Goal: Task Accomplishment & Management: Manage account settings

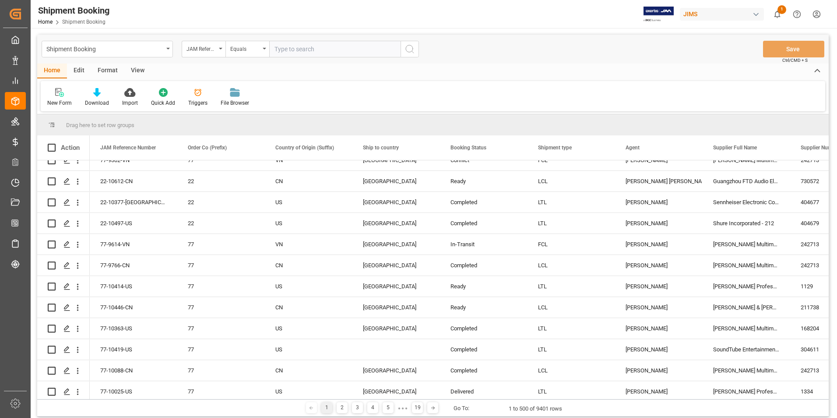
scroll to position [263, 0]
click at [298, 48] on input "text" at bounding box center [334, 49] width 131 height 17
paste input "77-10588-[GEOGRAPHIC_DATA]"
type input "77-10588-[GEOGRAPHIC_DATA]"
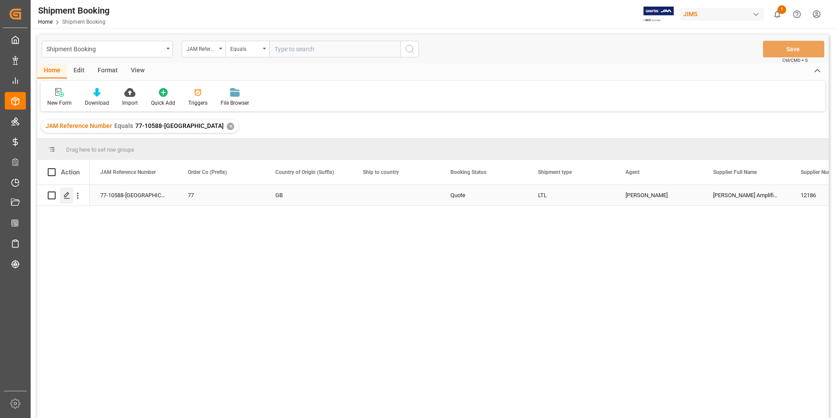
click at [69, 193] on icon "Press SPACE to select this row." at bounding box center [66, 195] width 7 height 7
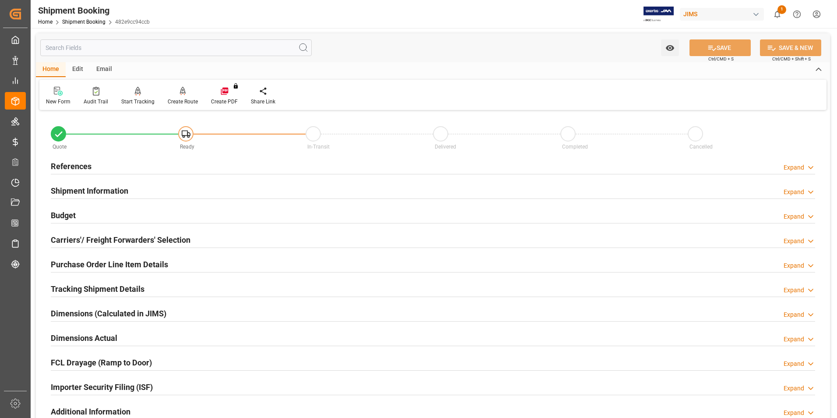
click at [95, 190] on h2 "Shipment Information" at bounding box center [89, 191] width 77 height 12
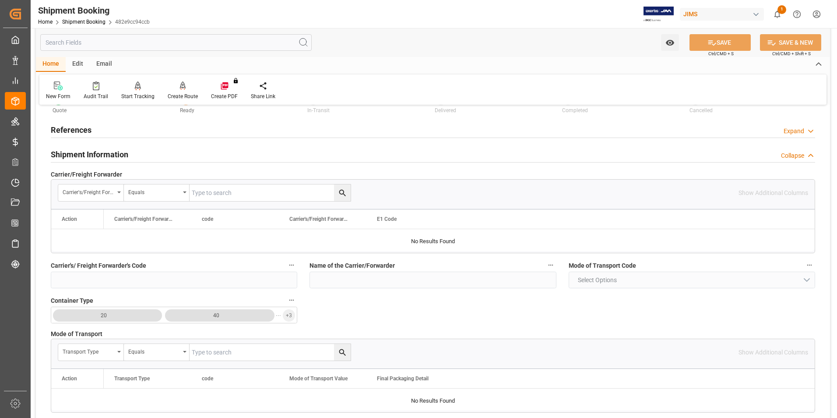
scroll to position [219, 0]
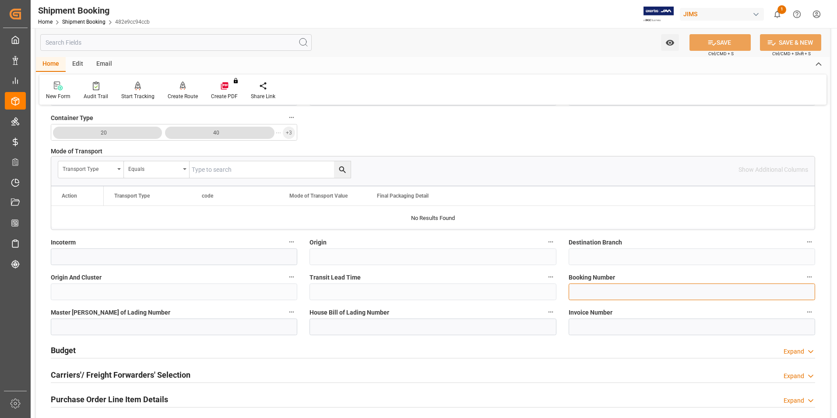
click at [604, 294] on input at bounding box center [692, 291] width 246 height 17
paste input "883569580473"
type input "883569580473"
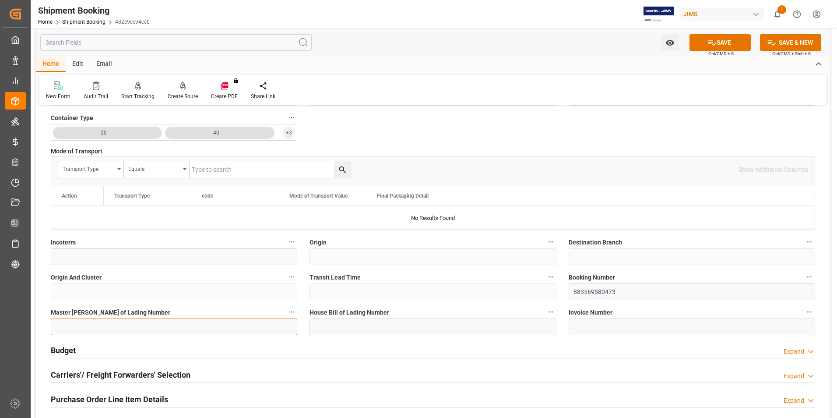
click at [96, 324] on input at bounding box center [174, 326] width 246 height 17
paste input "883569580473"
type input "883569580473"
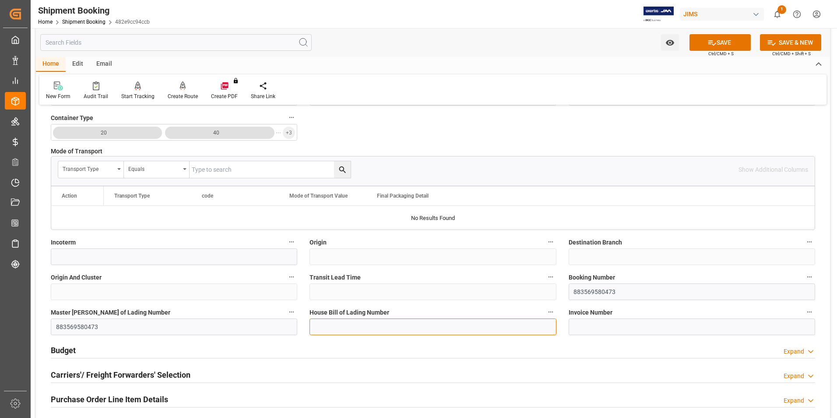
click at [394, 327] on input at bounding box center [432, 326] width 246 height 17
paste input "883569580473"
type input "883569580473"
click at [717, 42] on button "SAVE" at bounding box center [719, 42] width 61 height 17
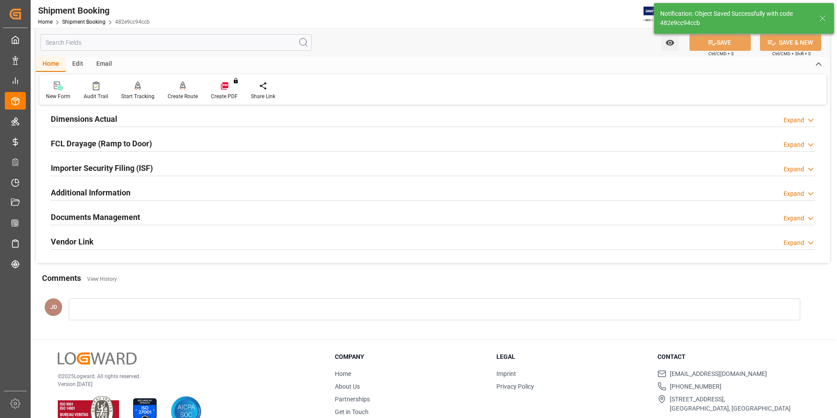
scroll to position [0, 0]
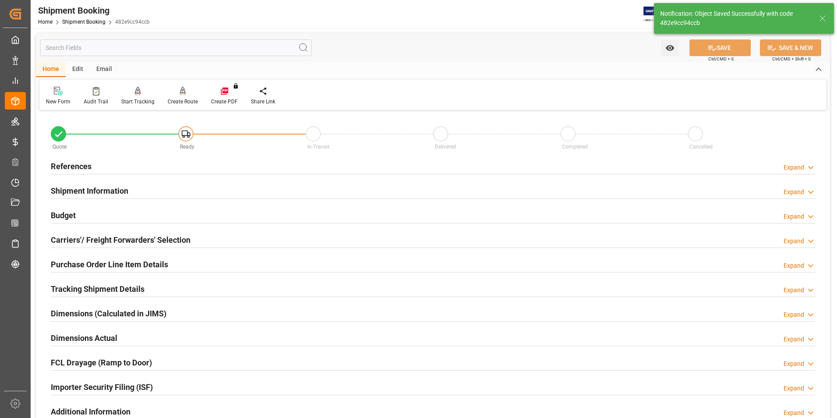
click at [58, 213] on h2 "Budget" at bounding box center [63, 215] width 25 height 12
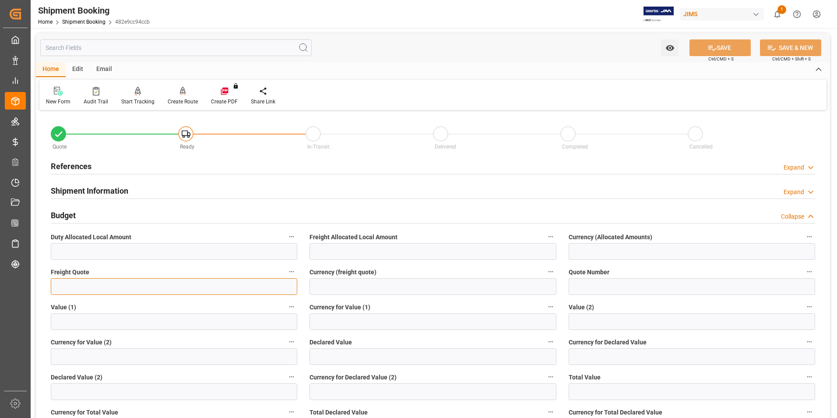
click at [83, 288] on input "text" at bounding box center [174, 286] width 246 height 17
type input "590"
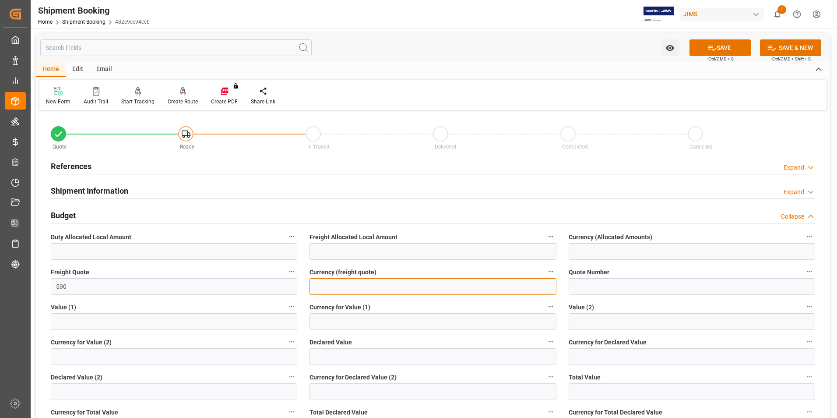
click at [335, 285] on input at bounding box center [432, 286] width 246 height 17
type input "usd"
click at [342, 360] on input "text" at bounding box center [432, 356] width 246 height 17
click at [334, 358] on input "text" at bounding box center [432, 356] width 246 height 17
type input "963.19"
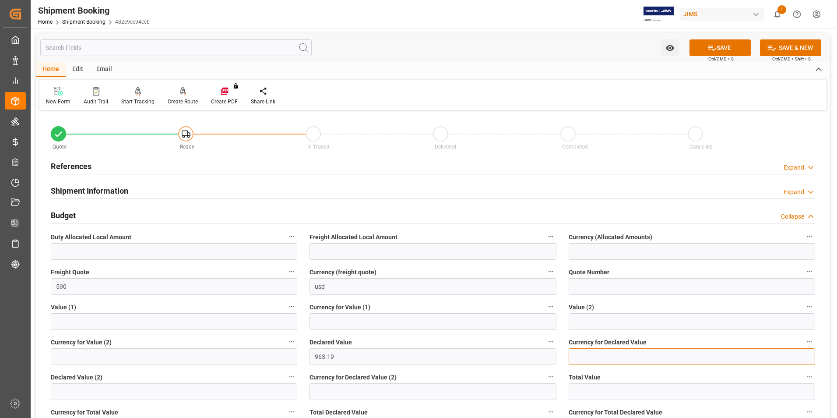
click at [601, 352] on input at bounding box center [692, 356] width 246 height 17
type input "GBP"
click at [719, 47] on button "SAVE" at bounding box center [719, 47] width 61 height 17
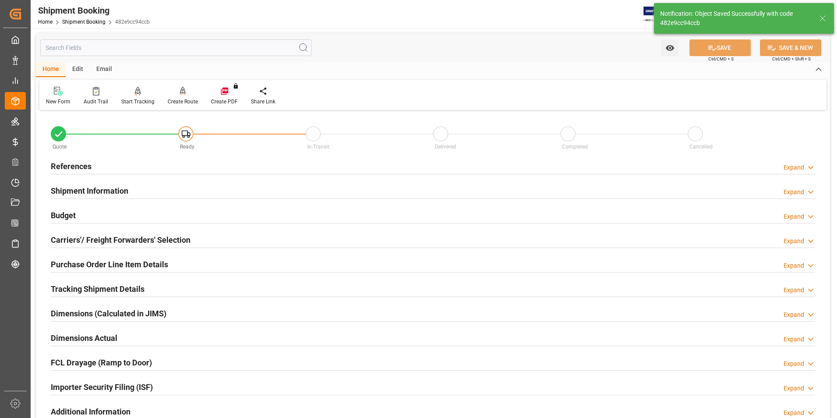
click at [75, 240] on h2 "Carriers'/ Freight Forwarders' Selection" at bounding box center [121, 240] width 140 height 12
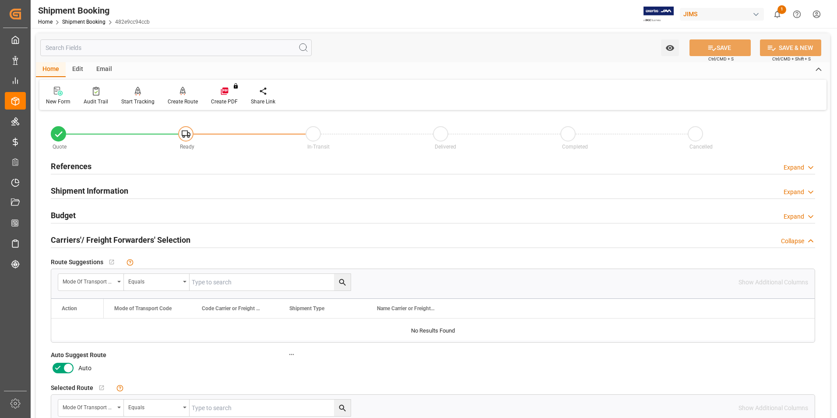
click at [63, 368] on icon at bounding box center [68, 367] width 11 height 11
click at [0, 0] on input "checkbox" at bounding box center [0, 0] width 0 height 0
click at [716, 47] on button "SAVE" at bounding box center [719, 47] width 61 height 17
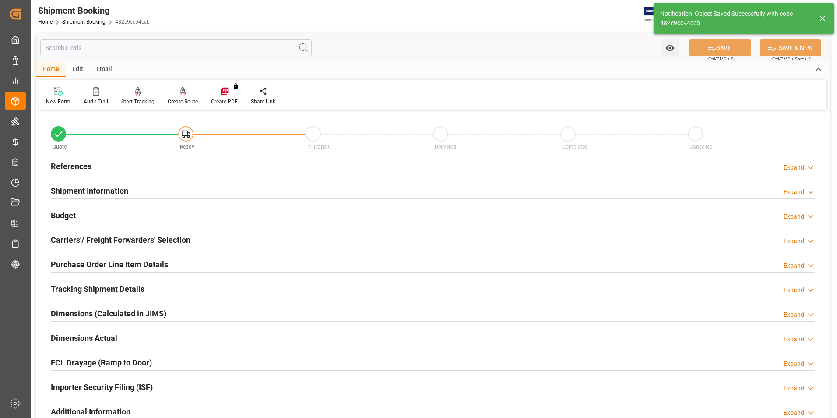
click at [185, 98] on div "Create Route" at bounding box center [183, 102] width 30 height 8
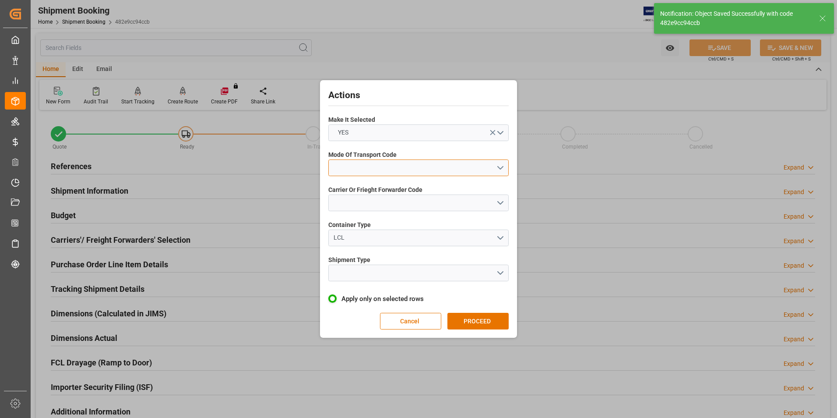
click at [395, 165] on button "open menu" at bounding box center [418, 167] width 180 height 17
click at [393, 187] on div "2- COURIER AIR" at bounding box center [418, 188] width 179 height 18
click at [391, 208] on button "open menu" at bounding box center [418, 202] width 180 height 17
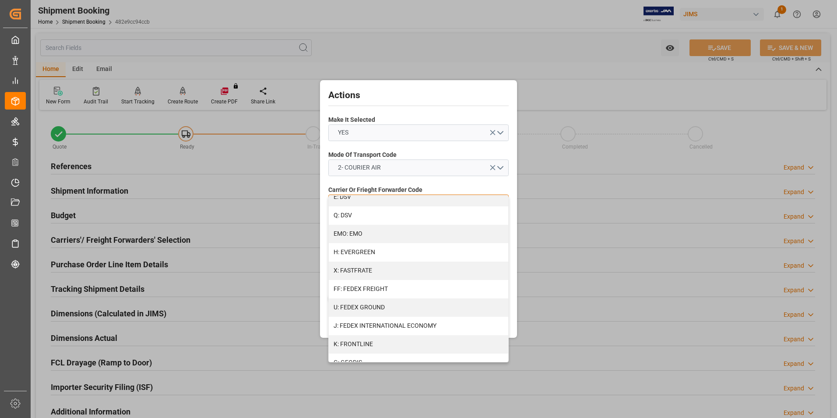
scroll to position [175, 0]
click at [392, 323] on div "J: FEDEX INTERNATIONAL ECONOMY" at bounding box center [418, 324] width 179 height 18
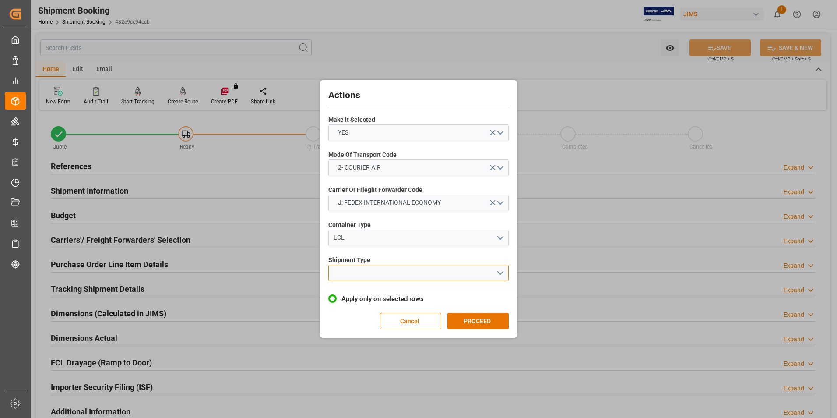
click at [366, 273] on button "open menu" at bounding box center [418, 272] width 180 height 17
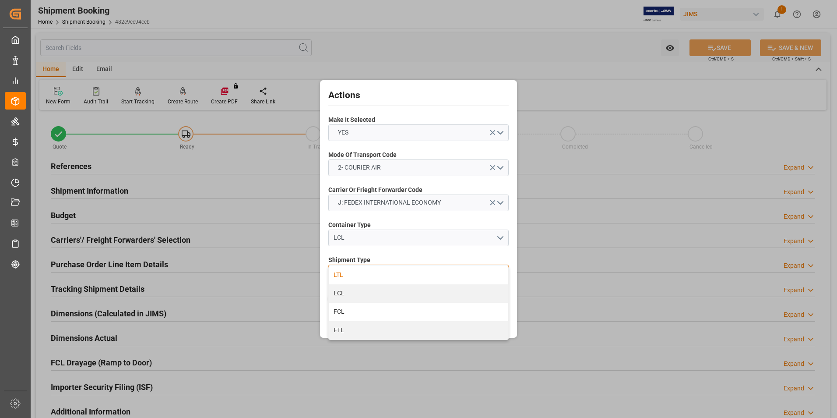
click at [364, 275] on div "LTL" at bounding box center [418, 275] width 179 height 18
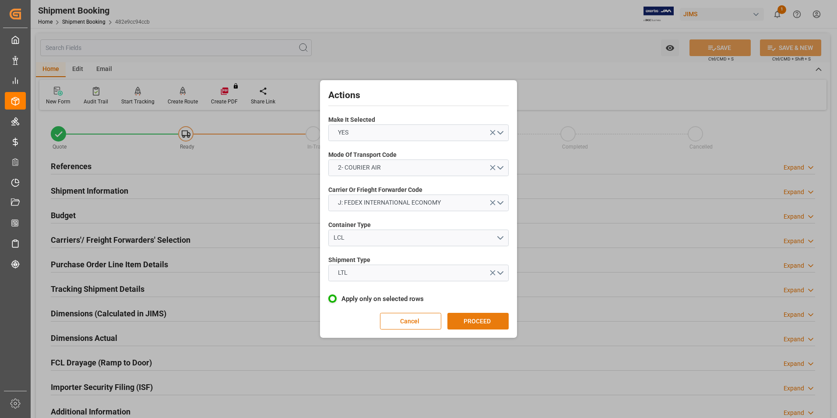
click at [469, 319] on button "PROCEED" at bounding box center [477, 321] width 61 height 17
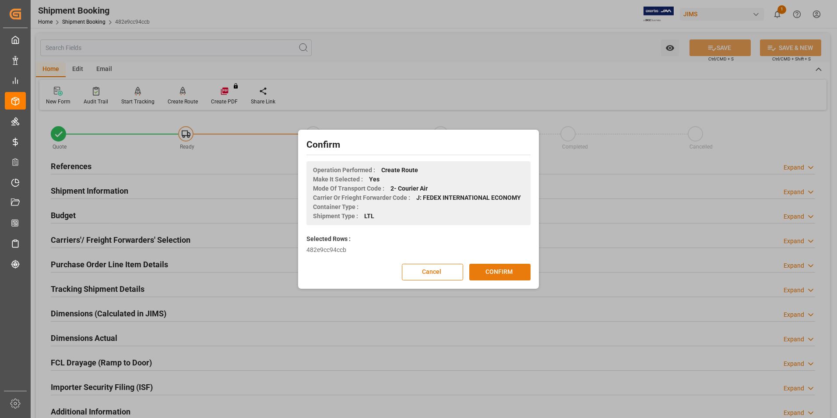
click at [487, 274] on button "CONFIRM" at bounding box center [499, 271] width 61 height 17
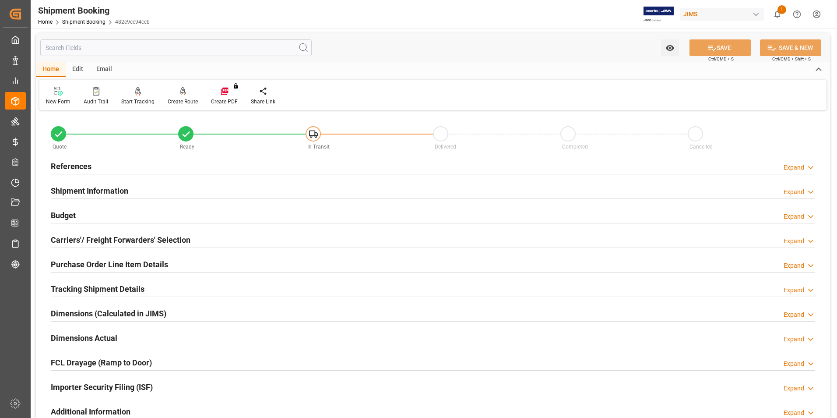
click at [81, 337] on h2 "Dimensions Actual" at bounding box center [84, 338] width 67 height 12
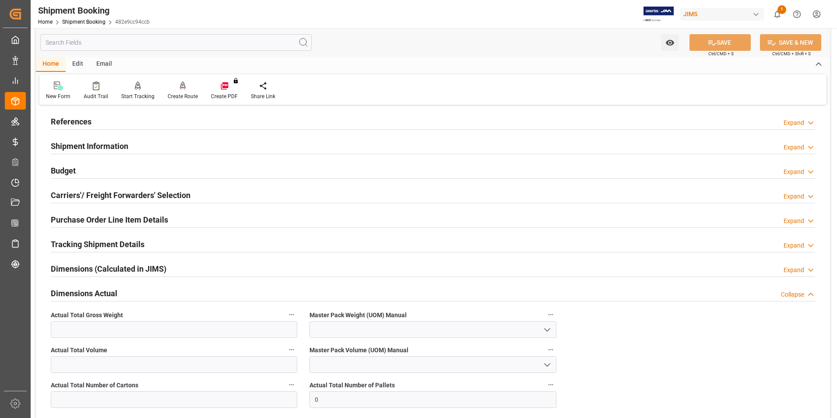
scroll to position [88, 0]
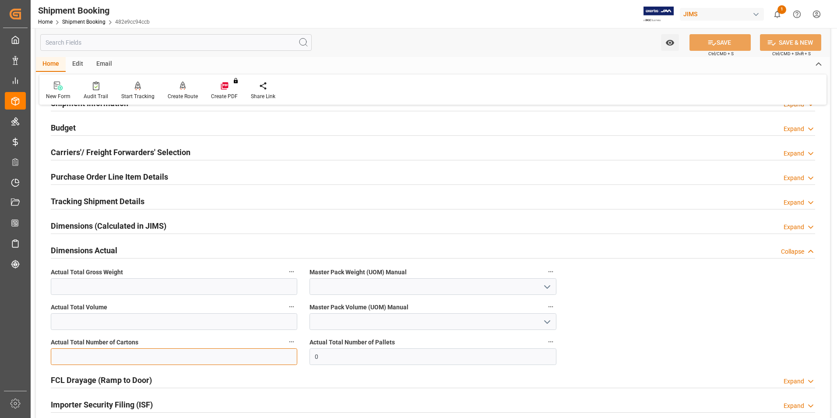
click at [154, 359] on input "text" at bounding box center [174, 356] width 246 height 17
type input "9"
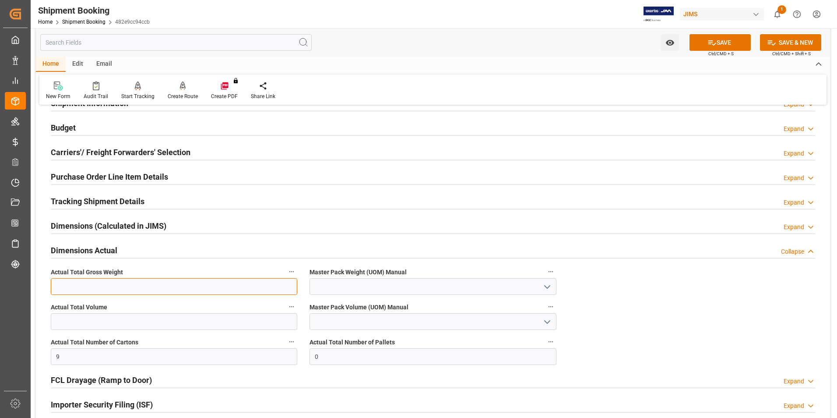
click at [59, 285] on input "text" at bounding box center [174, 286] width 246 height 17
type input "66.5"
click at [317, 282] on input at bounding box center [432, 286] width 246 height 17
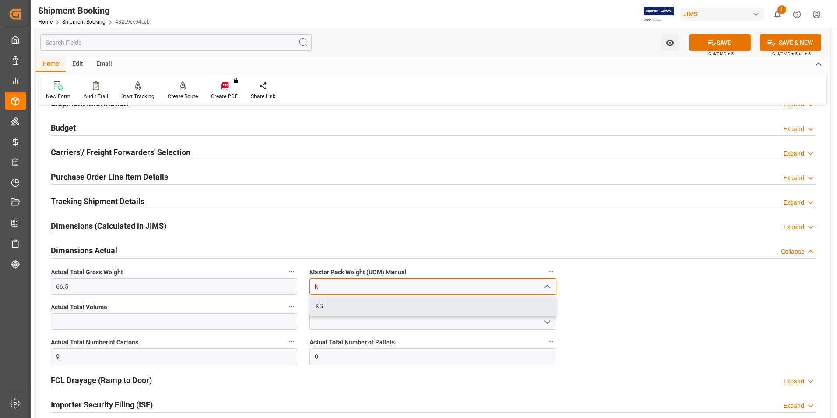
click at [343, 305] on div "KG" at bounding box center [433, 306] width 246 height 20
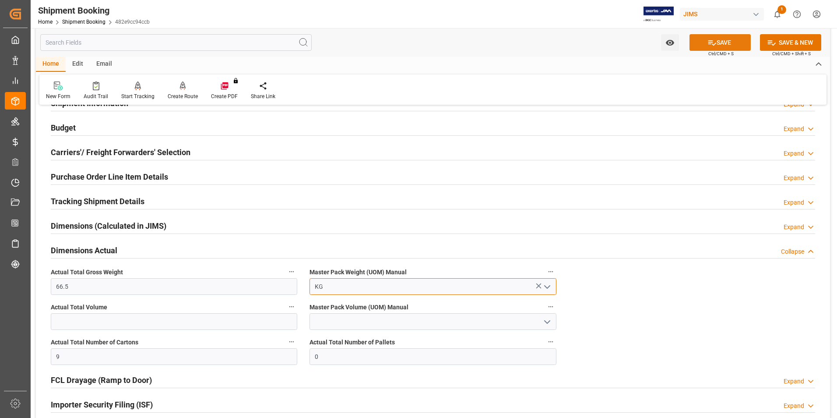
type input "KG"
click at [715, 34] on button "SAVE" at bounding box center [719, 42] width 61 height 17
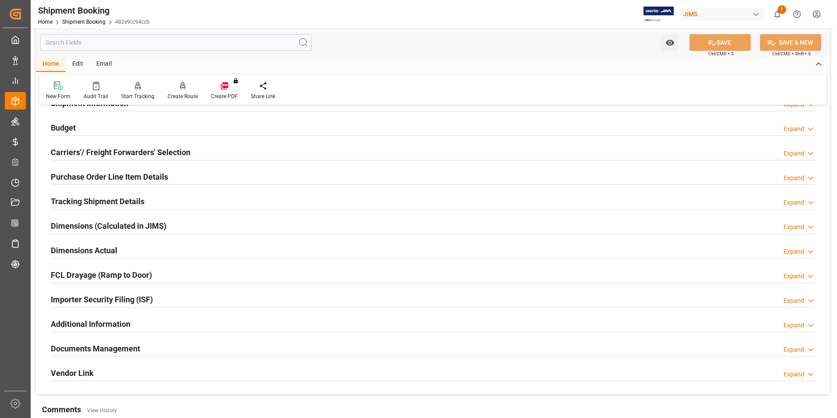
click at [80, 197] on h2 "Tracking Shipment Details" at bounding box center [98, 201] width 94 height 12
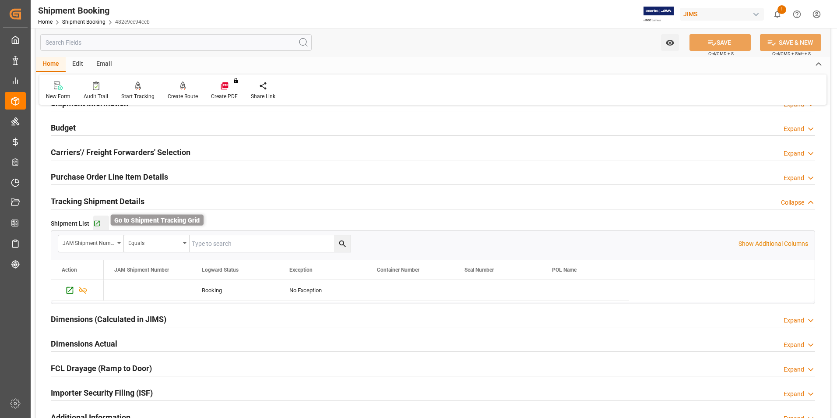
click at [98, 222] on icon "button" at bounding box center [96, 223] width 7 height 7
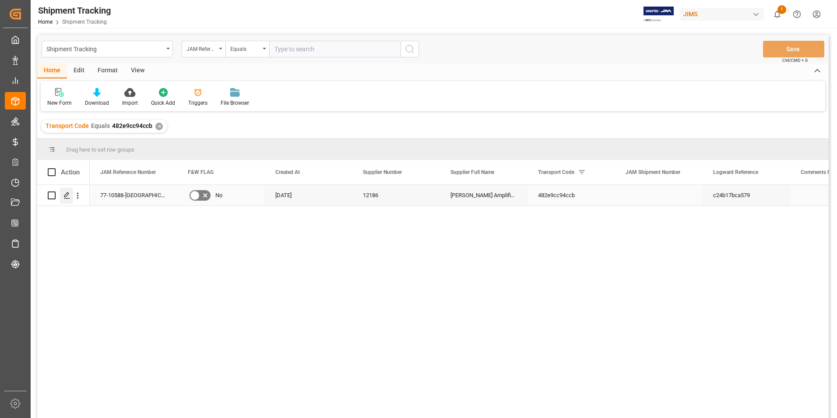
click at [64, 196] on polygon "Press SPACE to select this row." at bounding box center [66, 195] width 4 height 4
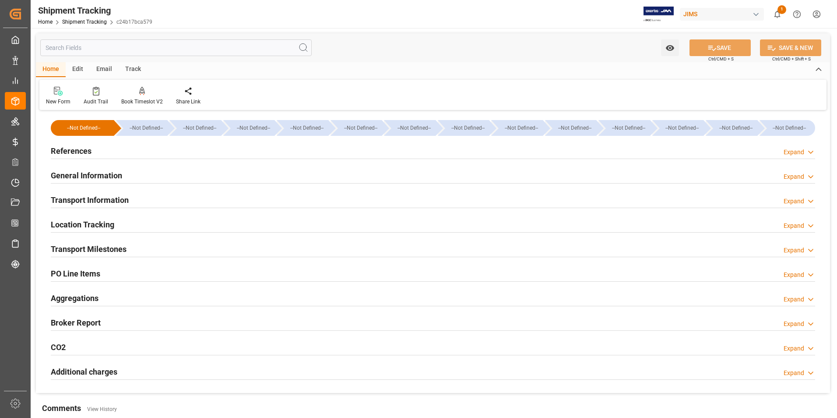
click at [76, 152] on h2 "References" at bounding box center [71, 151] width 41 height 12
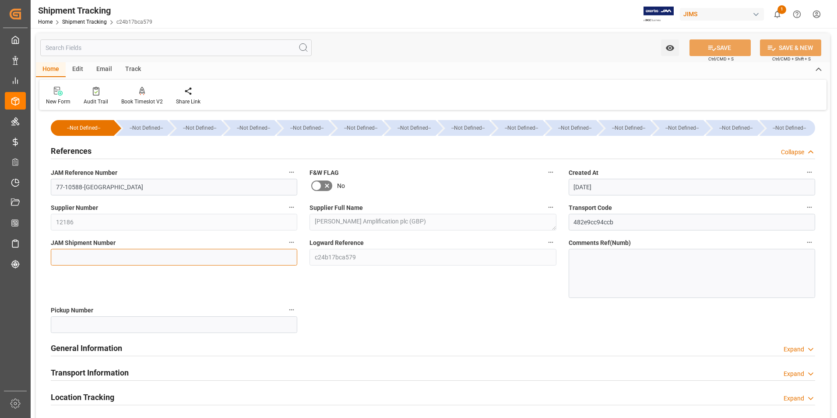
click at [100, 253] on input at bounding box center [174, 257] width 246 height 17
type input "72610"
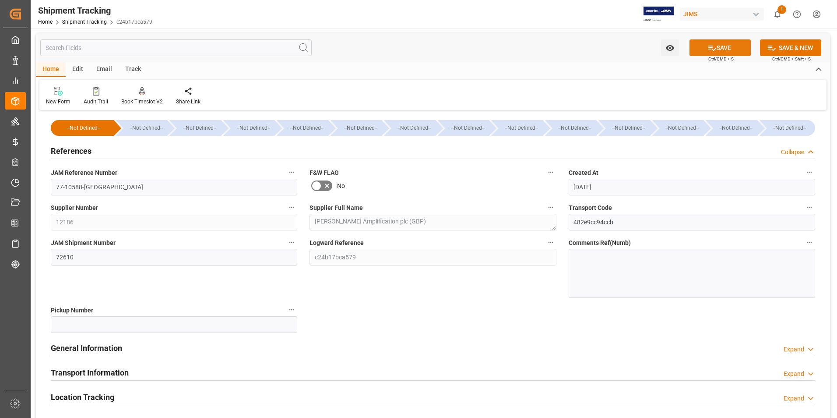
click at [724, 46] on button "SAVE" at bounding box center [719, 47] width 61 height 17
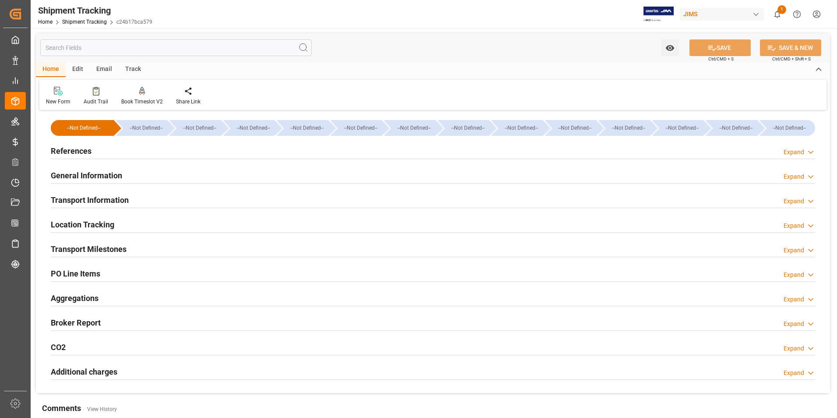
click at [108, 201] on h2 "Transport Information" at bounding box center [90, 200] width 78 height 12
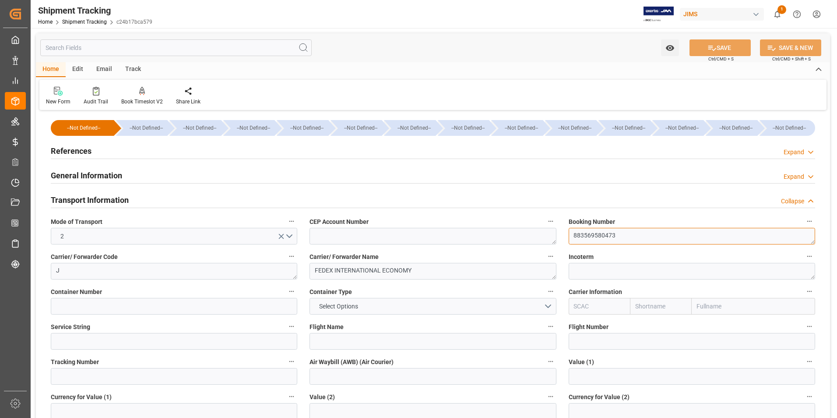
drag, startPoint x: 621, startPoint y: 236, endPoint x: 546, endPoint y: 233, distance: 74.9
click at [546, 233] on div "--Not Defined-- --Not Defined-- --Not Defined-- --Not Defined-- --Not Defined--…" at bounding box center [433, 409] width 794 height 595
click at [162, 377] on input at bounding box center [174, 376] width 246 height 17
paste input "883569580473"
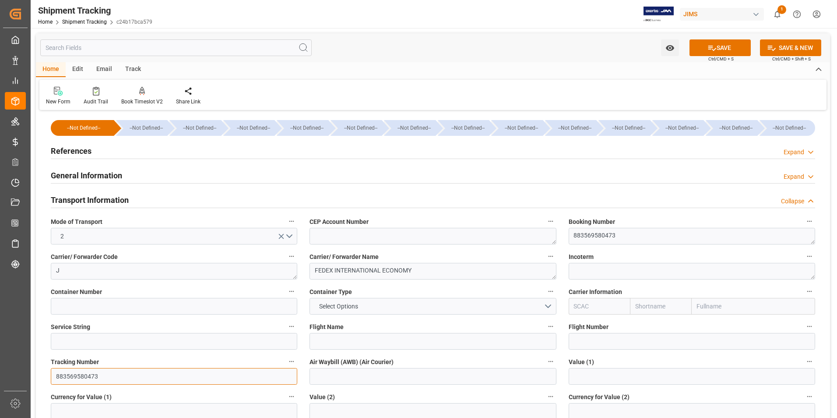
type input "883569580473"
click at [319, 373] on input at bounding box center [432, 376] width 246 height 17
paste input "883569580473"
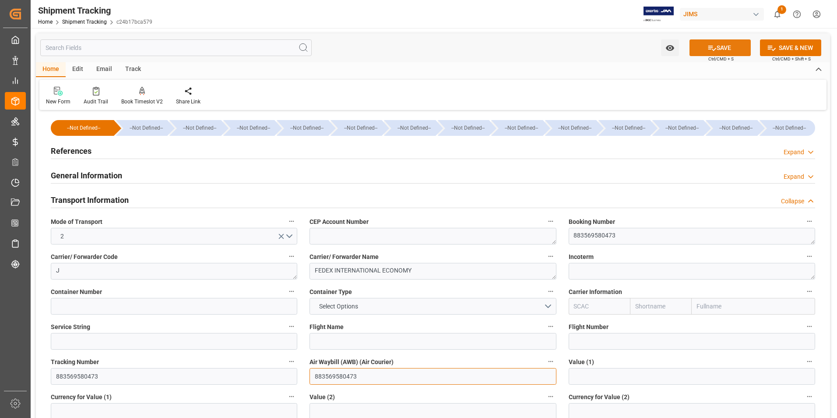
type input "883569580473"
click at [708, 44] on icon at bounding box center [711, 47] width 9 height 9
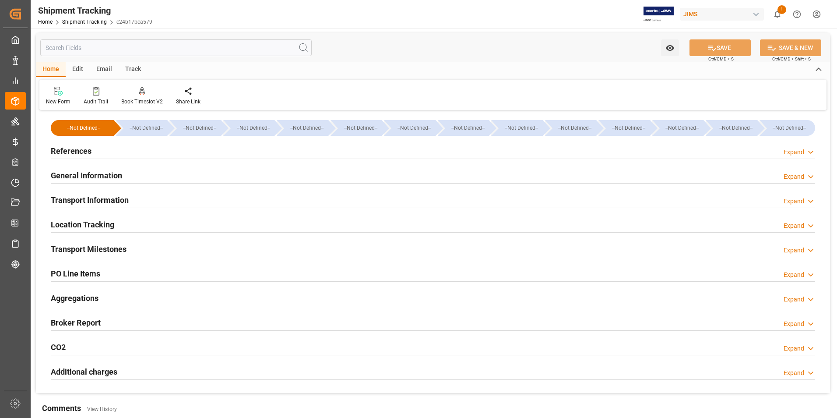
click at [88, 247] on h2 "Transport Milestones" at bounding box center [89, 249] width 76 height 12
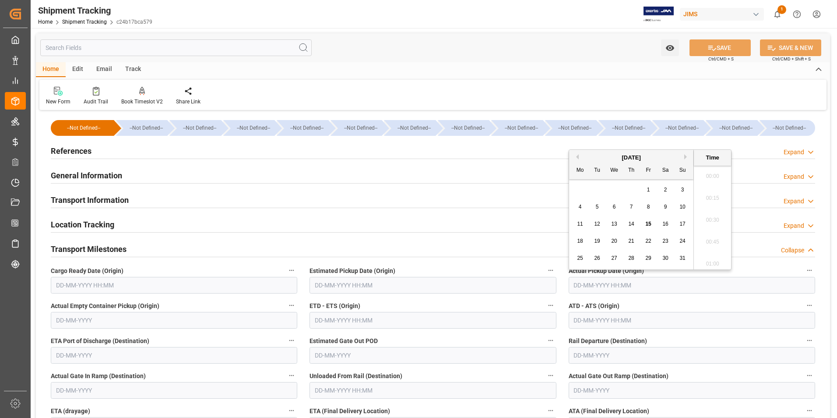
click at [592, 284] on input "text" at bounding box center [692, 285] width 246 height 17
click at [648, 222] on span "15" at bounding box center [648, 224] width 6 height 6
type input "15-08-2025 00:00"
click at [371, 321] on input "text" at bounding box center [432, 320] width 246 height 17
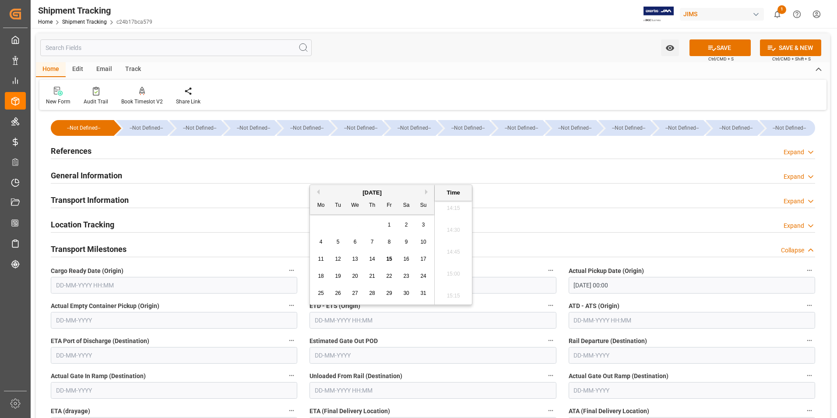
type input "15-08-2025 00:00"
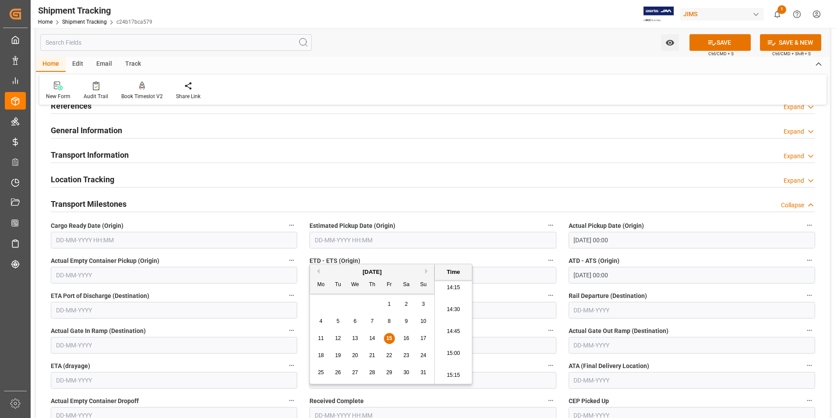
scroll to position [88, 0]
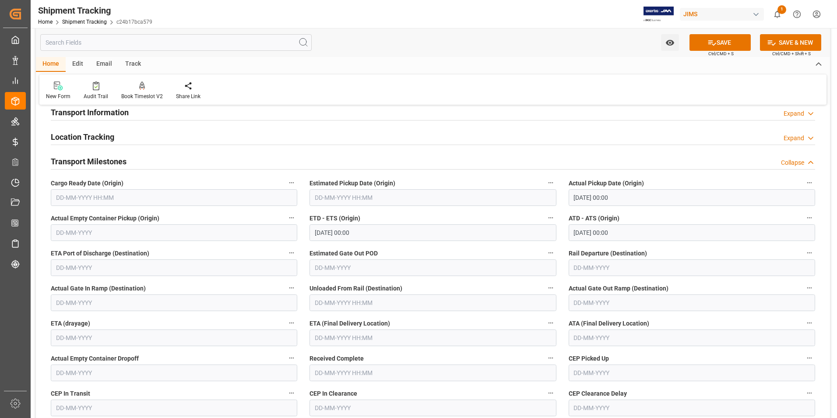
click at [304, 306] on div "Unloaded From Rail (Destination)" at bounding box center [432, 296] width 259 height 35
click at [337, 338] on input "text" at bounding box center [432, 337] width 246 height 17
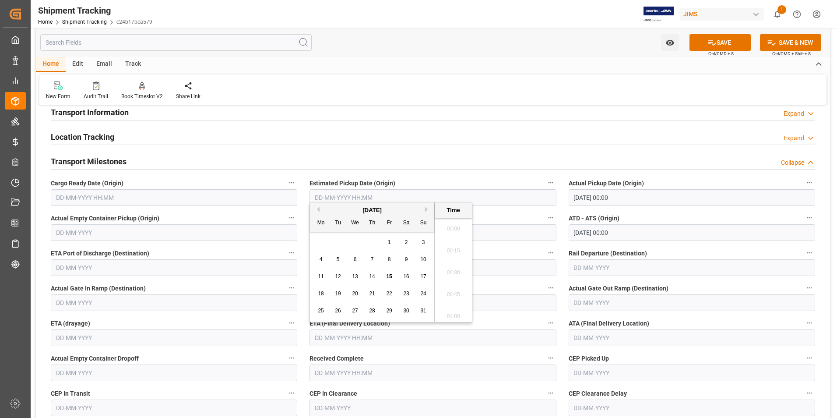
scroll to position [1251, 0]
click at [317, 241] on div "28 29 30 31 1 2 3" at bounding box center [372, 242] width 119 height 17
click at [390, 292] on span "22" at bounding box center [389, 293] width 6 height 6
type input "22-08-2025 00:00"
click at [717, 43] on button "SAVE" at bounding box center [719, 42] width 61 height 17
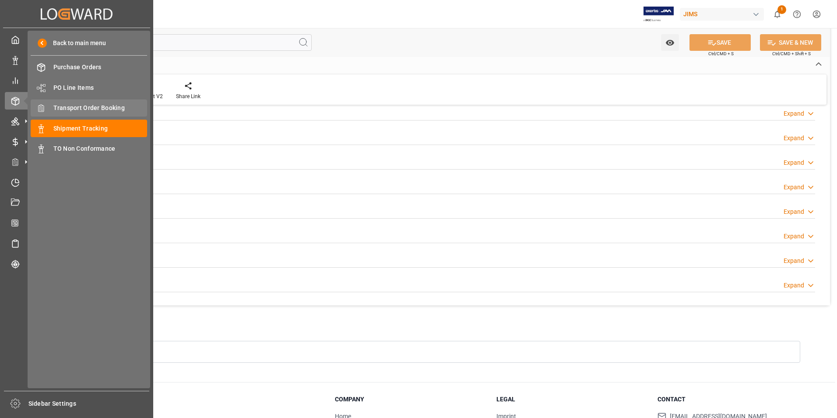
click at [88, 105] on span "Transport Order Booking" at bounding box center [100, 107] width 94 height 9
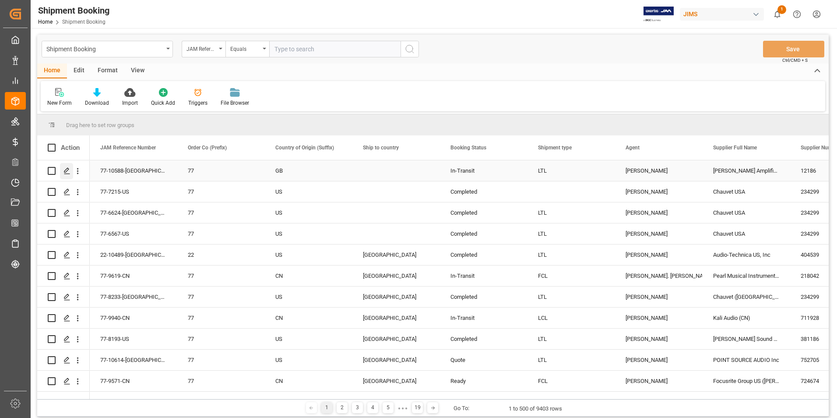
click at [66, 167] on icon "Press SPACE to select this row." at bounding box center [66, 170] width 7 height 7
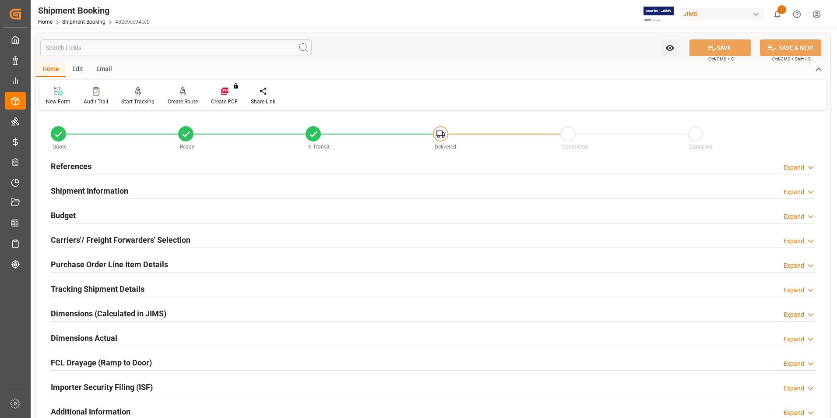
click at [69, 212] on h2 "Budget" at bounding box center [63, 215] width 25 height 12
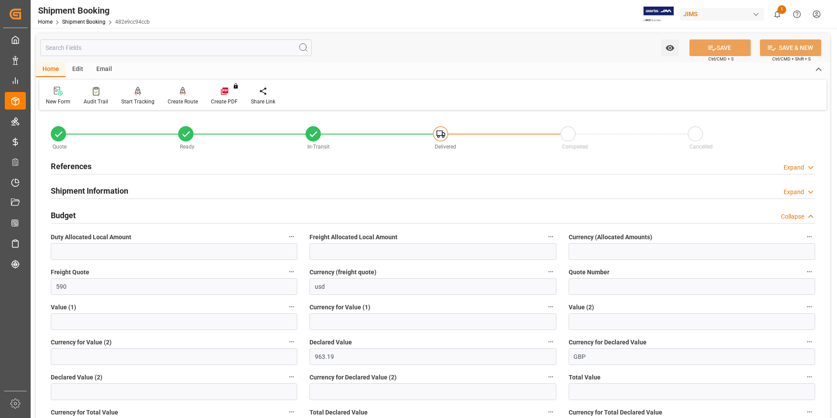
click at [69, 212] on h2 "Budget" at bounding box center [63, 215] width 25 height 12
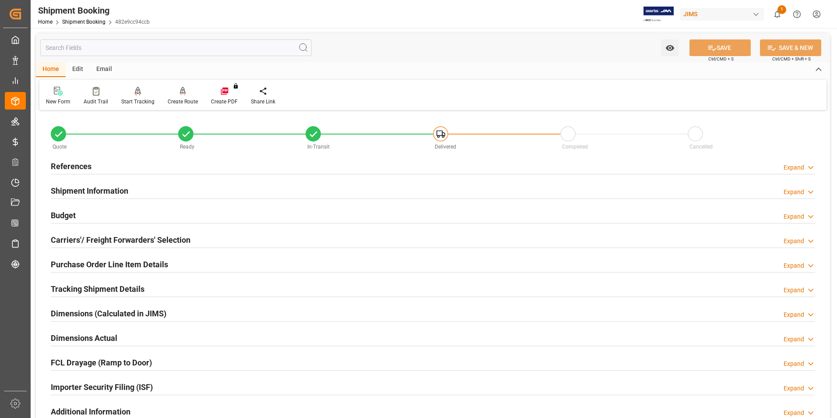
click at [64, 209] on h2 "Budget" at bounding box center [63, 215] width 25 height 12
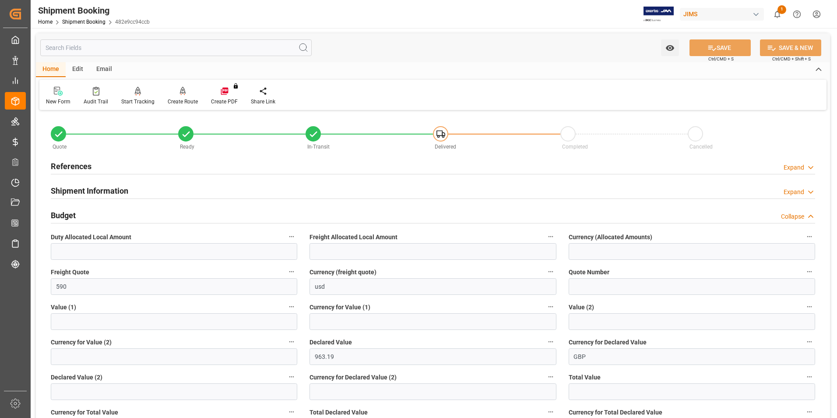
click at [64, 209] on h2 "Budget" at bounding box center [63, 215] width 25 height 12
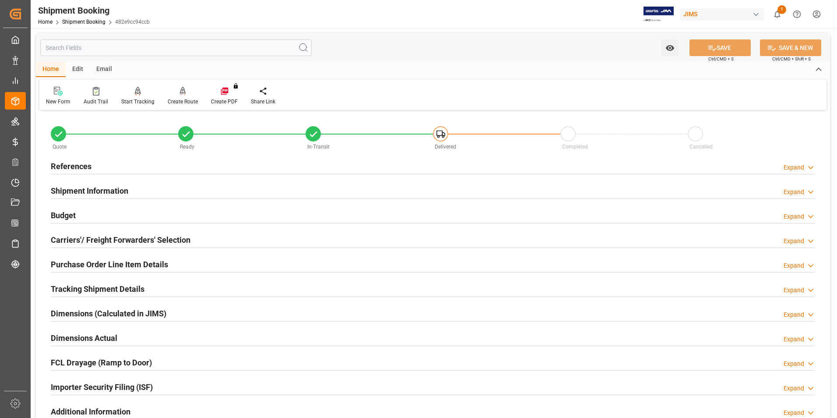
click at [73, 213] on h2 "Budget" at bounding box center [63, 215] width 25 height 12
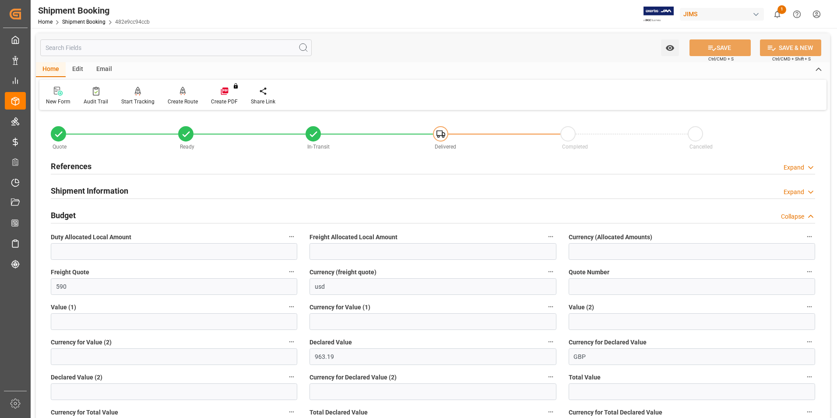
click at [73, 213] on h2 "Budget" at bounding box center [63, 215] width 25 height 12
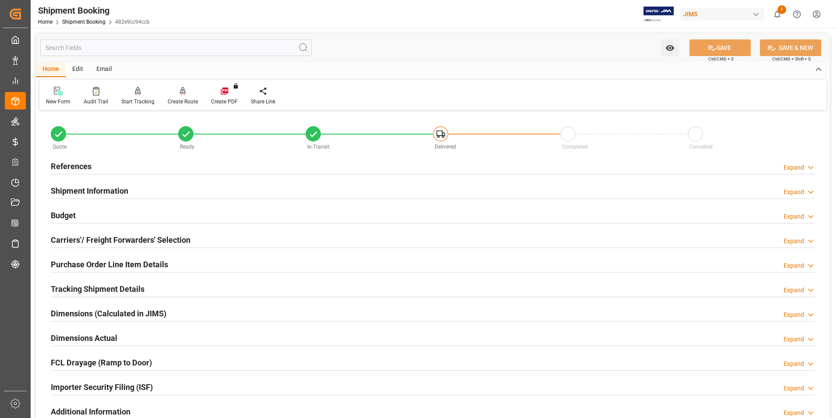
click at [73, 213] on h2 "Budget" at bounding box center [63, 215] width 25 height 12
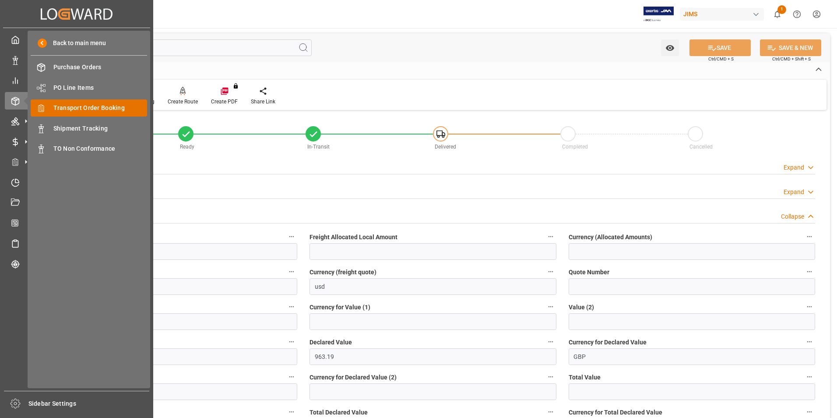
click at [101, 105] on span "Transport Order Booking" at bounding box center [100, 107] width 94 height 9
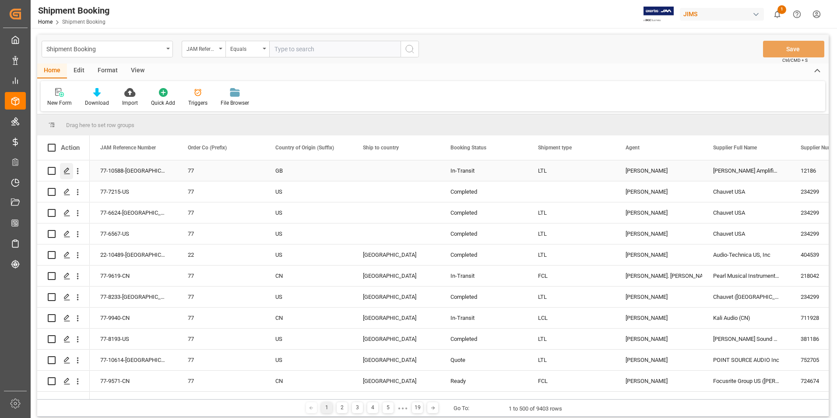
click at [67, 170] on icon "Press SPACE to select this row." at bounding box center [66, 170] width 7 height 7
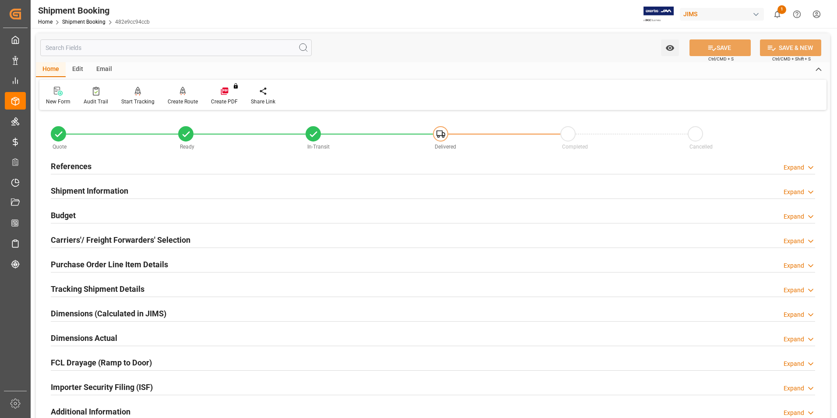
click at [68, 216] on h2 "Budget" at bounding box center [63, 215] width 25 height 12
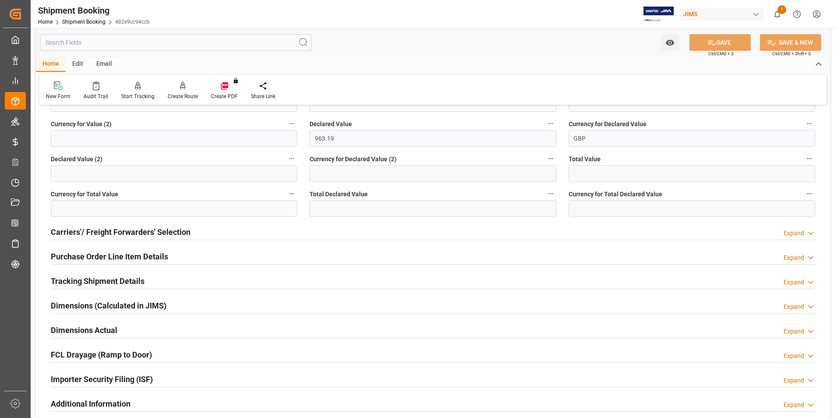
scroll to position [219, 0]
click at [86, 254] on h2 "Purchase Order Line Item Details" at bounding box center [109, 255] width 117 height 12
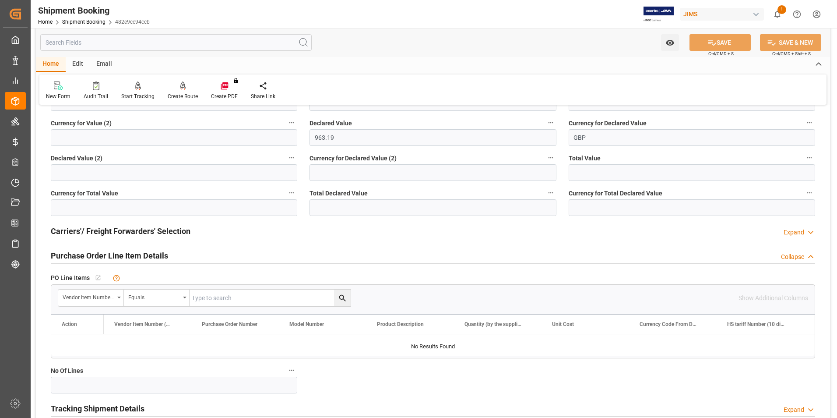
click at [86, 254] on h2 "Purchase Order Line Item Details" at bounding box center [109, 255] width 117 height 12
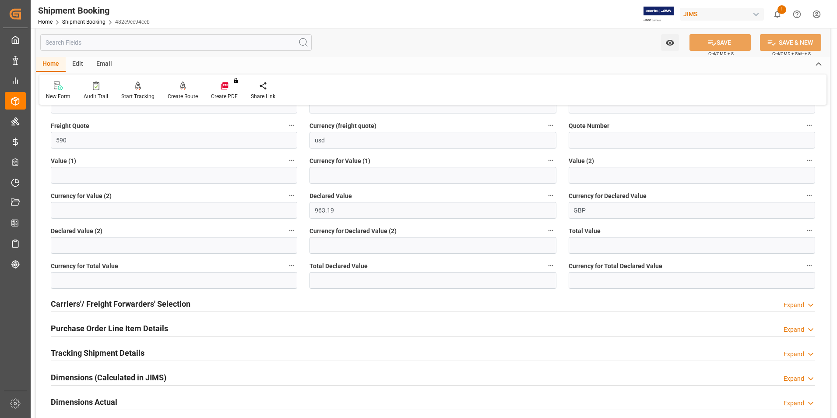
scroll to position [88, 0]
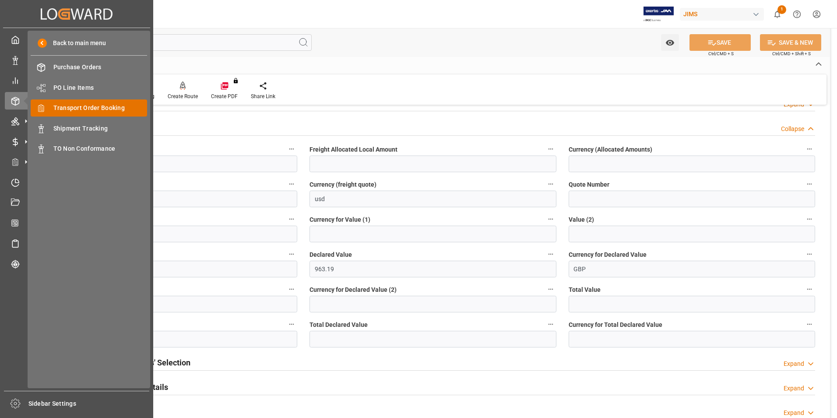
click at [93, 109] on span "Transport Order Booking" at bounding box center [100, 107] width 94 height 9
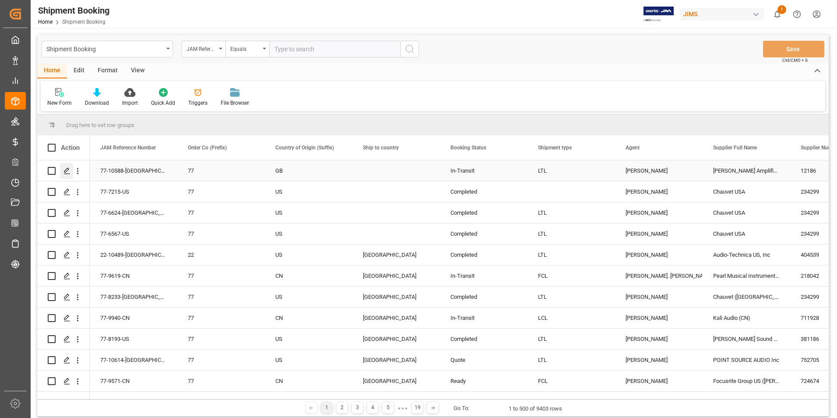
click at [65, 170] on icon "Press SPACE to select this row." at bounding box center [66, 170] width 7 height 7
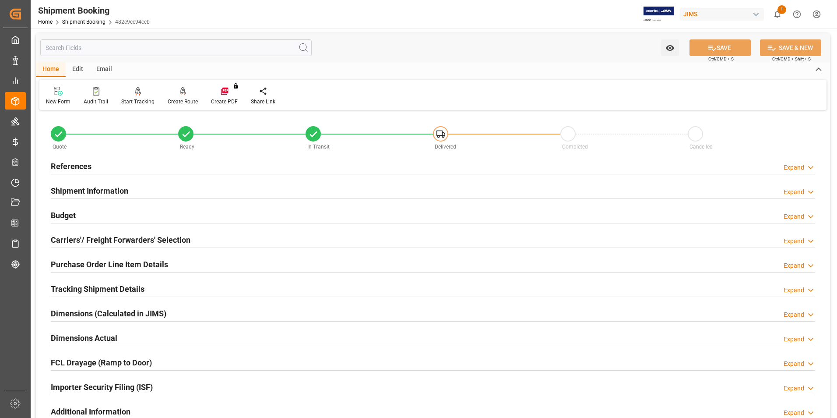
click at [76, 215] on h2 "Budget" at bounding box center [63, 215] width 25 height 12
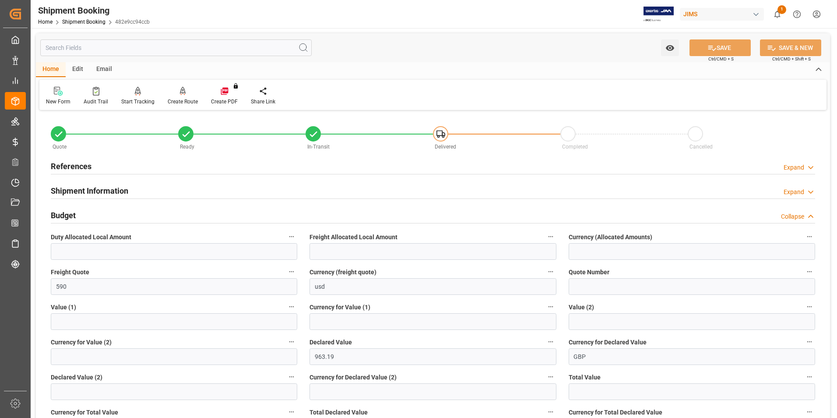
click at [76, 215] on h2 "Budget" at bounding box center [63, 215] width 25 height 12
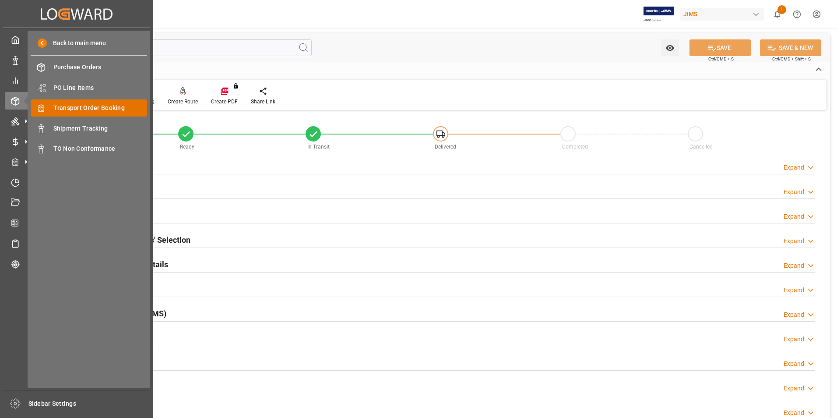
click at [81, 105] on span "Transport Order Booking" at bounding box center [100, 107] width 94 height 9
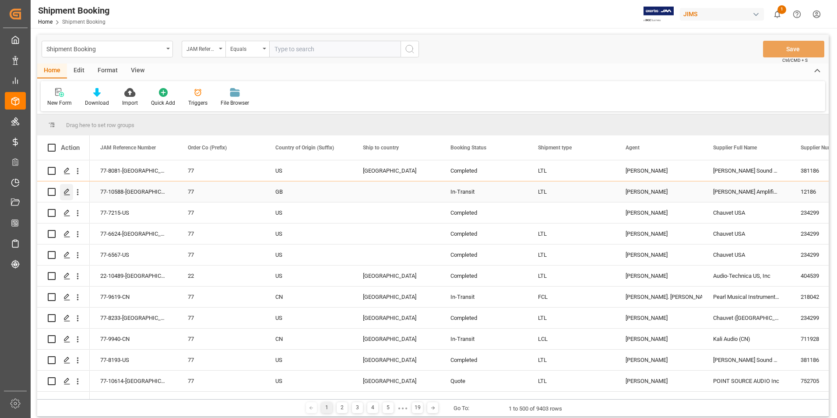
click at [67, 192] on polygon "Press SPACE to select this row." at bounding box center [66, 191] width 4 height 4
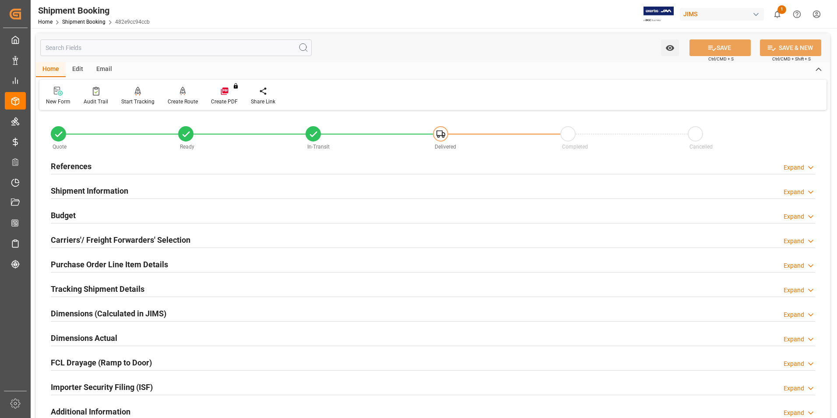
click at [67, 216] on h2 "Budget" at bounding box center [63, 215] width 25 height 12
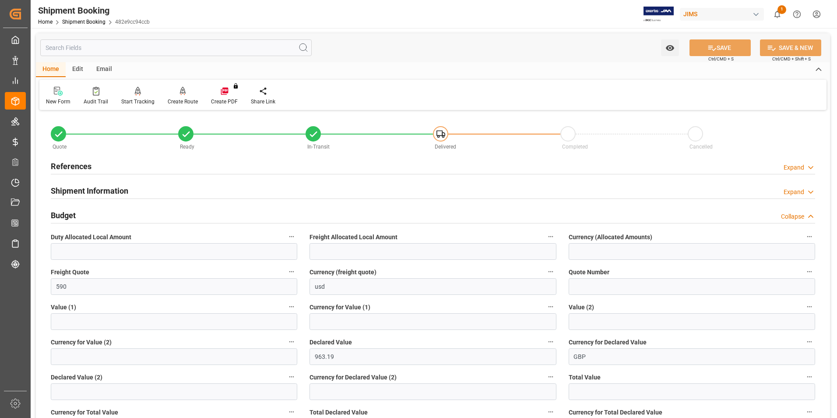
click at [67, 216] on h2 "Budget" at bounding box center [63, 215] width 25 height 12
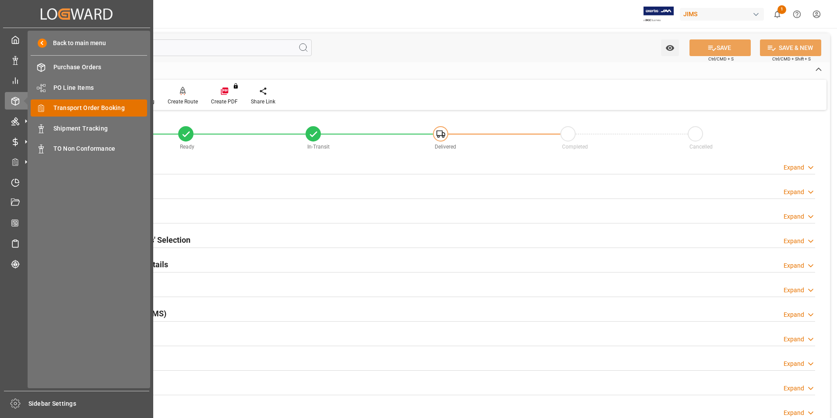
click at [90, 110] on span "Transport Order Booking" at bounding box center [100, 107] width 94 height 9
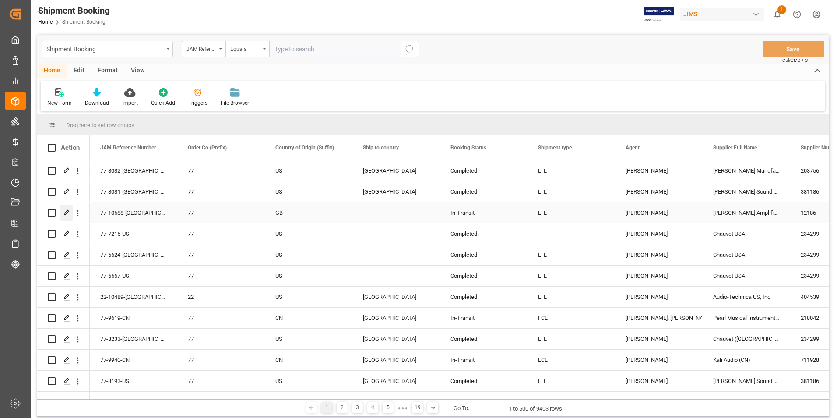
click at [67, 211] on polygon "Press SPACE to select this row." at bounding box center [66, 212] width 4 height 4
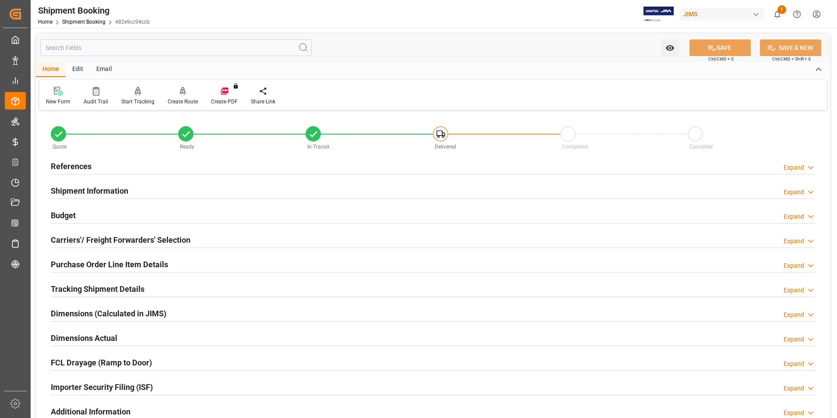
click at [72, 213] on h2 "Budget" at bounding box center [63, 215] width 25 height 12
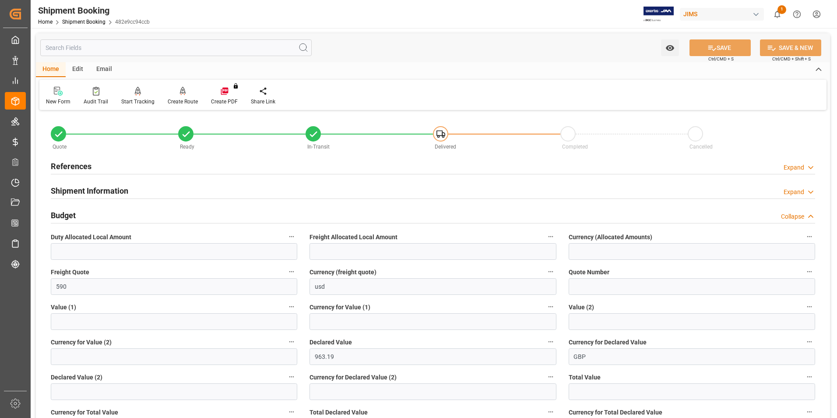
click at [72, 213] on h2 "Budget" at bounding box center [63, 215] width 25 height 12
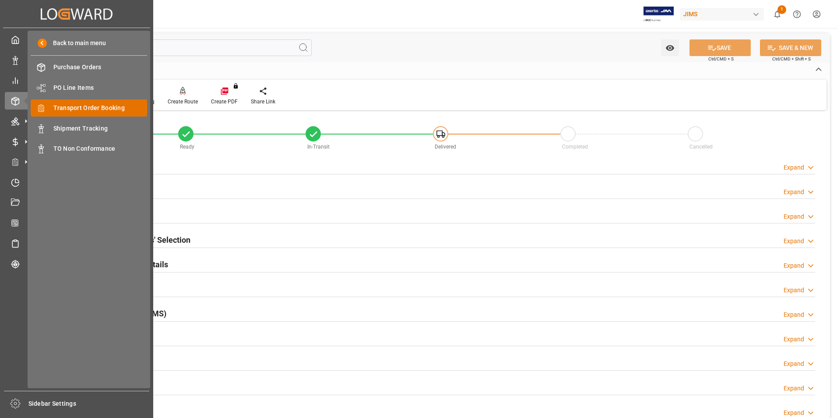
click at [76, 108] on span "Transport Order Booking" at bounding box center [100, 107] width 94 height 9
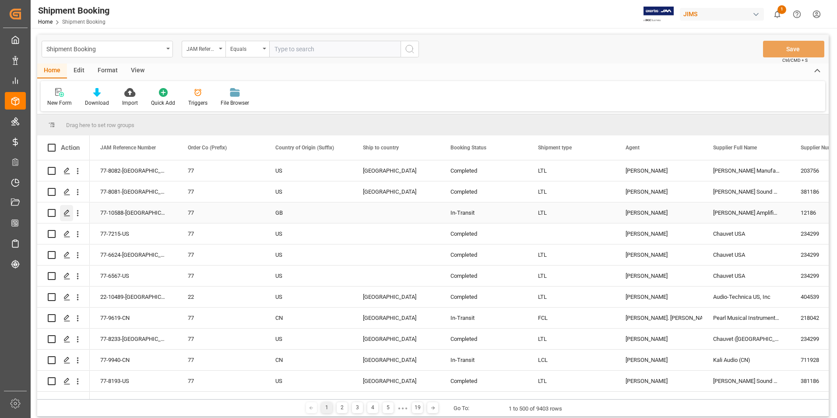
click at [66, 209] on icon "Press SPACE to select this row." at bounding box center [66, 212] width 7 height 7
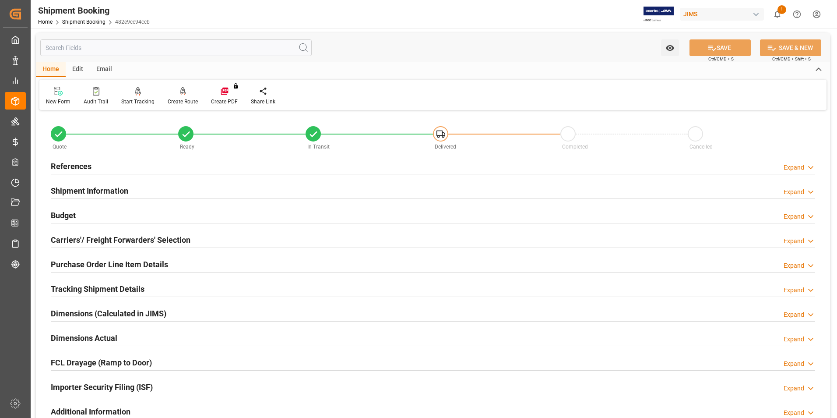
click at [69, 212] on h2 "Budget" at bounding box center [63, 215] width 25 height 12
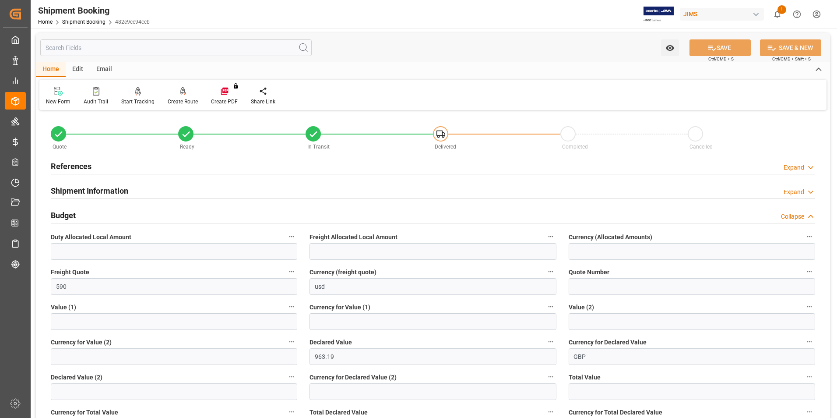
click at [69, 212] on h2 "Budget" at bounding box center [63, 215] width 25 height 12
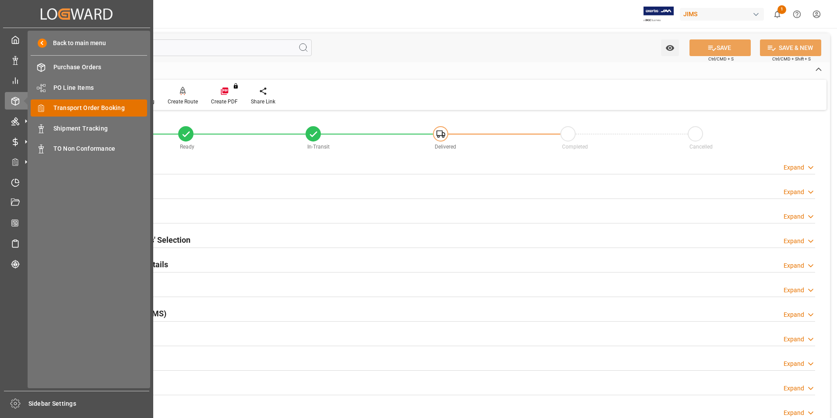
click at [100, 108] on span "Transport Order Booking" at bounding box center [100, 107] width 94 height 9
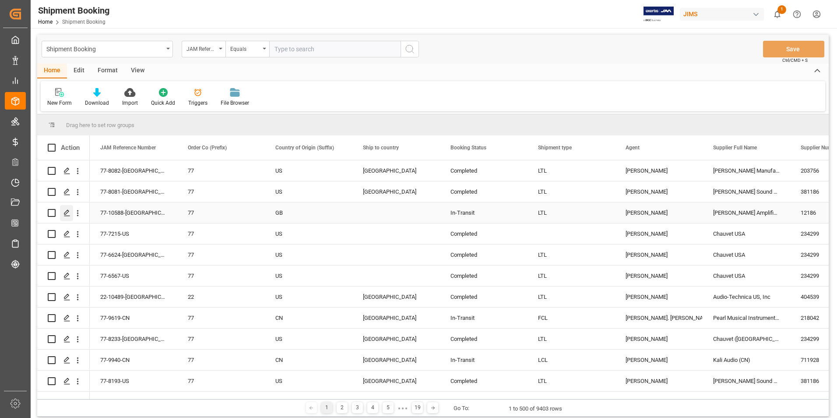
click at [65, 210] on icon "Press SPACE to select this row." at bounding box center [66, 212] width 7 height 7
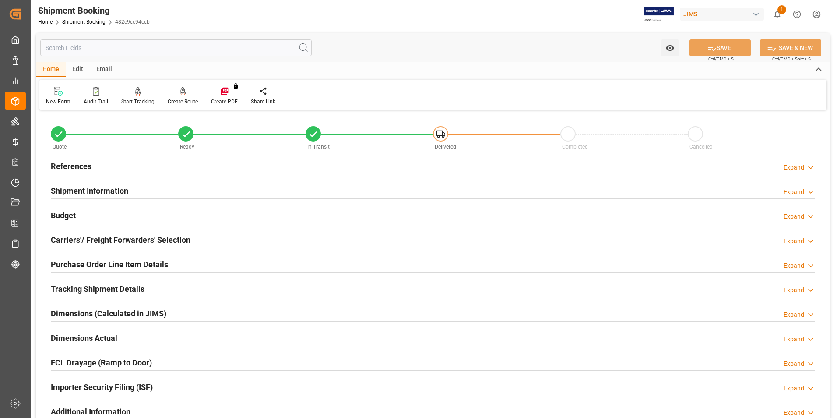
click at [66, 217] on h2 "Budget" at bounding box center [63, 215] width 25 height 12
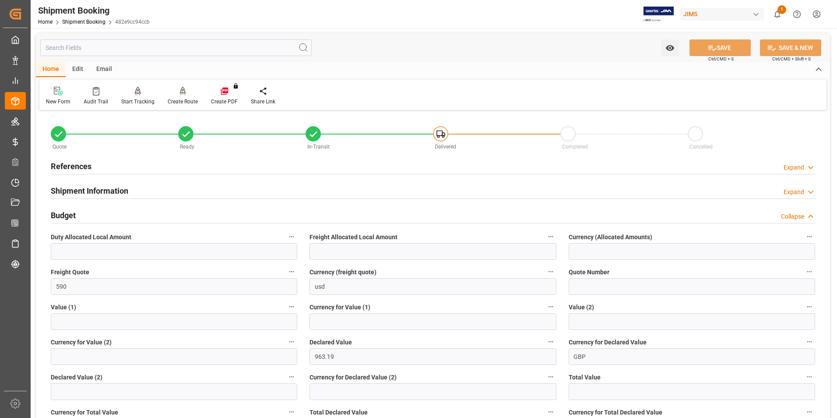
click at [66, 217] on h2 "Budget" at bounding box center [63, 215] width 25 height 12
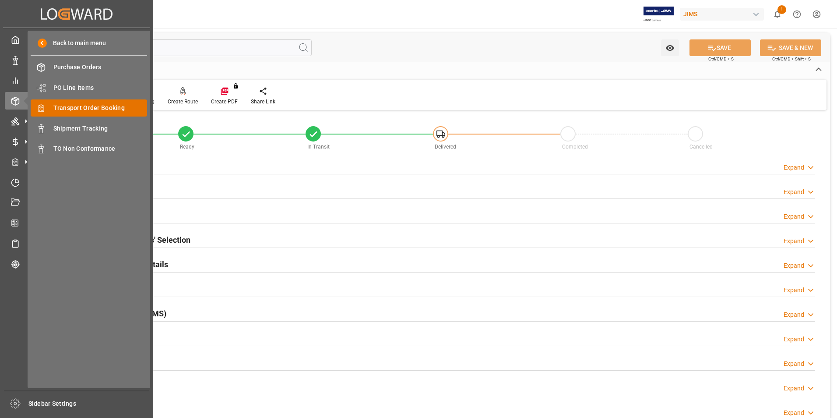
click at [77, 110] on span "Transport Order Booking" at bounding box center [100, 107] width 94 height 9
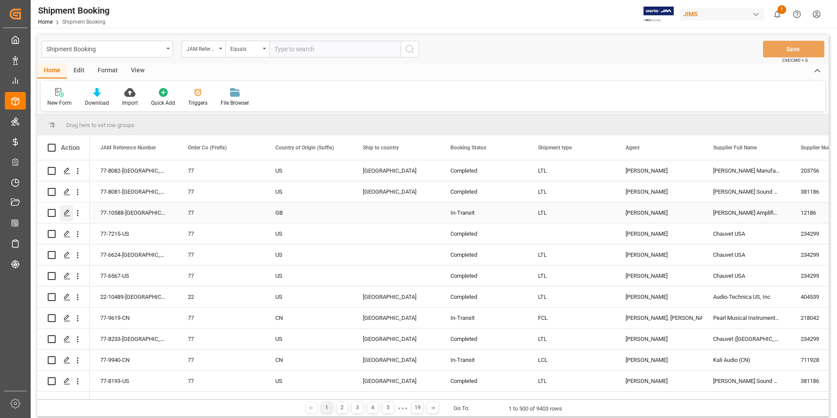
click at [68, 212] on polygon "Press SPACE to select this row." at bounding box center [66, 212] width 4 height 4
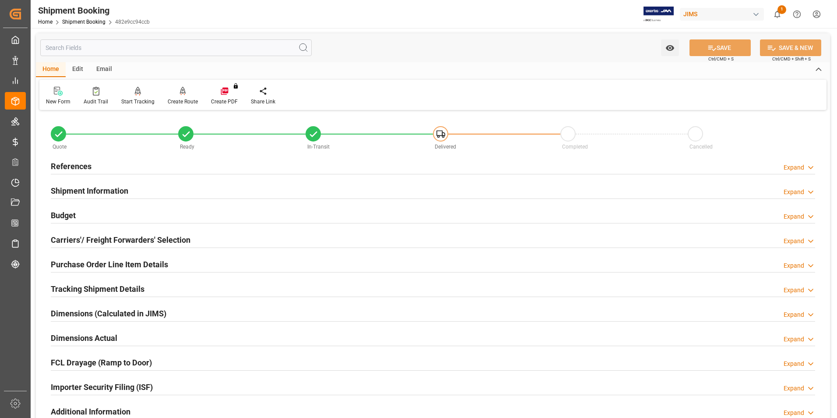
click at [69, 210] on h2 "Budget" at bounding box center [63, 215] width 25 height 12
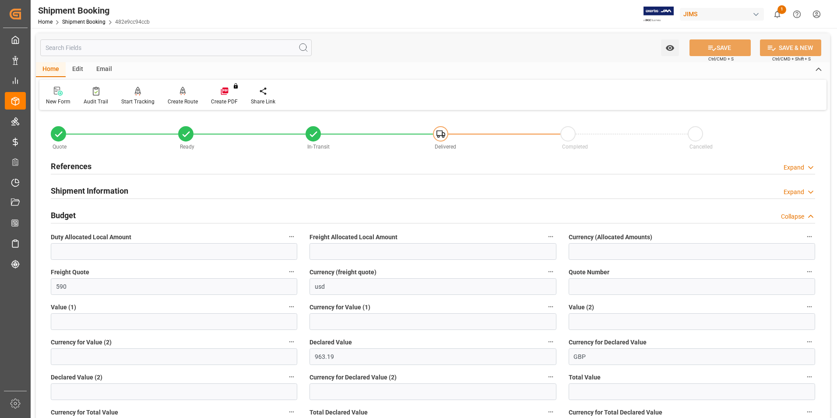
click at [69, 211] on h2 "Budget" at bounding box center [63, 215] width 25 height 12
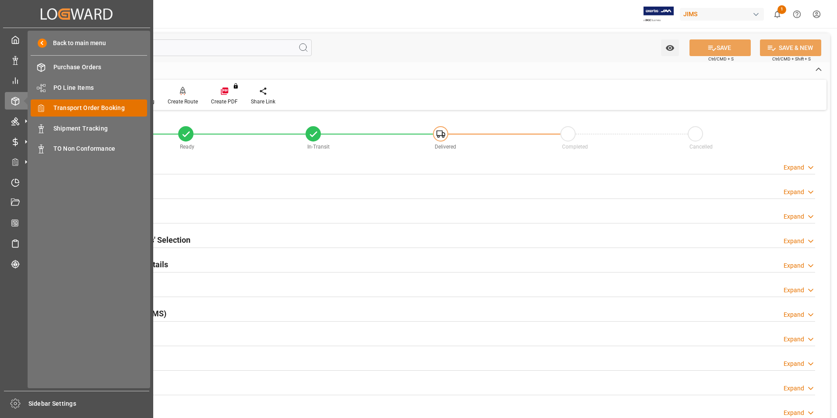
click at [97, 109] on span "Transport Order Booking" at bounding box center [100, 107] width 94 height 9
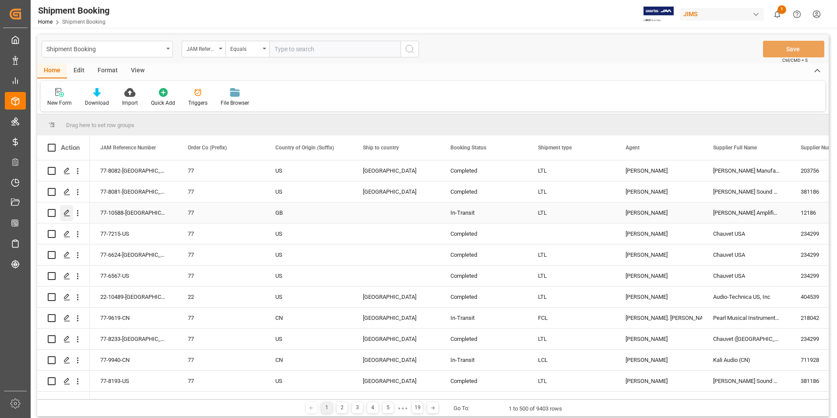
click at [68, 210] on icon "Press SPACE to select this row." at bounding box center [66, 212] width 7 height 7
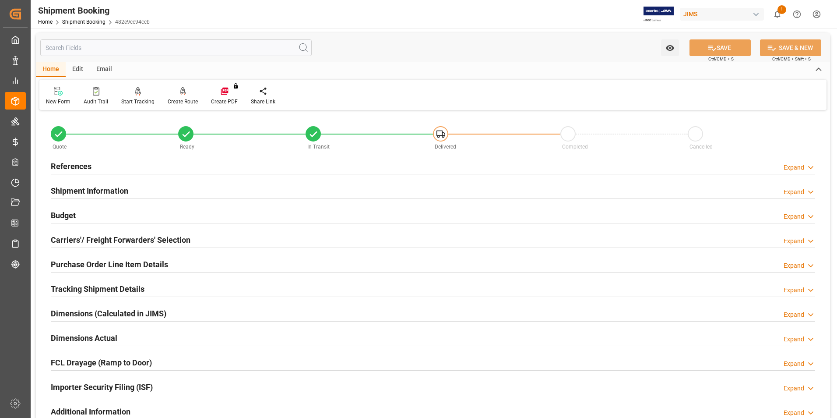
click at [65, 211] on h2 "Budget" at bounding box center [63, 215] width 25 height 12
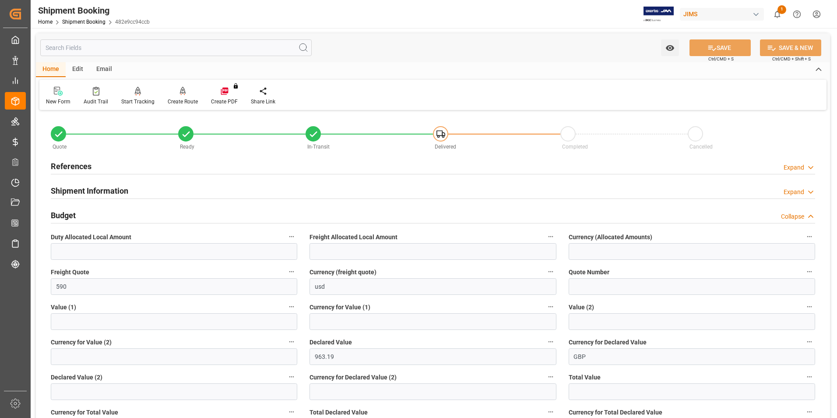
click at [65, 211] on h2 "Budget" at bounding box center [63, 215] width 25 height 12
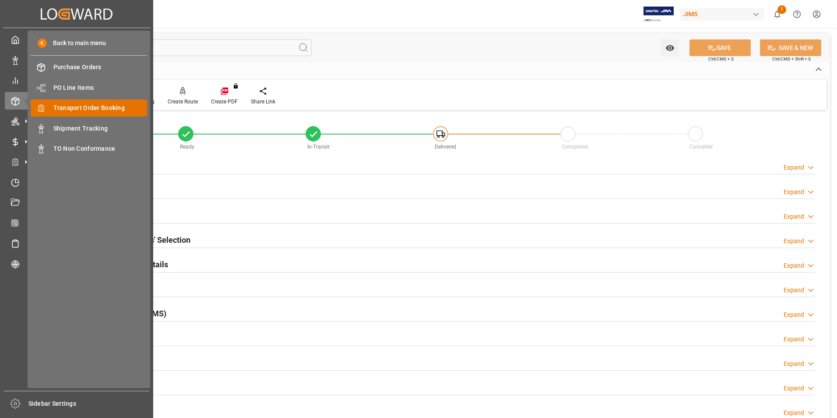
click at [84, 108] on span "Transport Order Booking" at bounding box center [100, 107] width 94 height 9
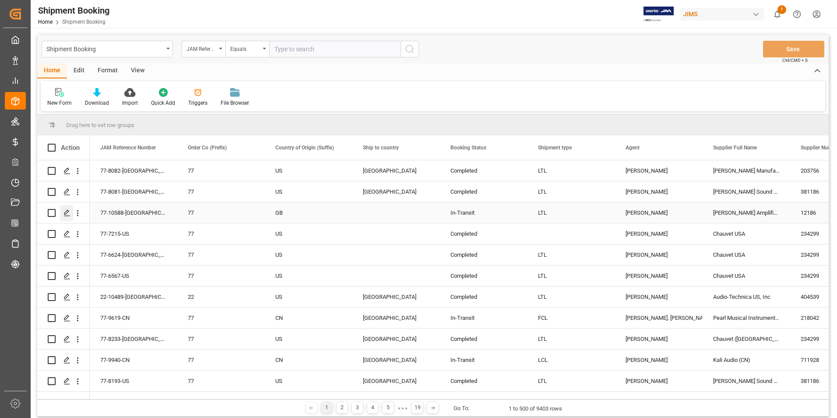
click at [64, 210] on icon "Press SPACE to select this row." at bounding box center [66, 212] width 7 height 7
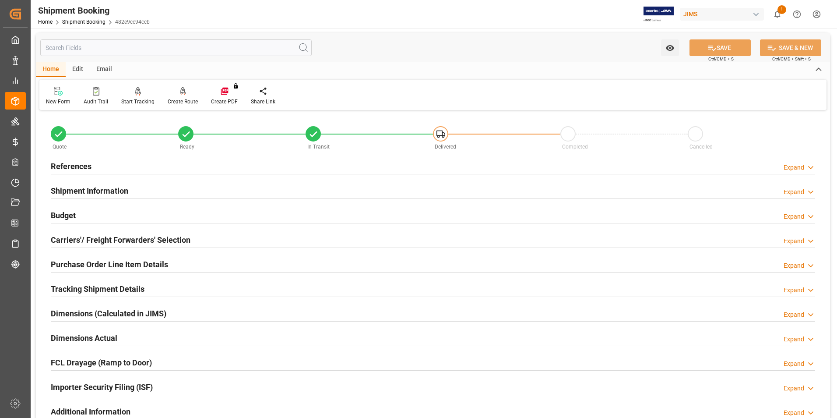
click at [66, 209] on h2 "Budget" at bounding box center [63, 215] width 25 height 12
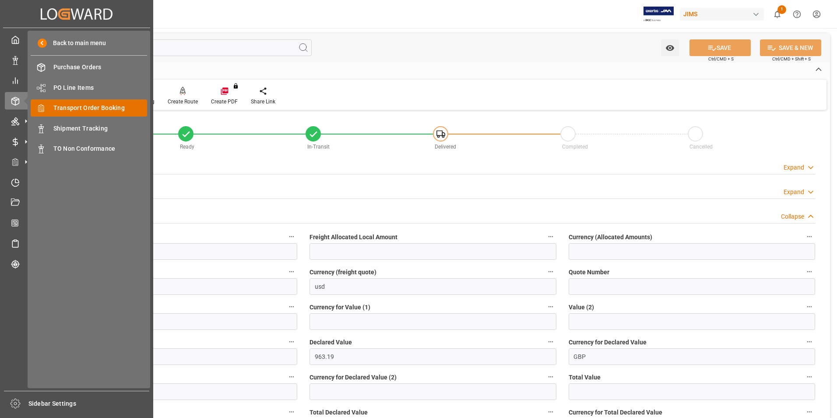
click at [102, 110] on span "Transport Order Booking" at bounding box center [100, 107] width 94 height 9
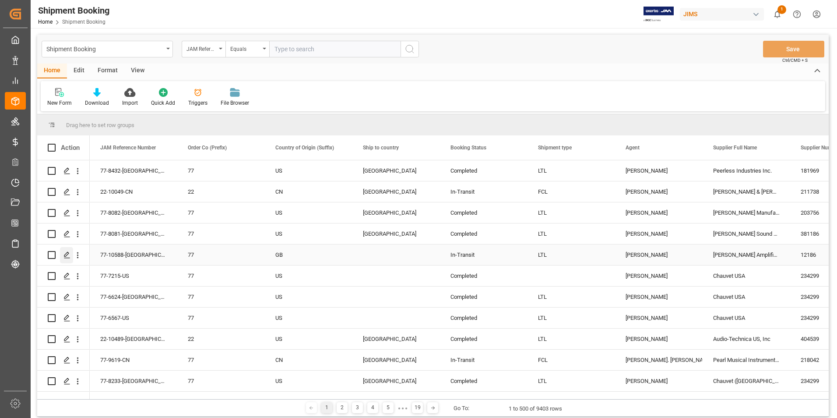
click at [69, 254] on icon "Press SPACE to select this row." at bounding box center [66, 254] width 7 height 7
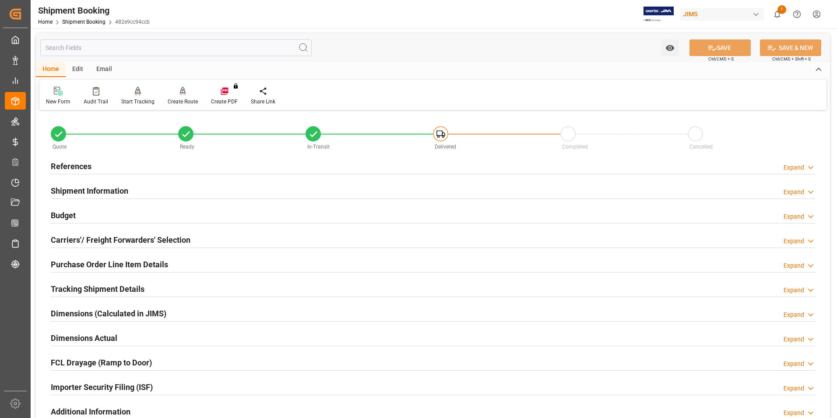
click at [62, 215] on h2 "Budget" at bounding box center [63, 215] width 25 height 12
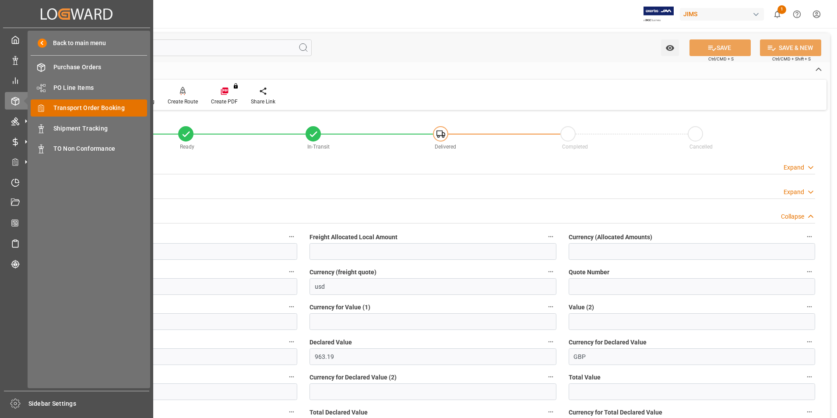
click at [95, 106] on span "Transport Order Booking" at bounding box center [100, 107] width 94 height 9
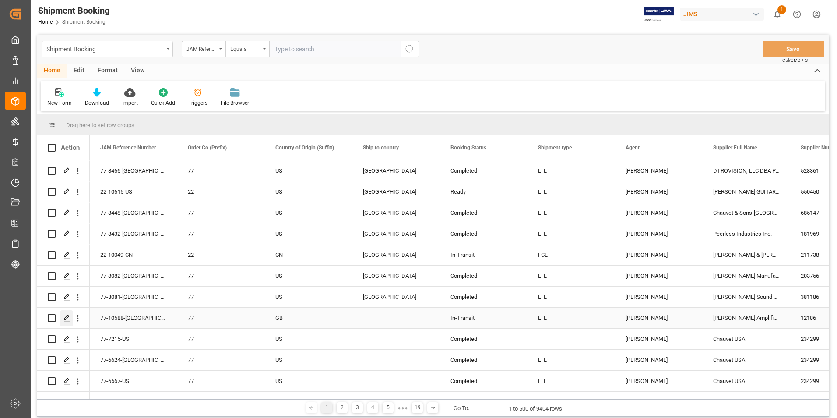
click at [67, 316] on polygon "Press SPACE to select this row." at bounding box center [66, 317] width 4 height 4
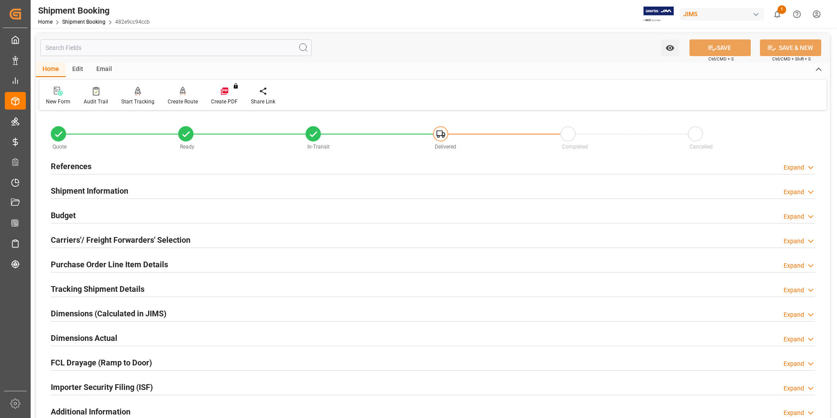
click at [61, 217] on h2 "Budget" at bounding box center [63, 215] width 25 height 12
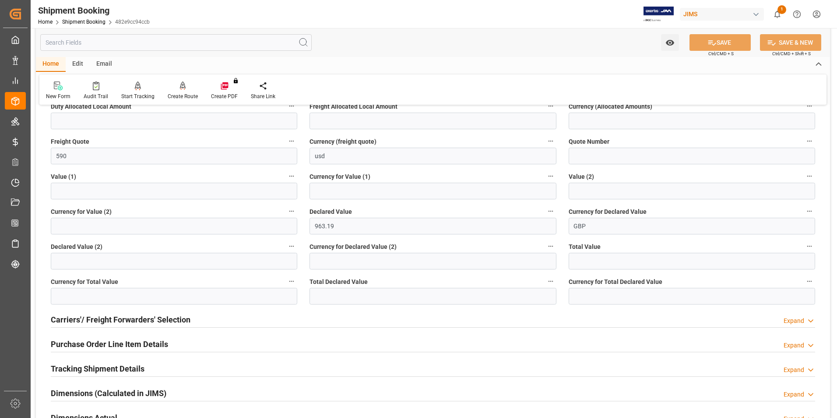
scroll to position [175, 0]
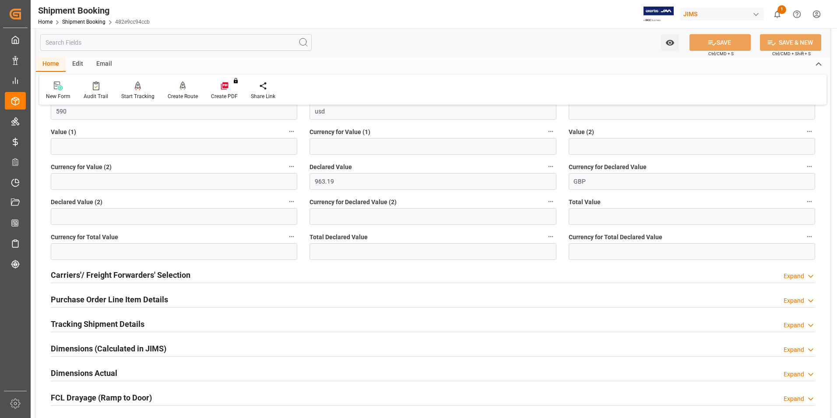
click at [84, 295] on h2 "Purchase Order Line Item Details" at bounding box center [109, 299] width 117 height 12
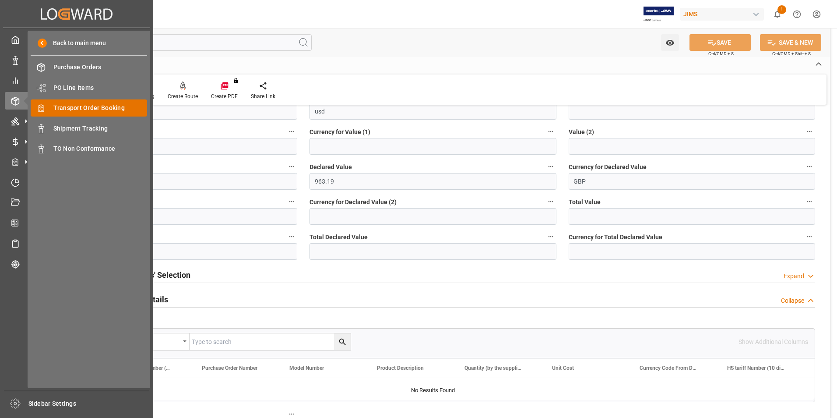
click at [86, 105] on span "Transport Order Booking" at bounding box center [100, 107] width 94 height 9
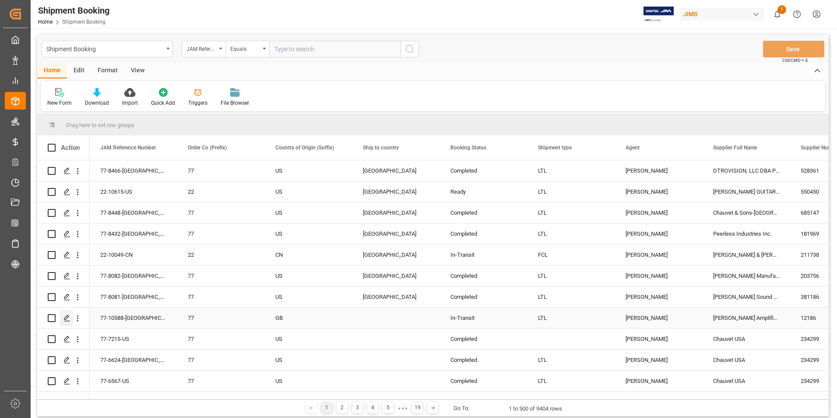
click at [65, 316] on icon "Press SPACE to select this row." at bounding box center [66, 317] width 7 height 7
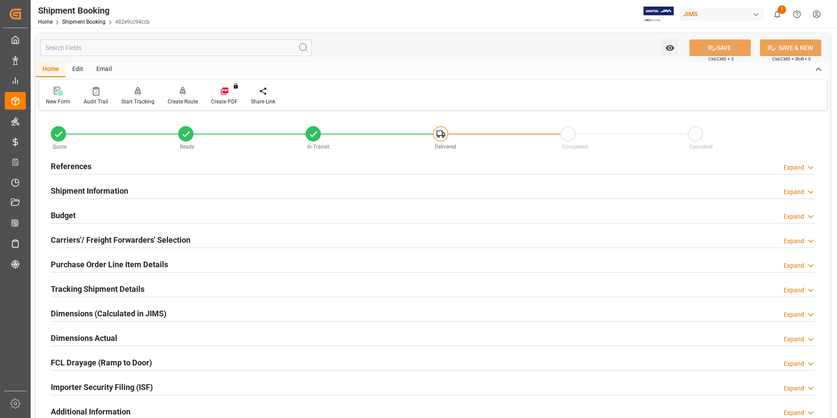
click at [63, 216] on h2 "Budget" at bounding box center [63, 215] width 25 height 12
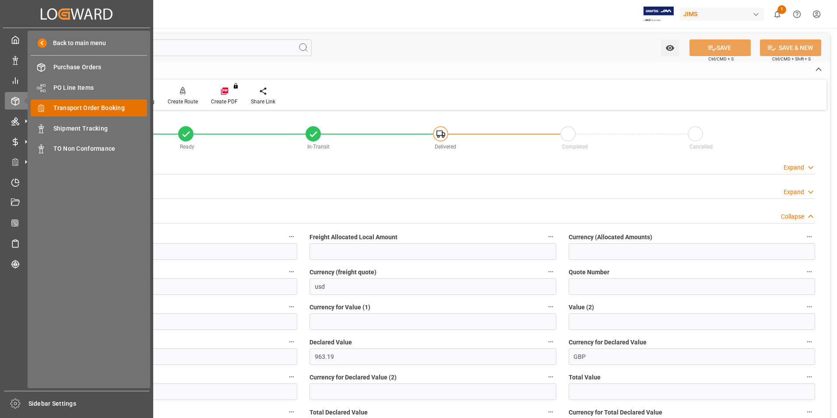
click at [70, 107] on span "Transport Order Booking" at bounding box center [100, 107] width 94 height 9
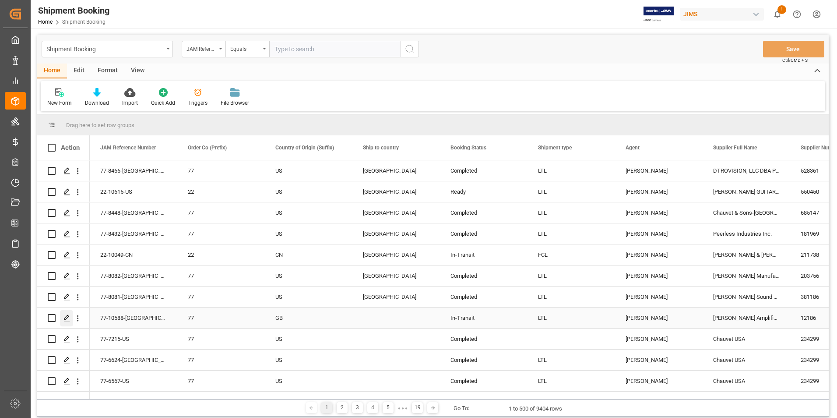
click at [67, 316] on icon "Press SPACE to select this row." at bounding box center [66, 317] width 7 height 7
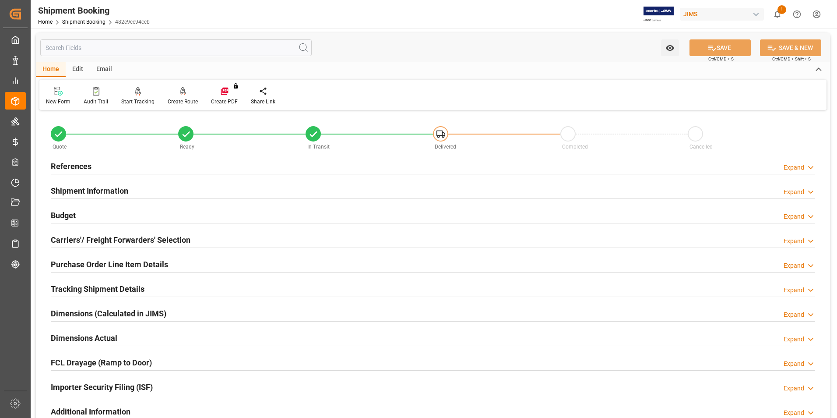
click at [69, 211] on h2 "Budget" at bounding box center [63, 215] width 25 height 12
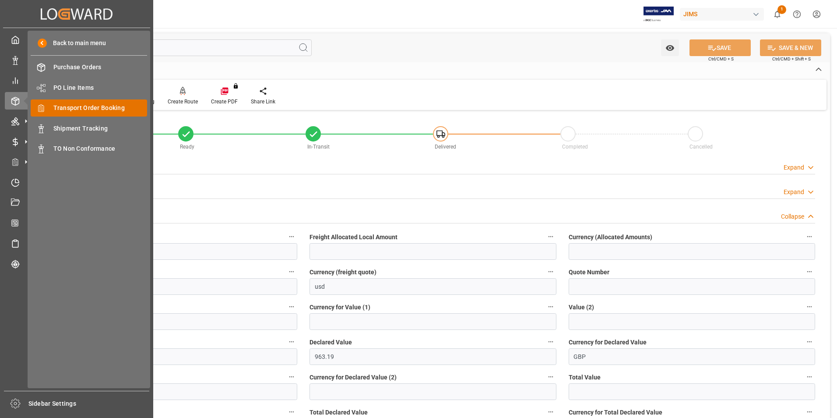
click at [97, 102] on div "Transport Order Booking Transport Order Booking" at bounding box center [89, 107] width 116 height 17
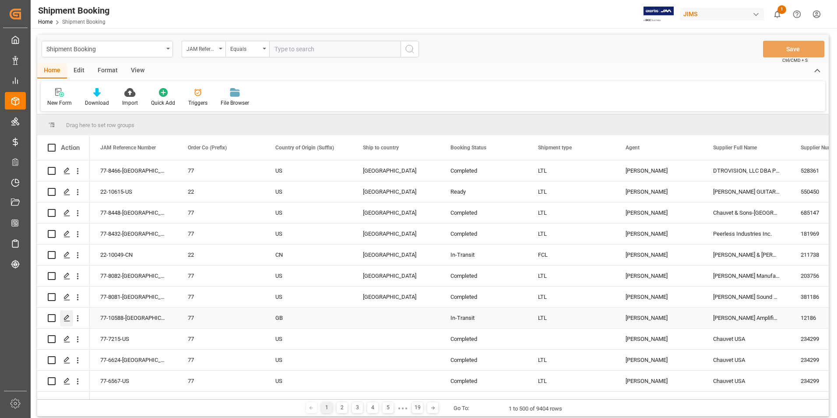
click at [65, 316] on icon "Press SPACE to select this row." at bounding box center [66, 317] width 7 height 7
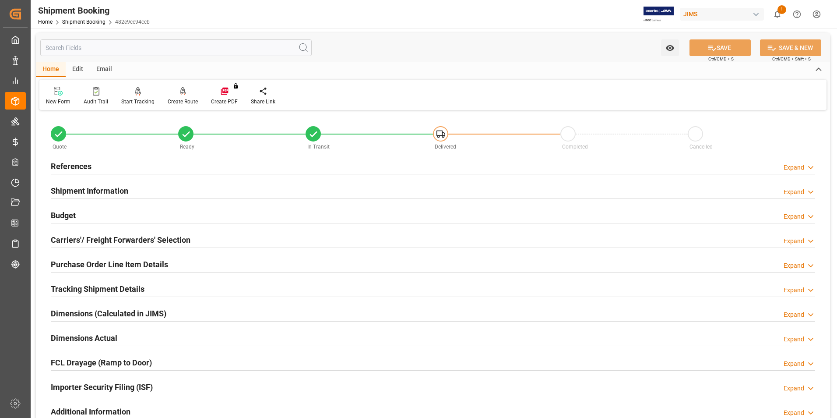
click at [71, 212] on h2 "Budget" at bounding box center [63, 215] width 25 height 12
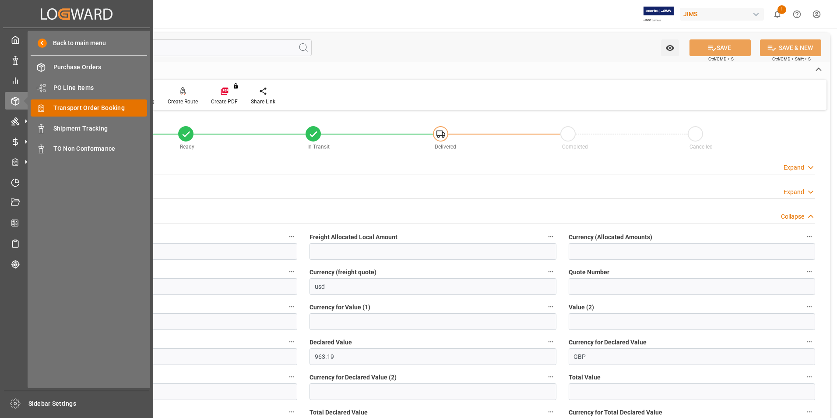
click at [104, 101] on div "Transport Order Booking Transport Order Booking" at bounding box center [89, 107] width 116 height 17
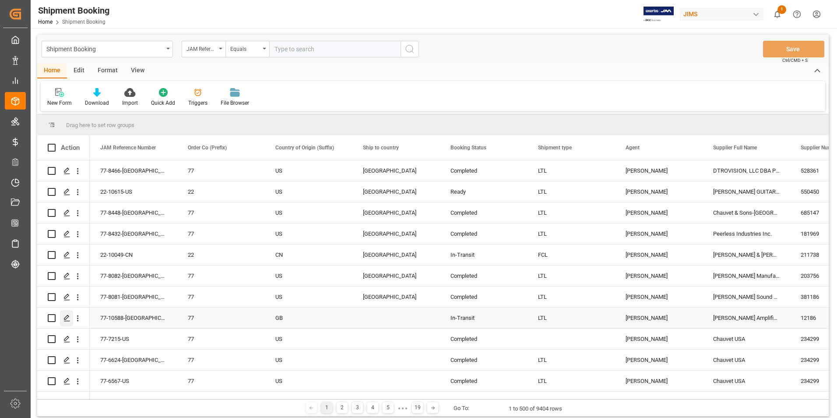
click at [67, 315] on icon "Press SPACE to select this row." at bounding box center [66, 317] width 7 height 7
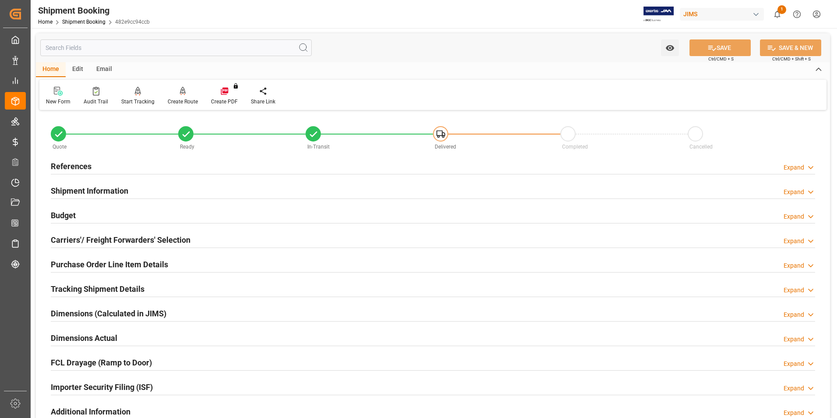
click at [57, 209] on h2 "Budget" at bounding box center [63, 215] width 25 height 12
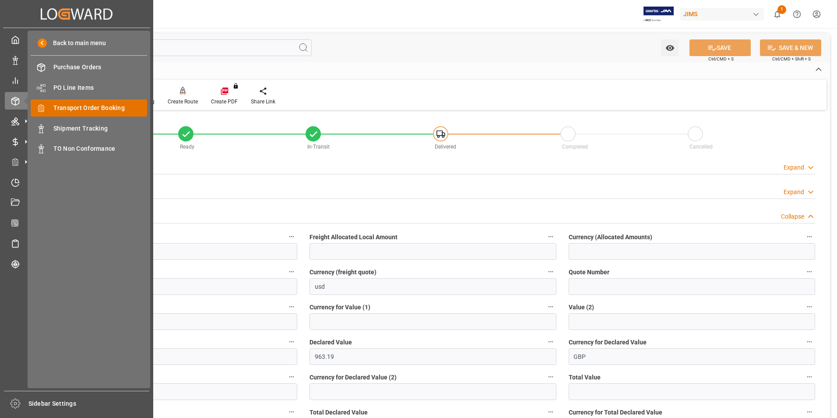
click at [113, 110] on span "Transport Order Booking" at bounding box center [100, 107] width 94 height 9
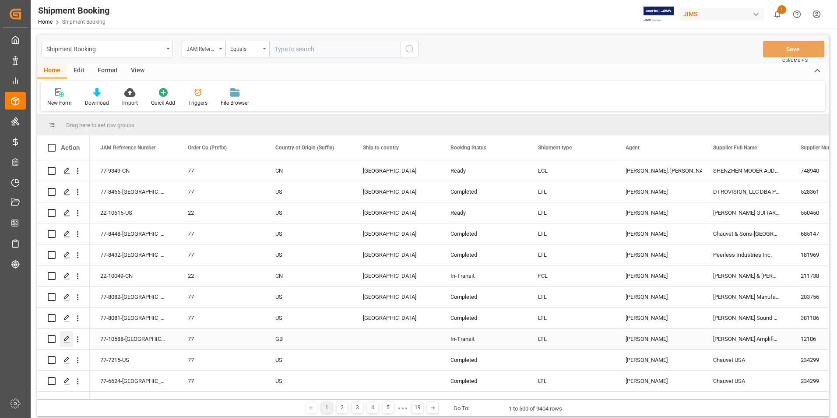
click at [66, 338] on icon "Press SPACE to select this row." at bounding box center [66, 338] width 7 height 7
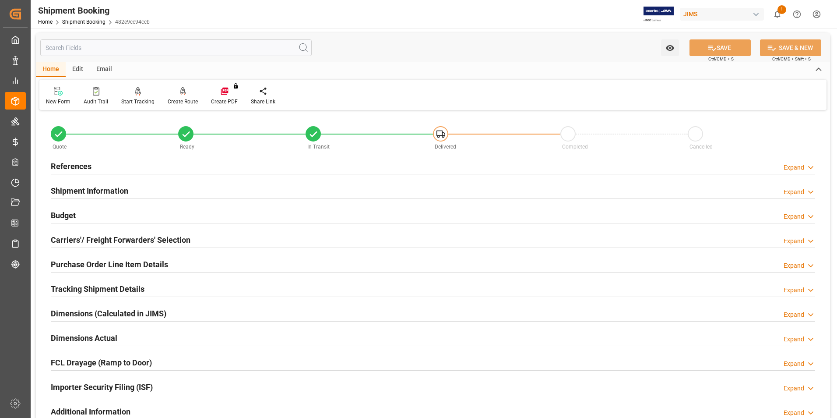
click at [63, 209] on h2 "Budget" at bounding box center [63, 215] width 25 height 12
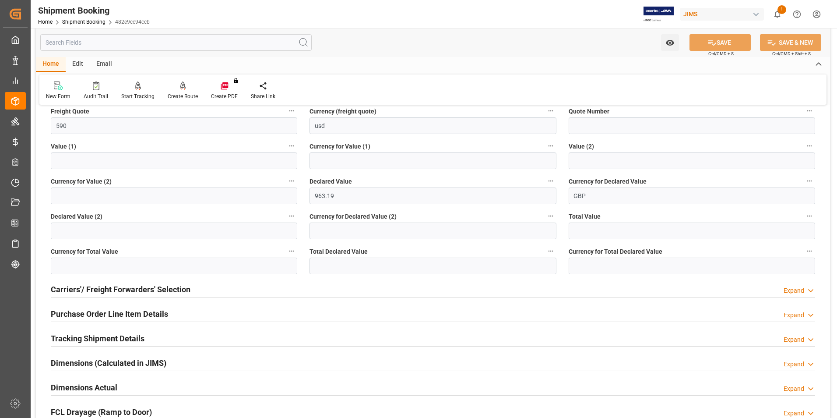
scroll to position [175, 0]
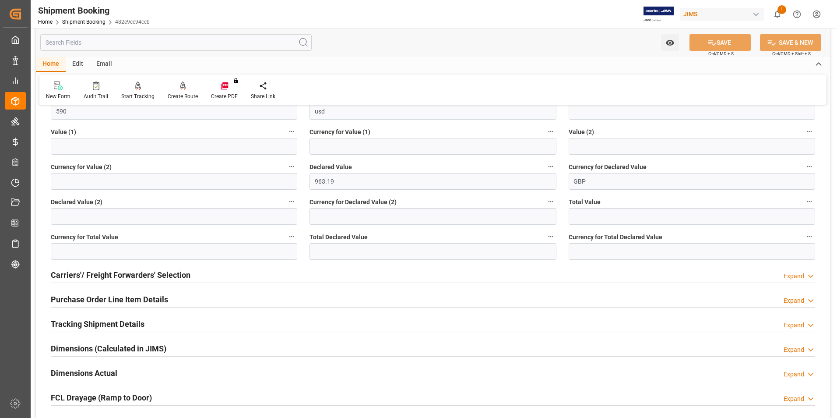
click at [91, 297] on h2 "Purchase Order Line Item Details" at bounding box center [109, 299] width 117 height 12
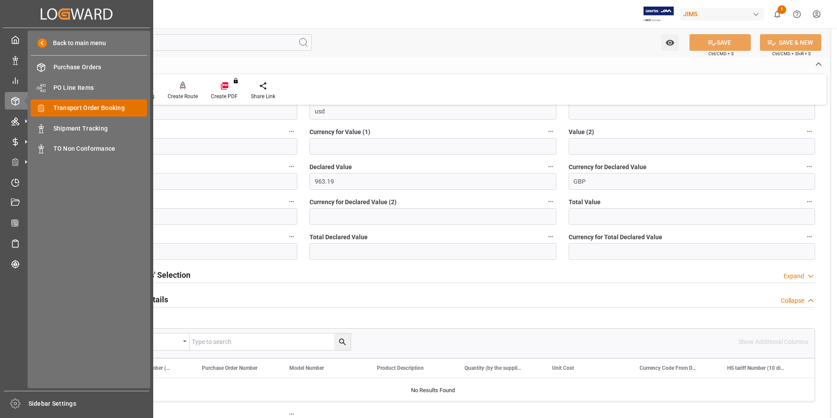
click at [79, 107] on span "Transport Order Booking" at bounding box center [100, 107] width 94 height 9
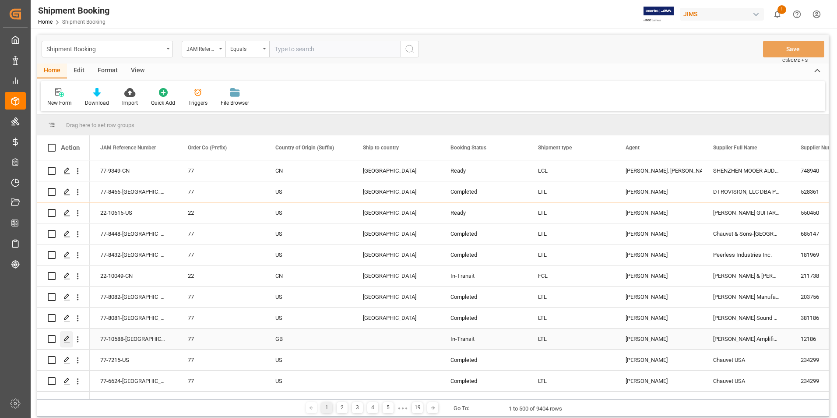
click at [67, 337] on icon "Press SPACE to select this row." at bounding box center [66, 338] width 7 height 7
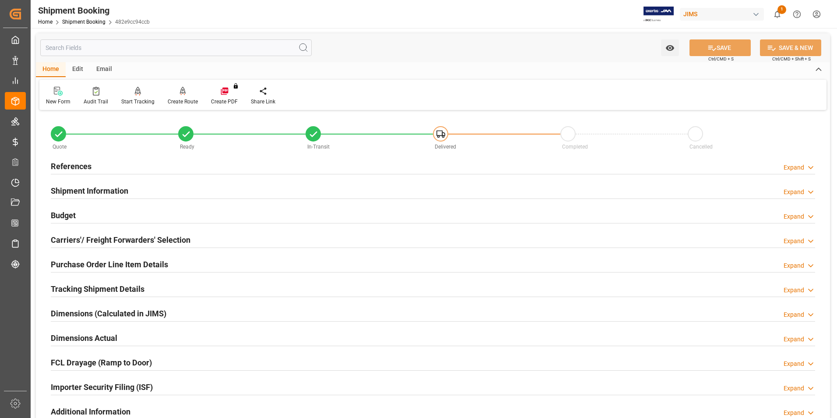
click at [69, 214] on h2 "Budget" at bounding box center [63, 215] width 25 height 12
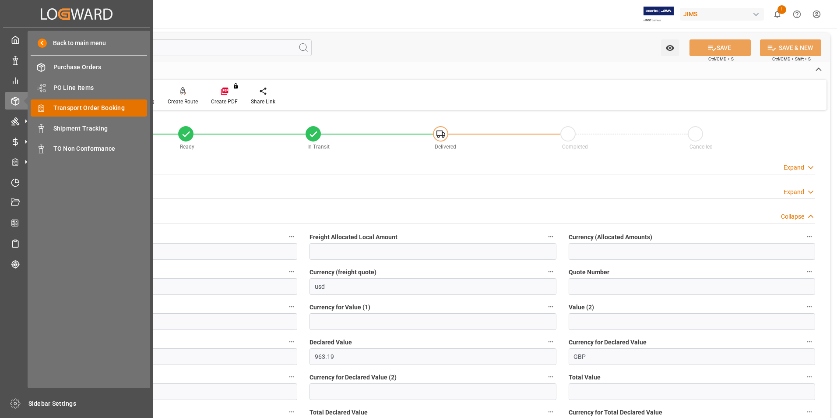
click at [92, 108] on span "Transport Order Booking" at bounding box center [100, 107] width 94 height 9
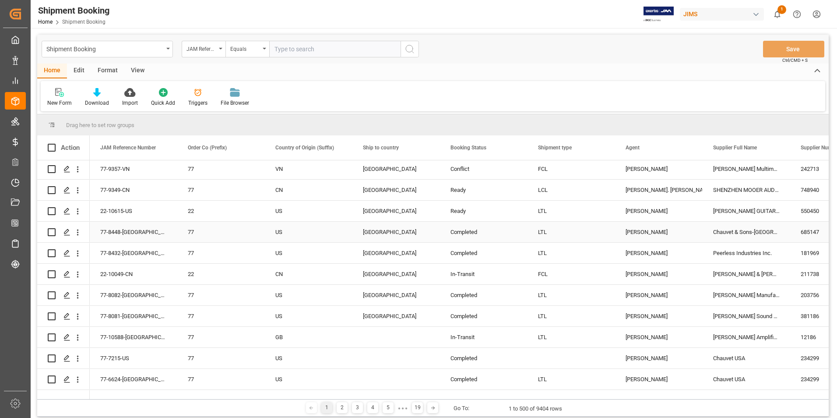
scroll to position [88, 0]
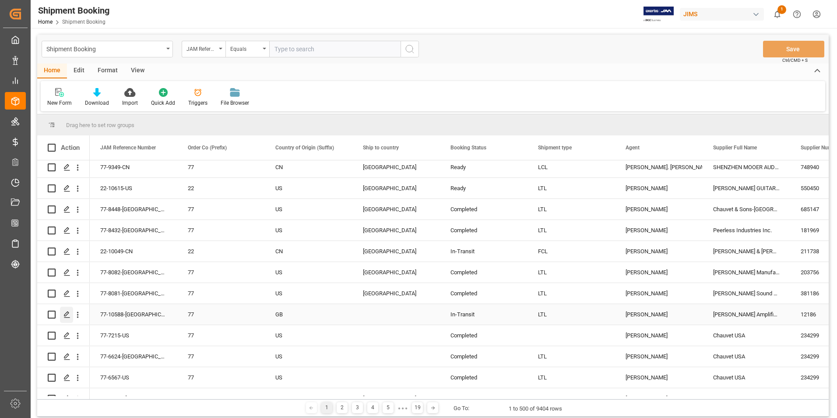
click at [66, 313] on icon "Press SPACE to select this row." at bounding box center [66, 314] width 7 height 7
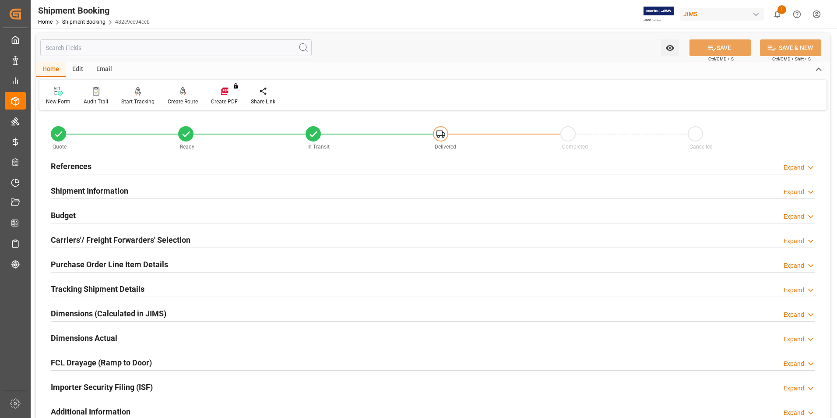
click at [65, 214] on h2 "Budget" at bounding box center [63, 215] width 25 height 12
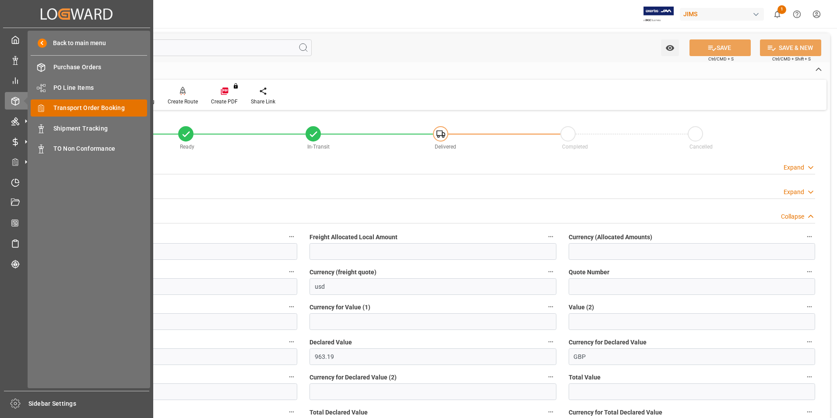
click at [110, 109] on span "Transport Order Booking" at bounding box center [100, 107] width 94 height 9
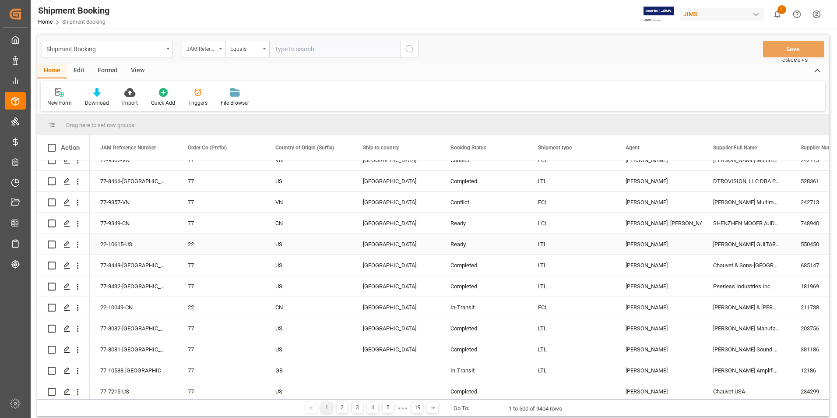
scroll to position [88, 0]
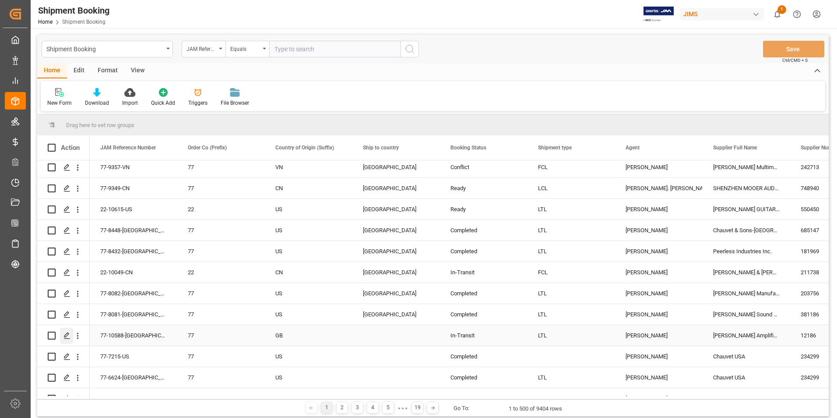
click at [67, 333] on icon "Press SPACE to select this row." at bounding box center [66, 335] width 7 height 7
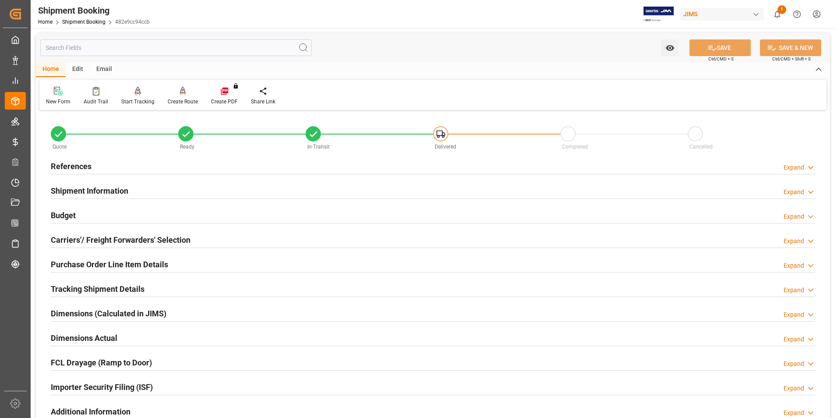
click at [74, 214] on h2 "Budget" at bounding box center [63, 215] width 25 height 12
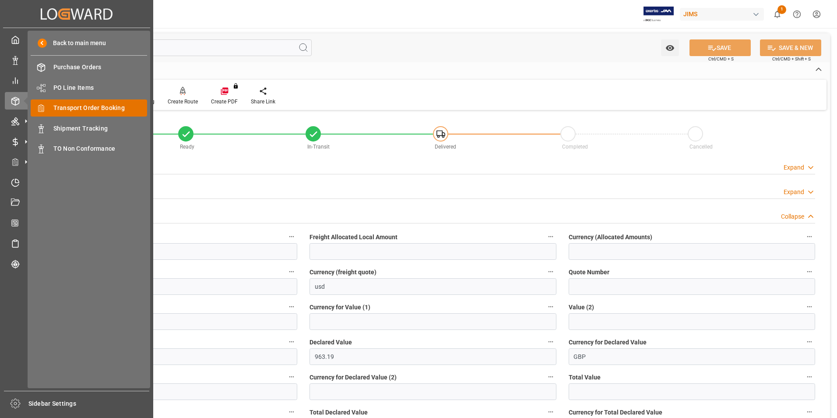
click at [108, 108] on span "Transport Order Booking" at bounding box center [100, 107] width 94 height 9
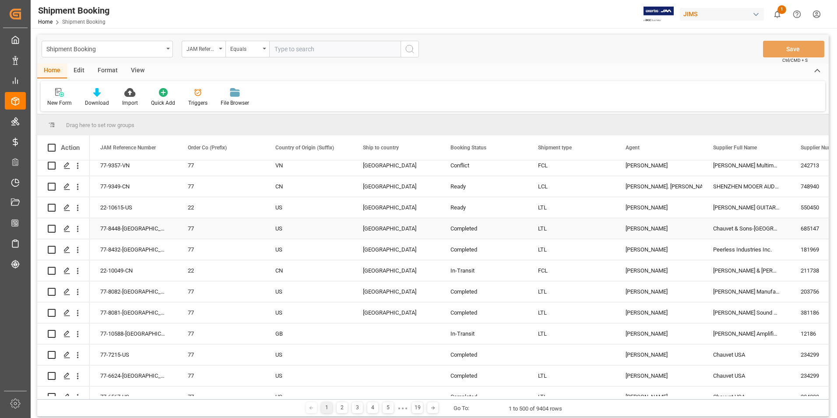
scroll to position [131, 0]
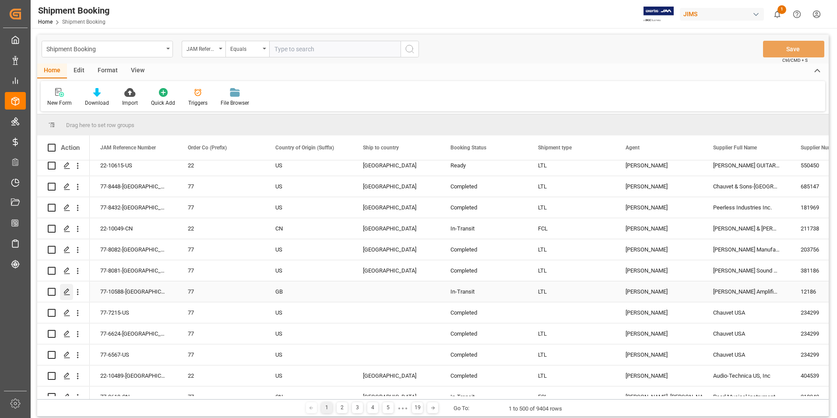
click at [65, 292] on icon "Press SPACE to select this row." at bounding box center [66, 291] width 7 height 7
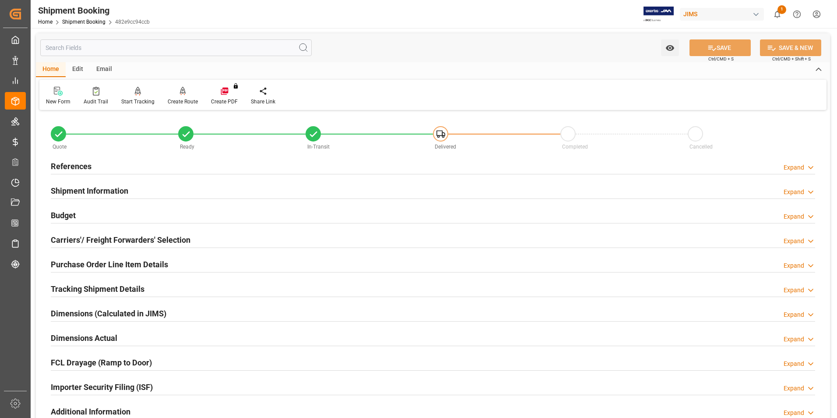
click at [65, 214] on h2 "Budget" at bounding box center [63, 215] width 25 height 12
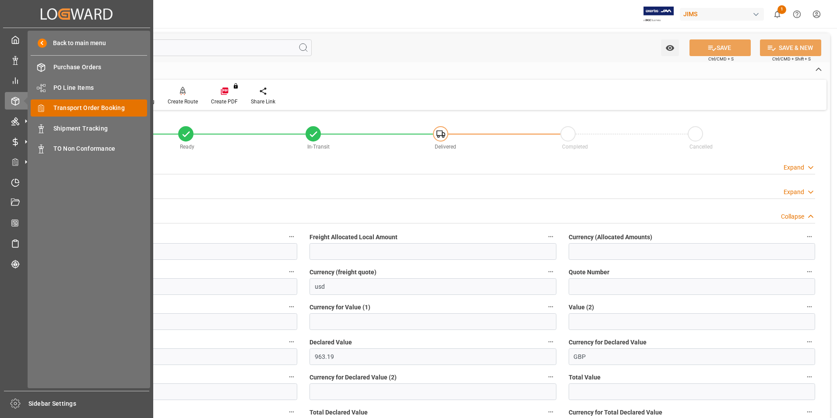
click at [91, 102] on div "Transport Order Booking Transport Order Booking" at bounding box center [89, 107] width 116 height 17
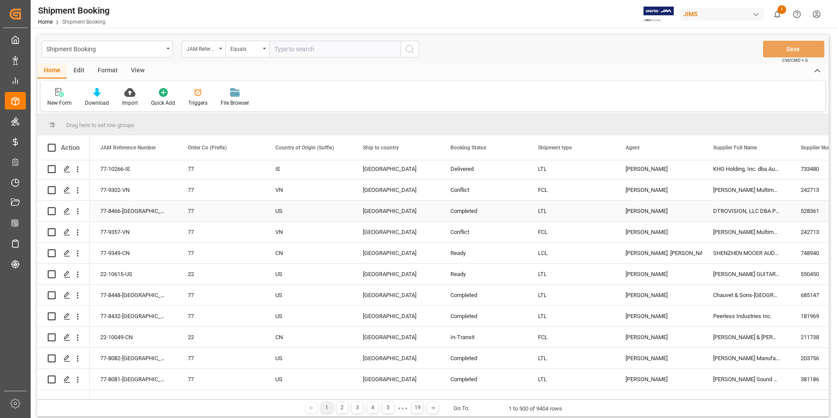
scroll to position [88, 0]
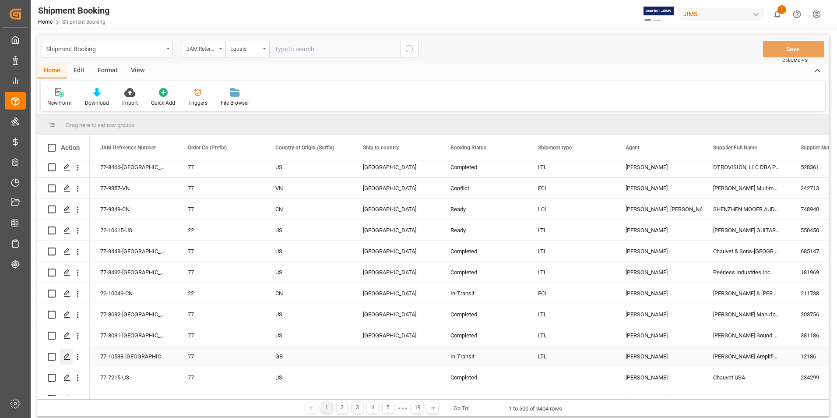
click at [66, 353] on icon "Press SPACE to select this row." at bounding box center [66, 356] width 7 height 7
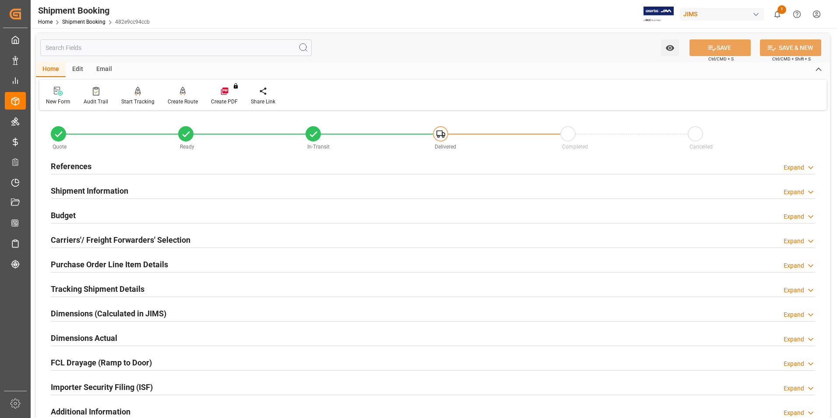
click at [62, 210] on h2 "Budget" at bounding box center [63, 215] width 25 height 12
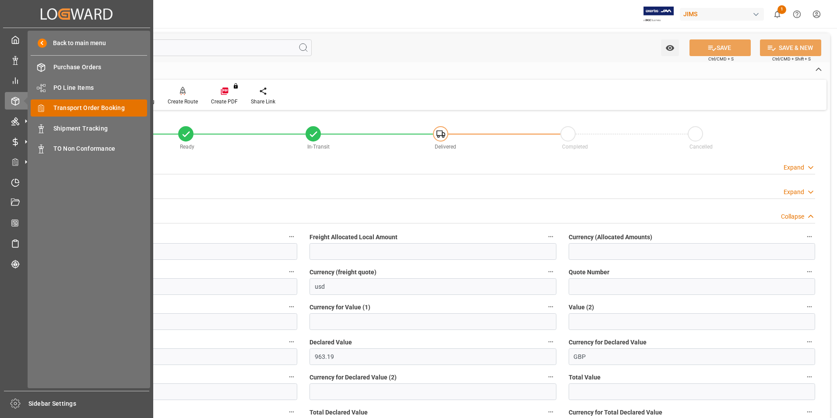
click at [98, 103] on span "Transport Order Booking" at bounding box center [100, 107] width 94 height 9
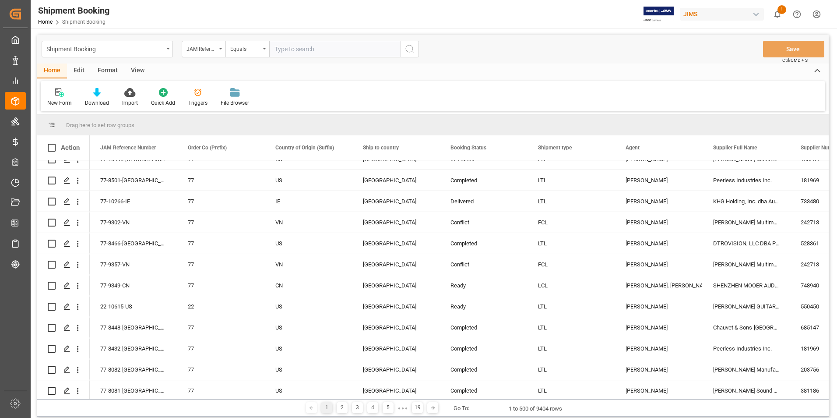
scroll to position [175, 0]
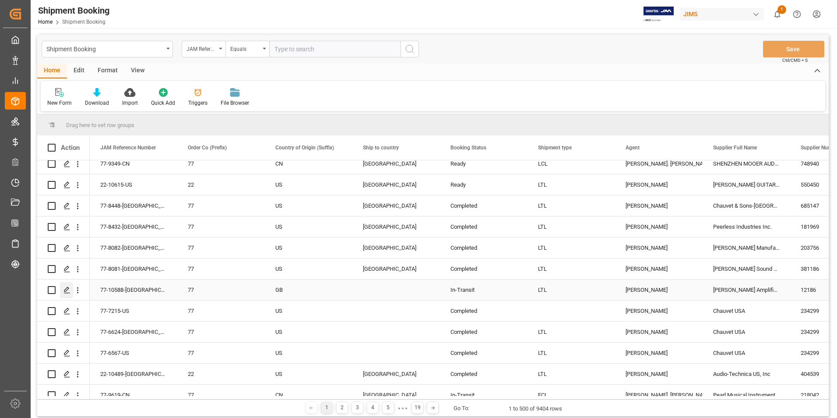
click at [67, 287] on icon "Press SPACE to select this row." at bounding box center [66, 289] width 7 height 7
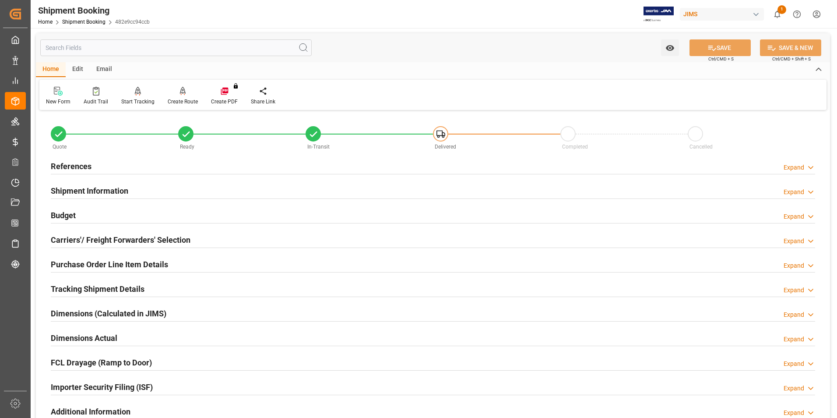
click at [64, 214] on h2 "Budget" at bounding box center [63, 215] width 25 height 12
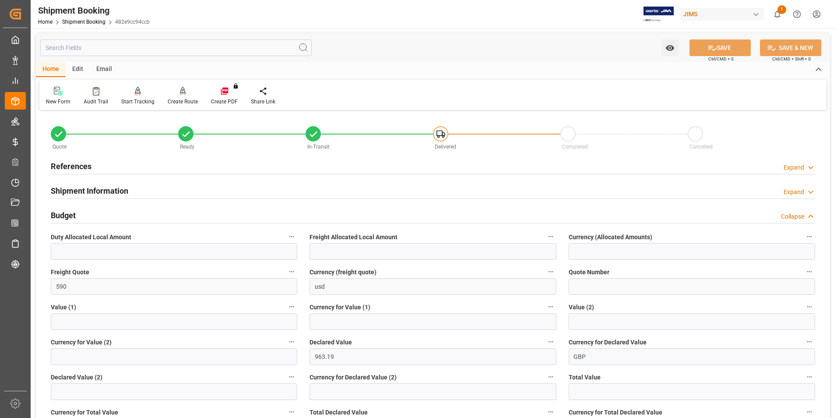
click at [64, 214] on h2 "Budget" at bounding box center [63, 215] width 25 height 12
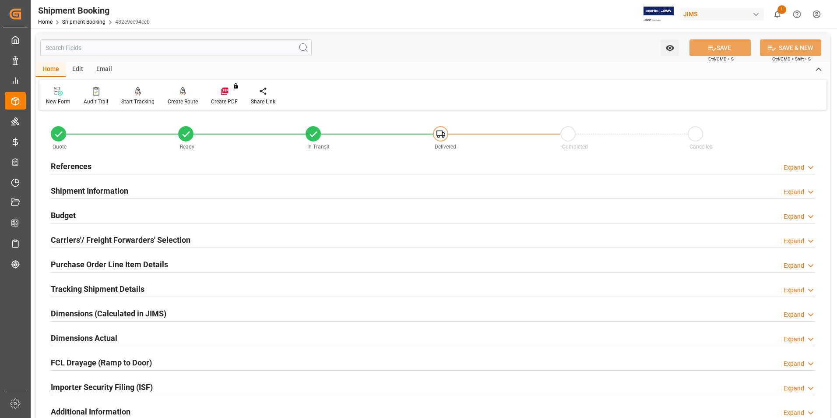
click at [94, 263] on h2 "Purchase Order Line Item Details" at bounding box center [109, 264] width 117 height 12
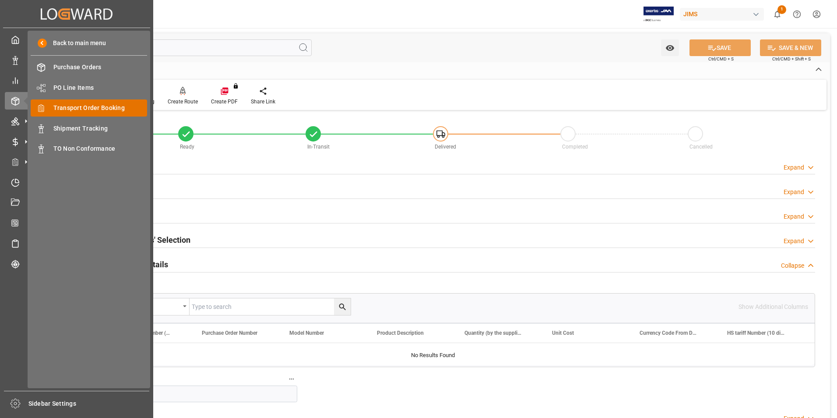
click at [84, 108] on span "Transport Order Booking" at bounding box center [100, 107] width 94 height 9
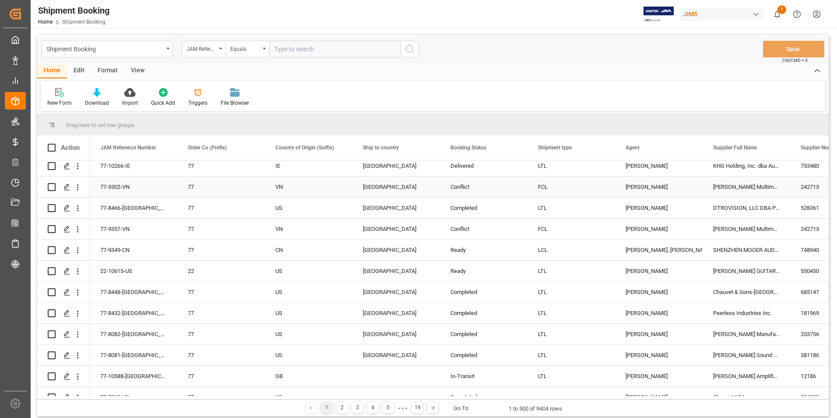
scroll to position [131, 0]
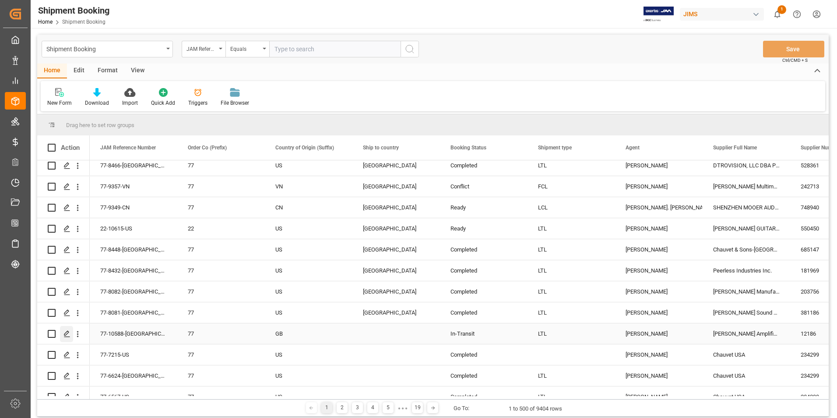
click at [65, 332] on icon "Press SPACE to select this row." at bounding box center [66, 333] width 7 height 7
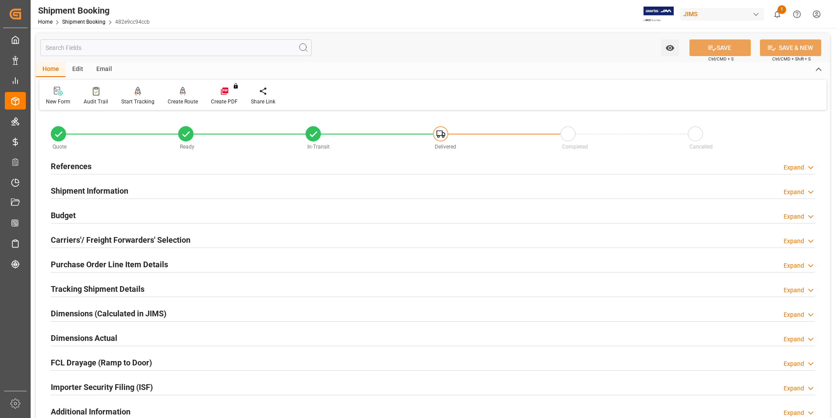
click at [60, 209] on h2 "Budget" at bounding box center [63, 215] width 25 height 12
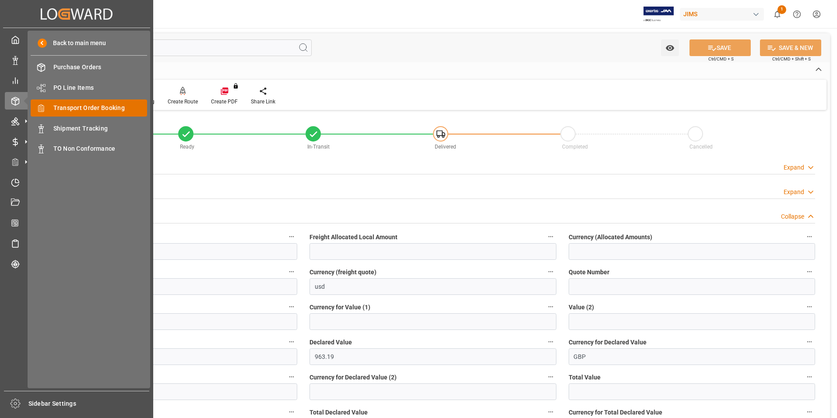
click at [112, 111] on span "Transport Order Booking" at bounding box center [100, 107] width 94 height 9
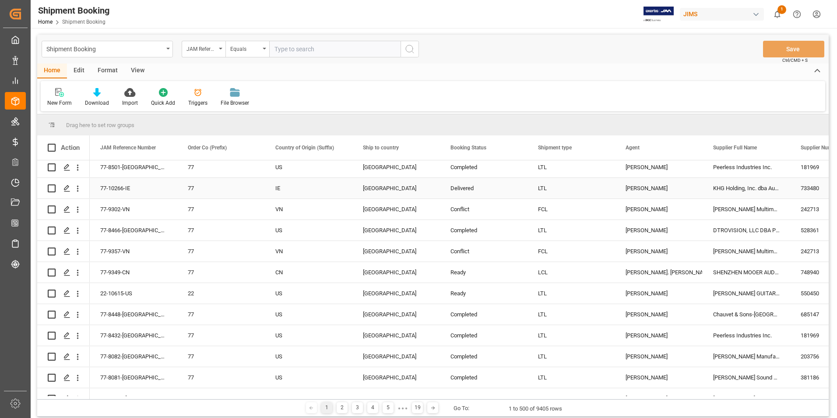
scroll to position [131, 0]
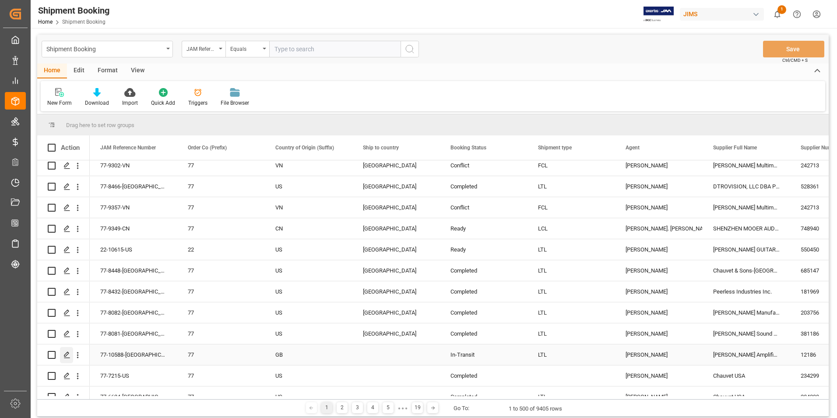
click at [66, 355] on icon "Press SPACE to select this row." at bounding box center [66, 354] width 7 height 7
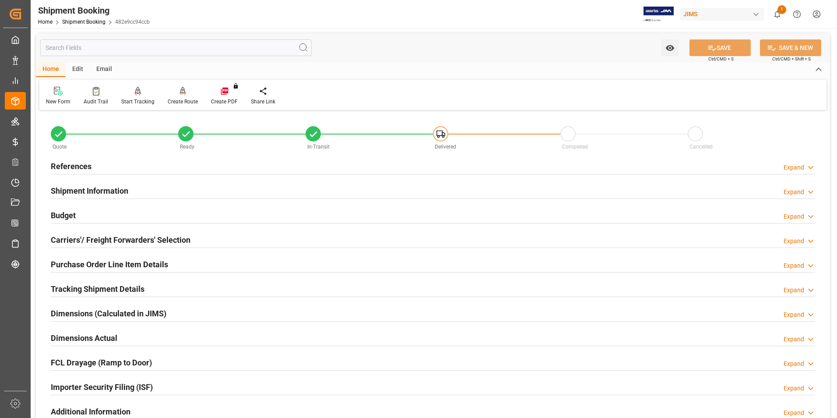
click at [62, 212] on h2 "Budget" at bounding box center [63, 215] width 25 height 12
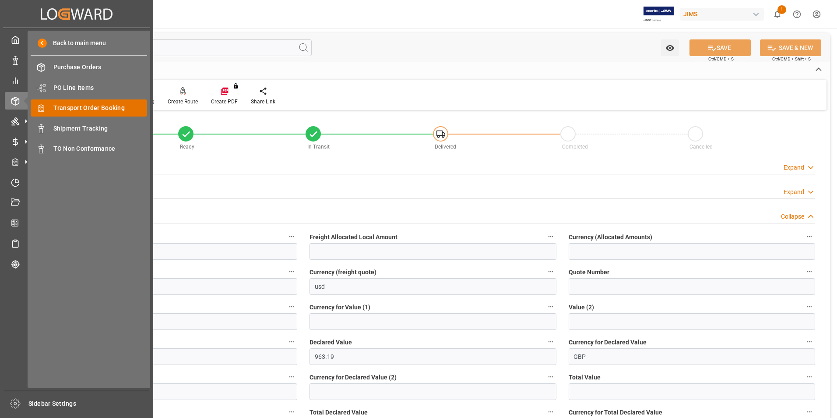
click at [98, 107] on span "Transport Order Booking" at bounding box center [100, 107] width 94 height 9
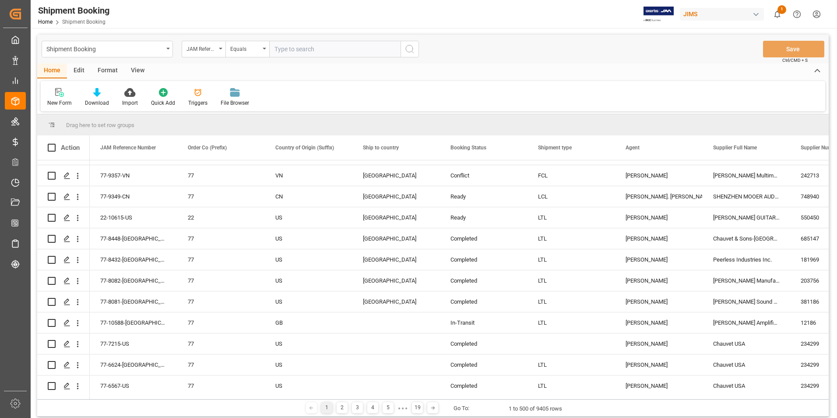
scroll to position [175, 0]
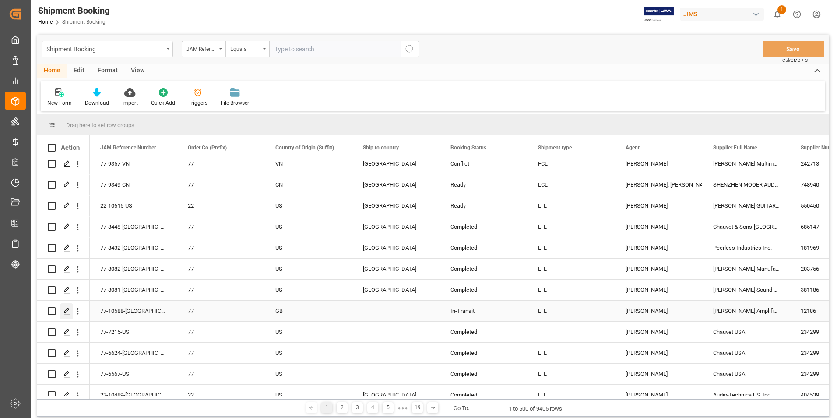
click at [67, 313] on icon "Press SPACE to select this row." at bounding box center [66, 310] width 7 height 7
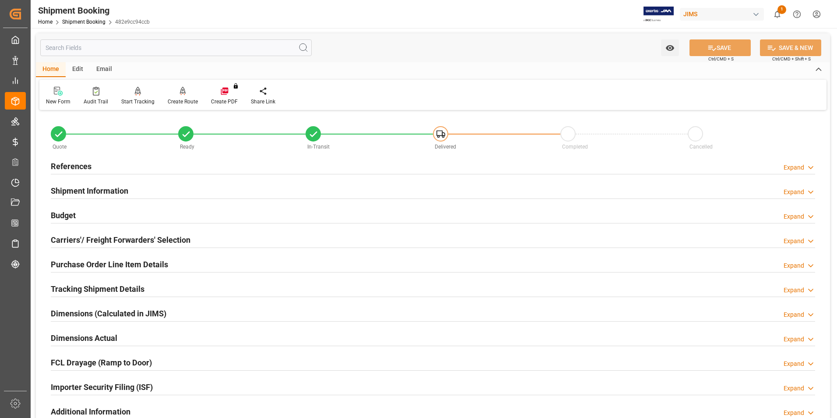
click at [57, 212] on h2 "Budget" at bounding box center [63, 215] width 25 height 12
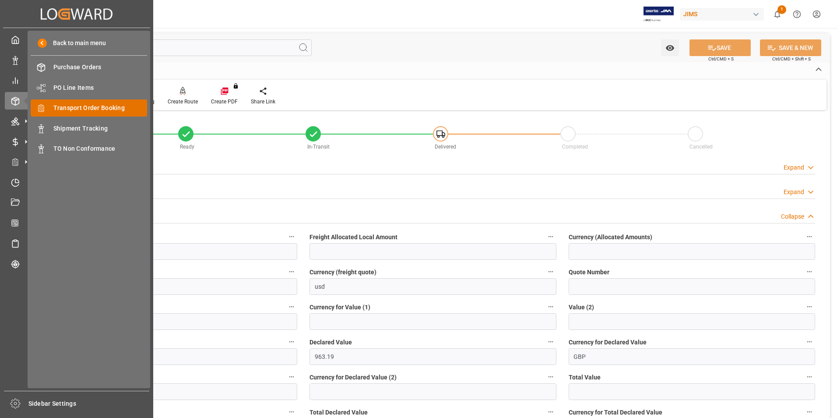
click at [89, 108] on span "Transport Order Booking" at bounding box center [100, 107] width 94 height 9
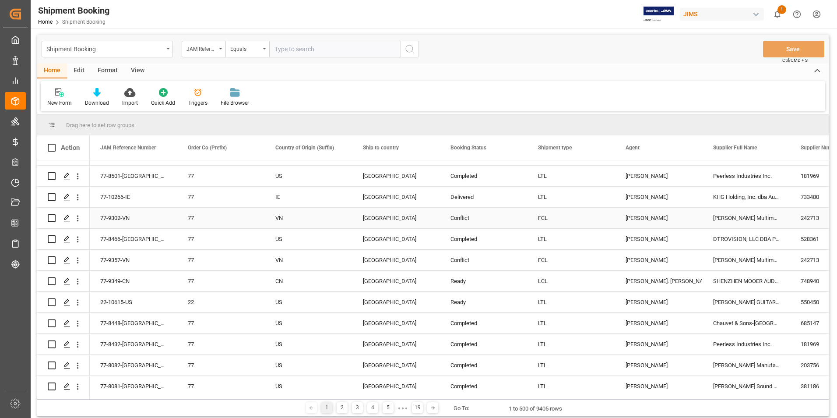
scroll to position [131, 0]
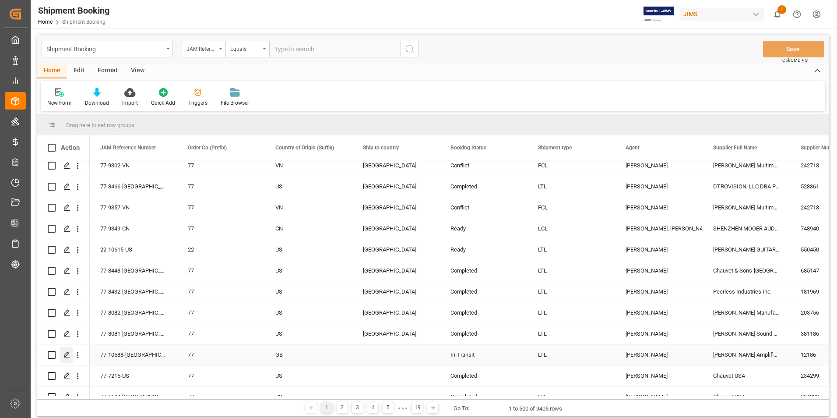
click at [67, 354] on icon "Press SPACE to select this row." at bounding box center [66, 354] width 7 height 7
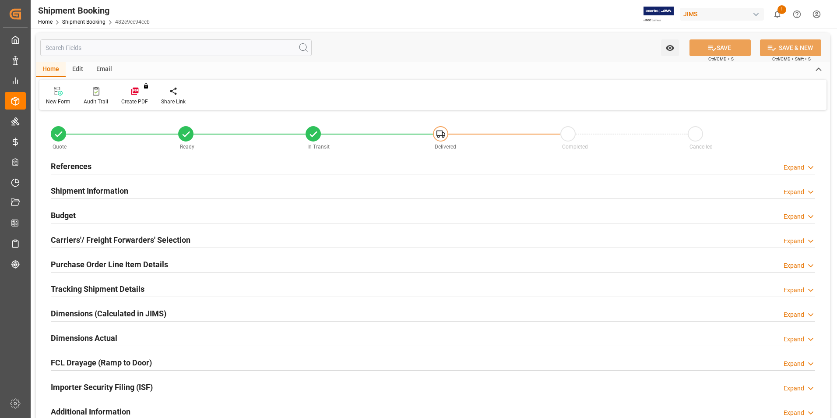
type input "66.5"
type input "9"
type input "0"
click at [73, 214] on h2 "Budget" at bounding box center [63, 215] width 25 height 12
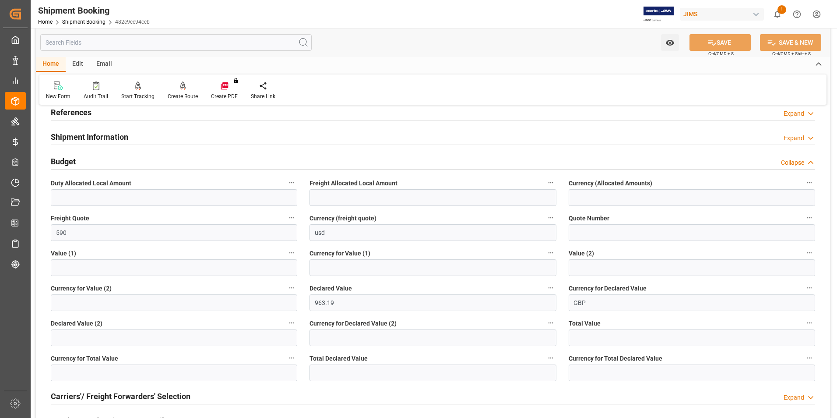
scroll to position [44, 0]
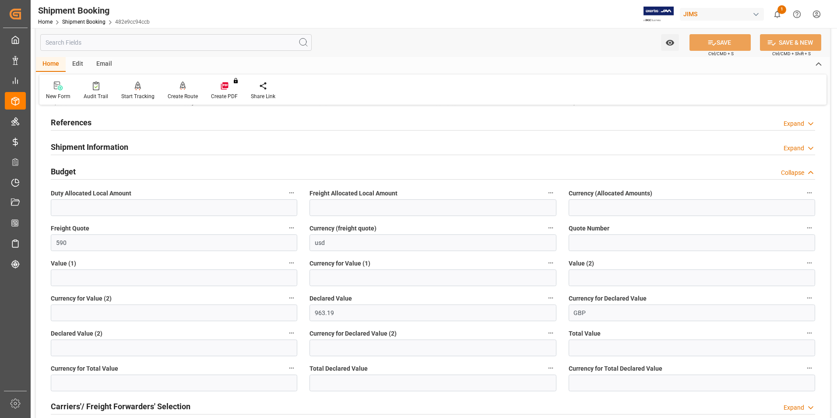
click at [68, 167] on h2 "Budget" at bounding box center [63, 171] width 25 height 12
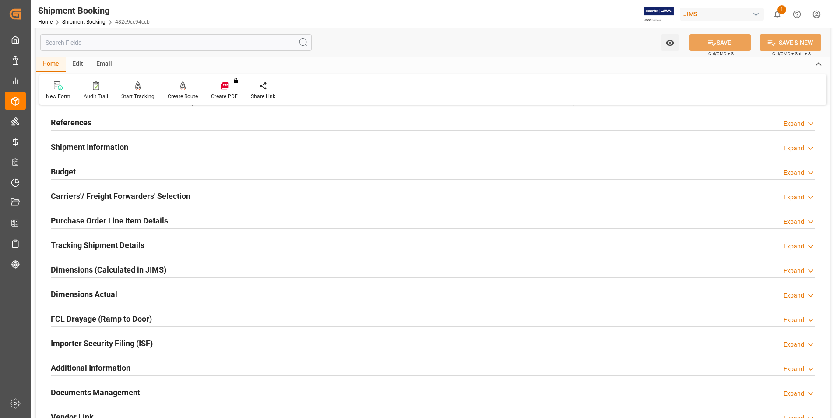
click at [85, 291] on h2 "Dimensions Actual" at bounding box center [84, 294] width 67 height 12
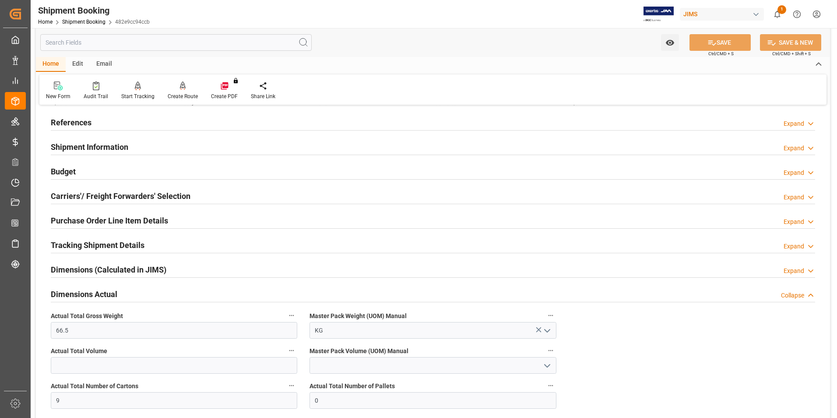
click at [83, 146] on h2 "Shipment Information" at bounding box center [89, 147] width 77 height 12
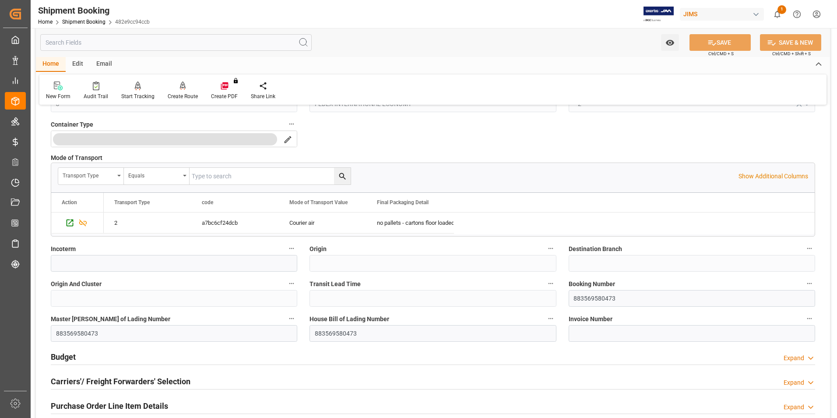
scroll to position [219, 0]
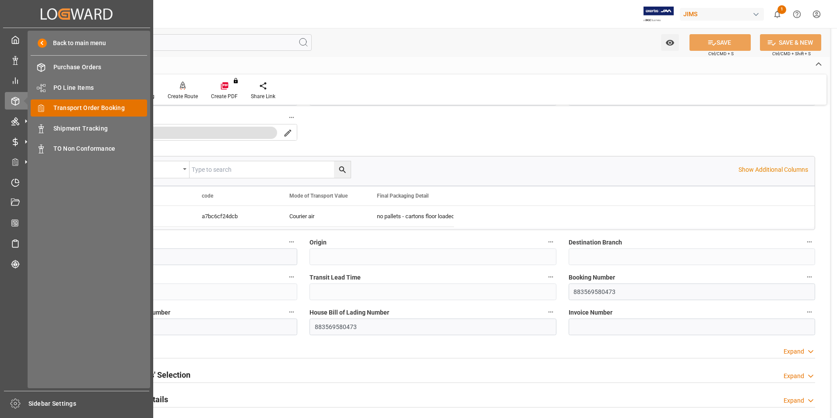
click at [101, 108] on span "Transport Order Booking" at bounding box center [100, 107] width 94 height 9
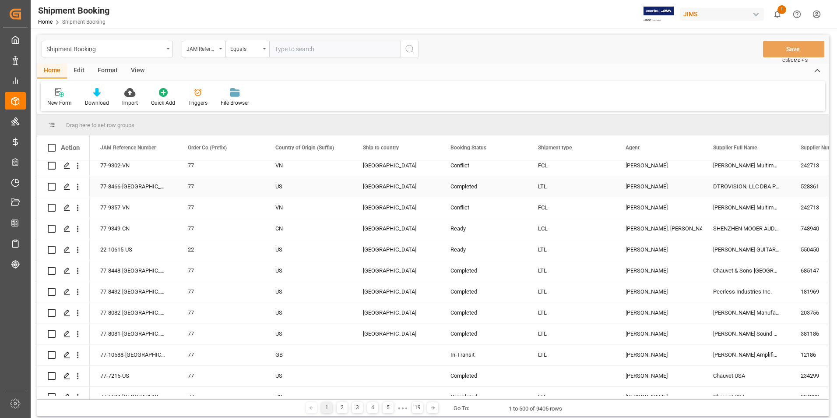
scroll to position [175, 0]
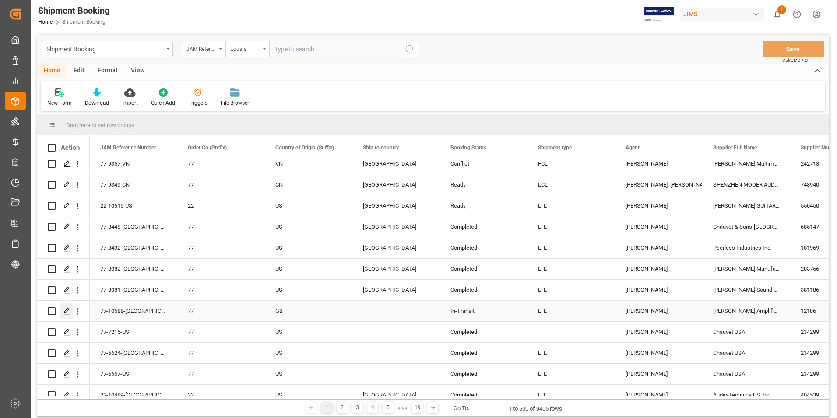
click at [68, 312] on icon "Press SPACE to select this row." at bounding box center [66, 310] width 7 height 7
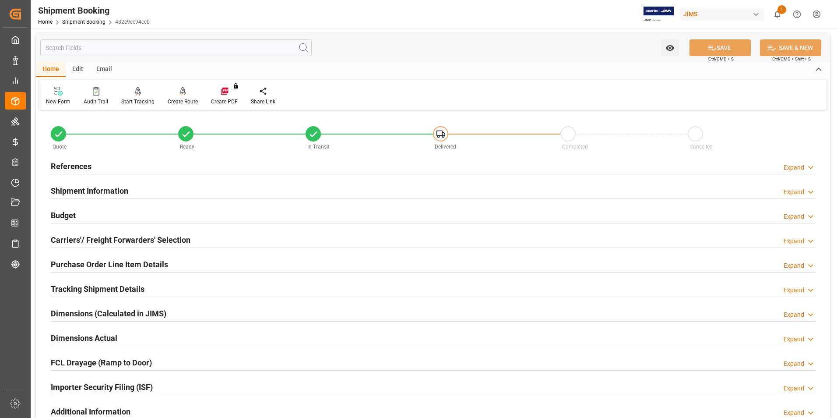
click at [72, 210] on h2 "Budget" at bounding box center [63, 215] width 25 height 12
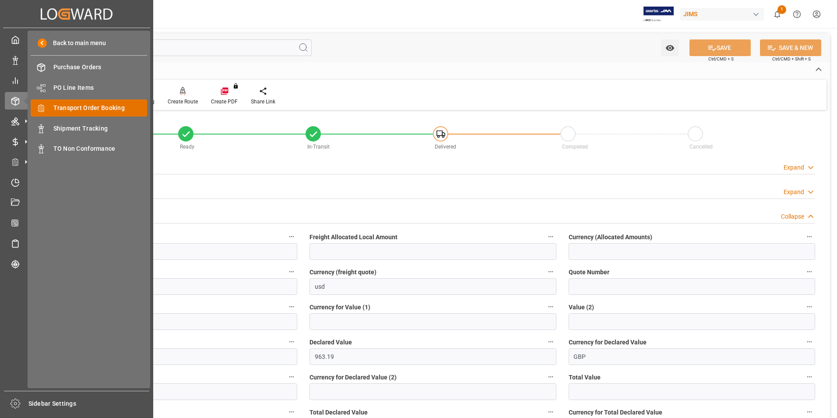
click at [90, 107] on span "Transport Order Booking" at bounding box center [100, 107] width 94 height 9
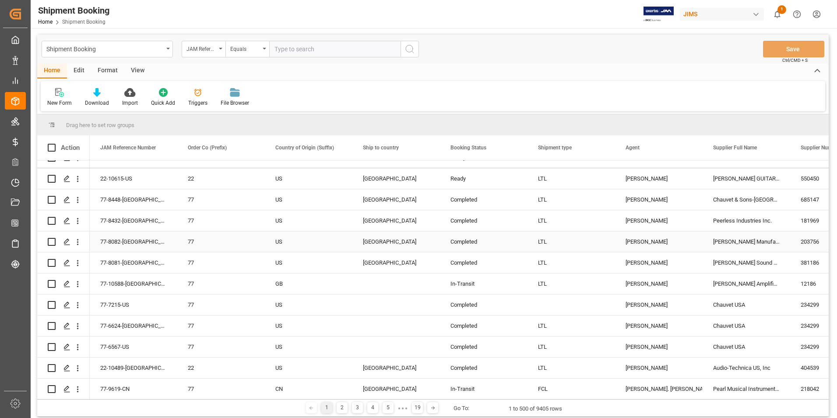
scroll to position [219, 0]
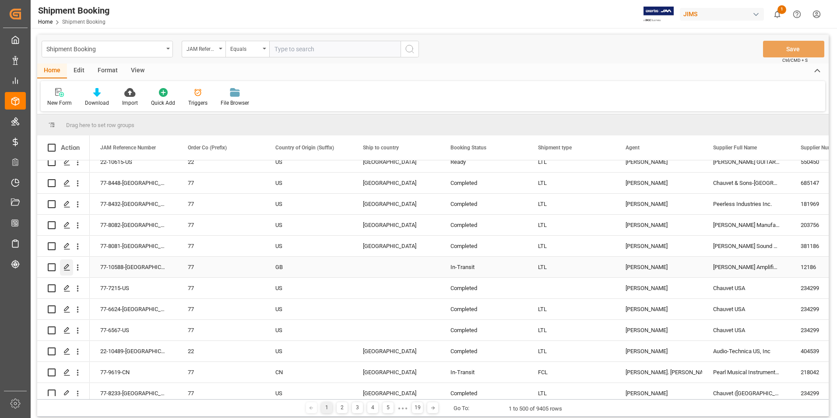
click at [66, 266] on polygon "Press SPACE to select this row." at bounding box center [66, 266] width 4 height 4
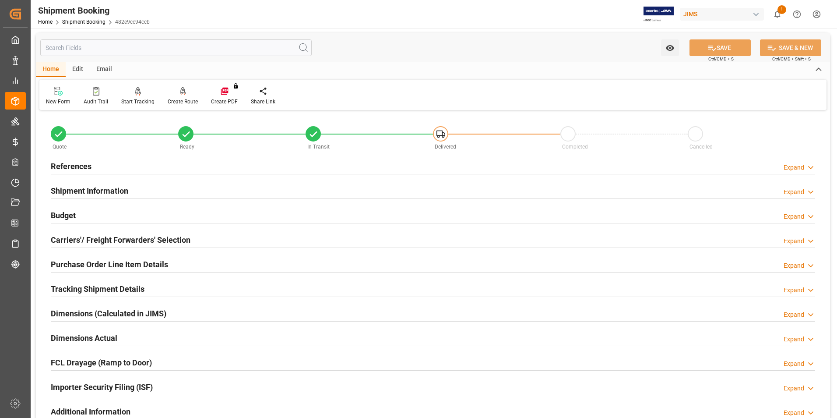
click at [73, 216] on h2 "Budget" at bounding box center [63, 215] width 25 height 12
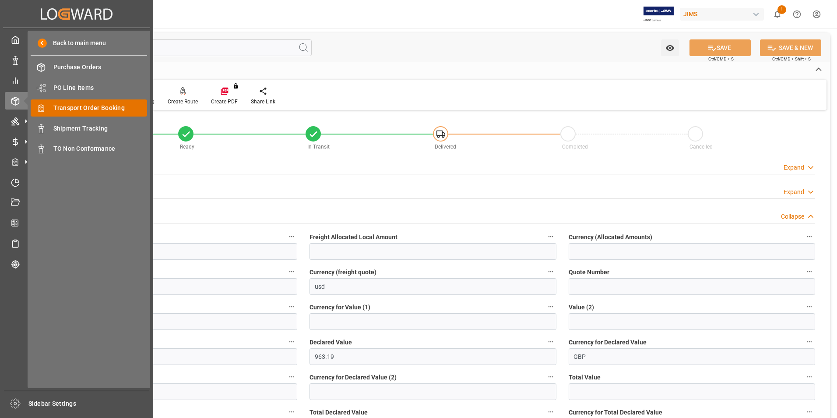
click at [113, 109] on span "Transport Order Booking" at bounding box center [100, 107] width 94 height 9
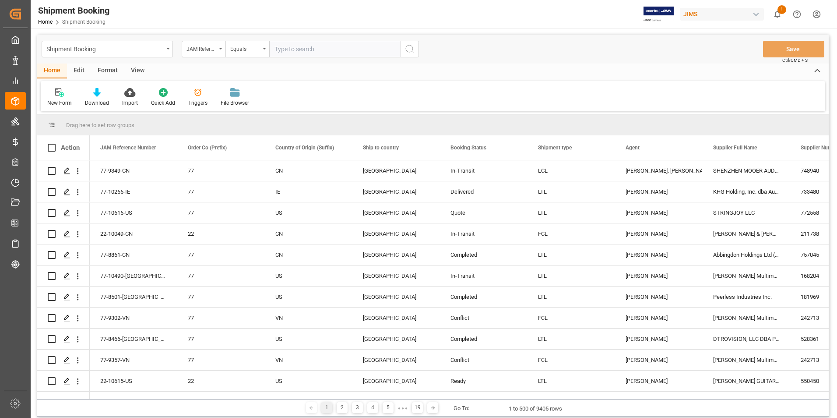
click at [306, 50] on input "text" at bounding box center [334, 49] width 131 height 17
type input "77-10588-[GEOGRAPHIC_DATA]"
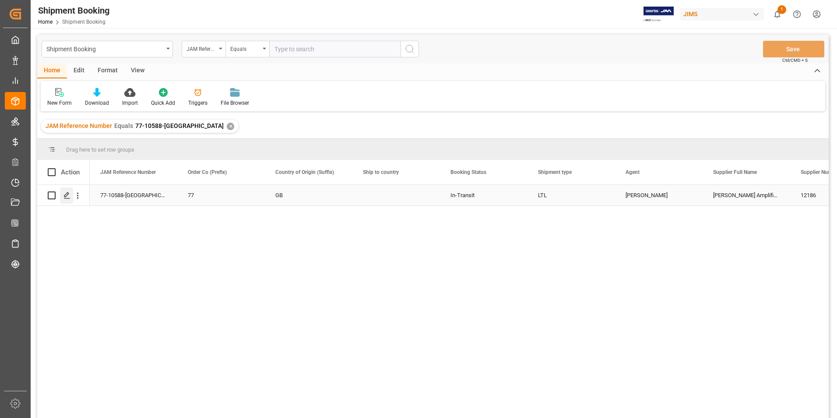
click at [66, 193] on icon "Press SPACE to select this row." at bounding box center [66, 195] width 7 height 7
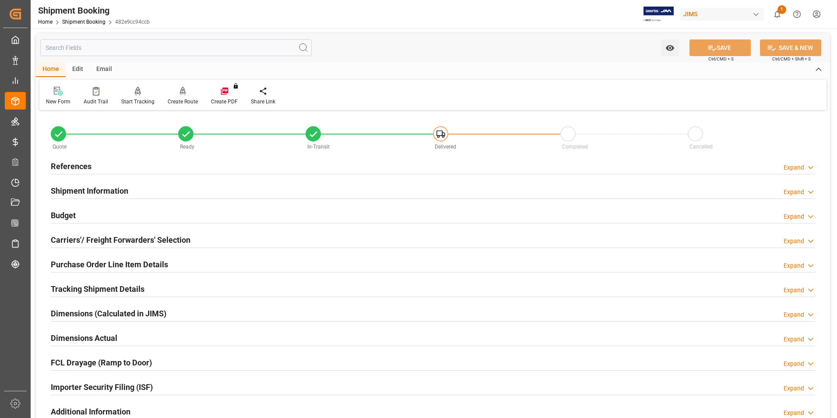
click at [62, 209] on h2 "Budget" at bounding box center [63, 215] width 25 height 12
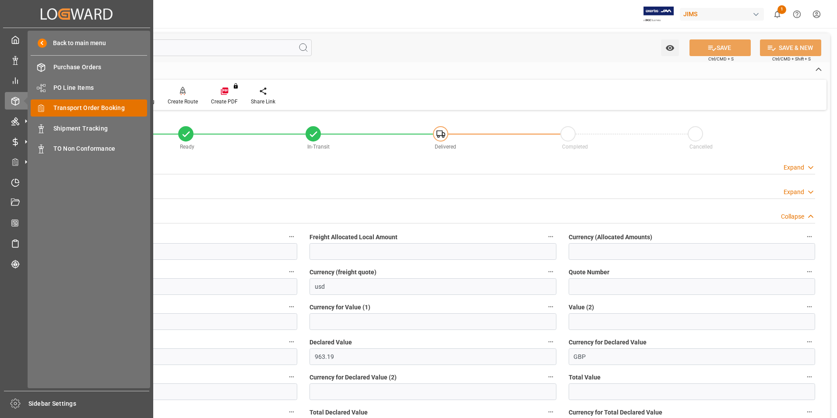
click at [80, 109] on span "Transport Order Booking" at bounding box center [100, 107] width 94 height 9
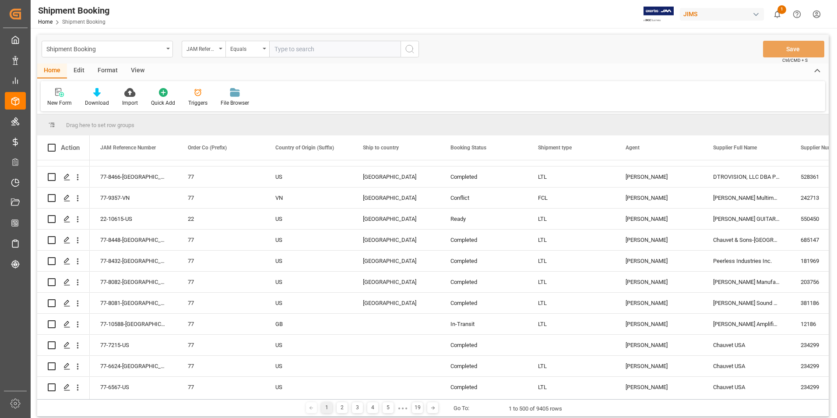
scroll to position [175, 0]
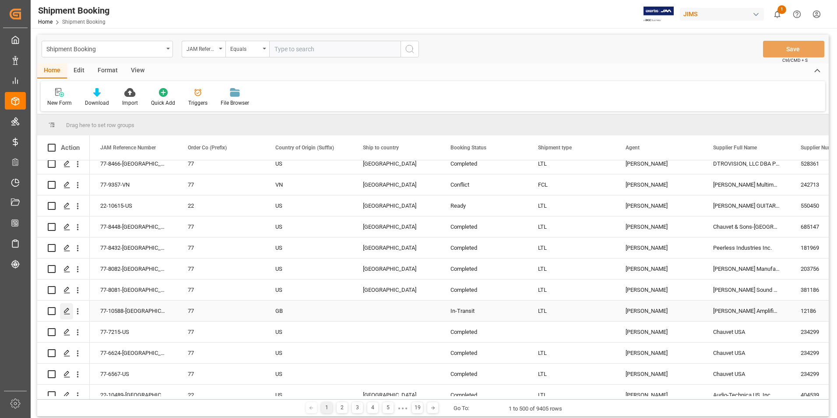
click at [66, 308] on icon "Press SPACE to select this row." at bounding box center [66, 310] width 7 height 7
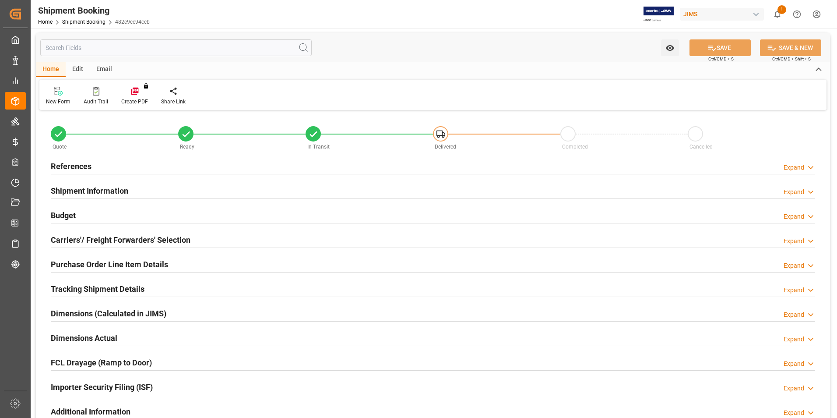
type input "590"
type input "963.19"
click at [61, 212] on h2 "Budget" at bounding box center [63, 215] width 25 height 12
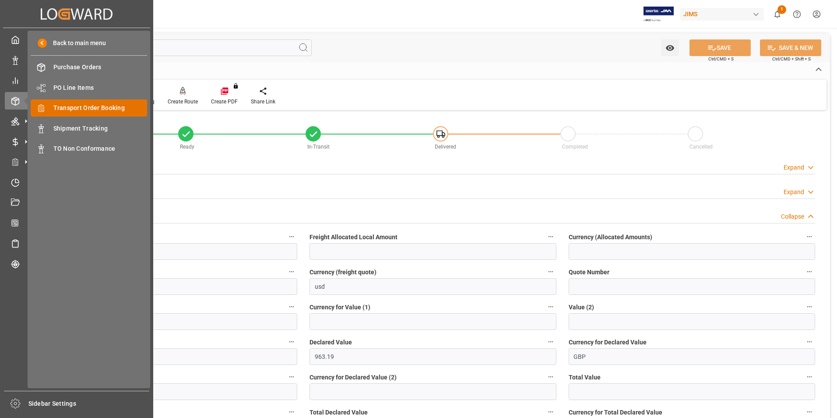
click at [111, 106] on span "Transport Order Booking" at bounding box center [100, 107] width 94 height 9
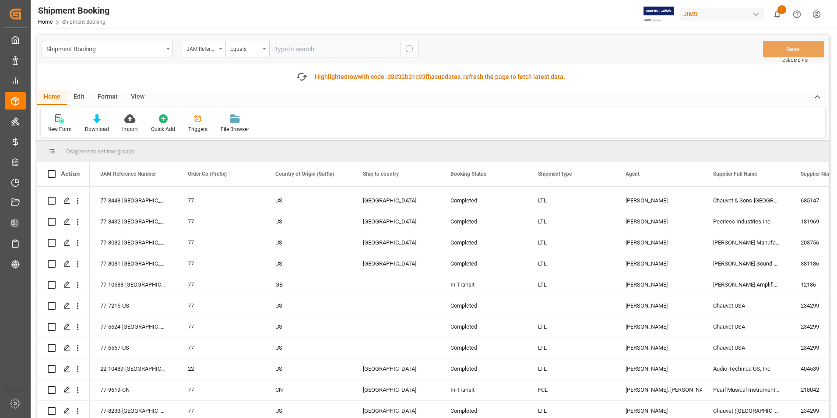
scroll to position [306, 0]
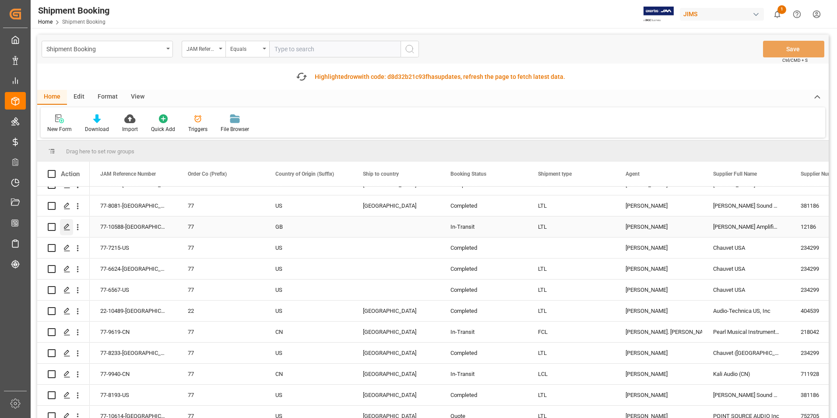
click at [68, 226] on polygon "Press SPACE to select this row." at bounding box center [66, 226] width 4 height 4
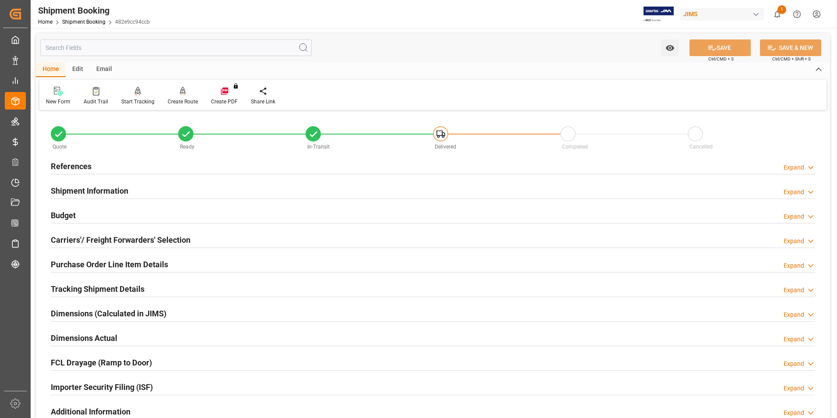
click at [68, 216] on h2 "Budget" at bounding box center [63, 215] width 25 height 12
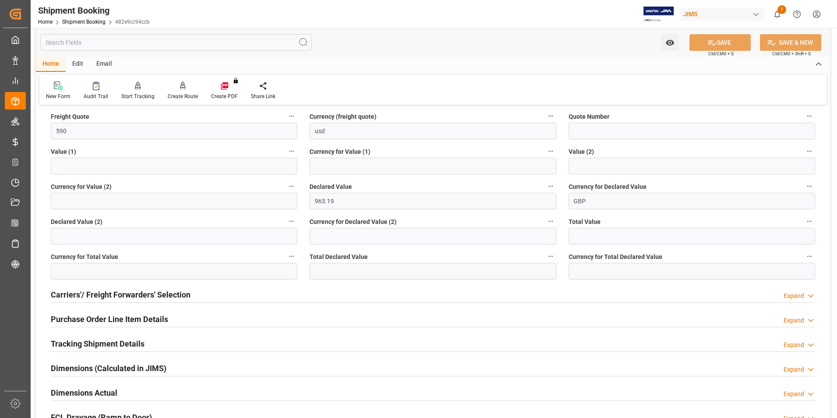
scroll to position [263, 0]
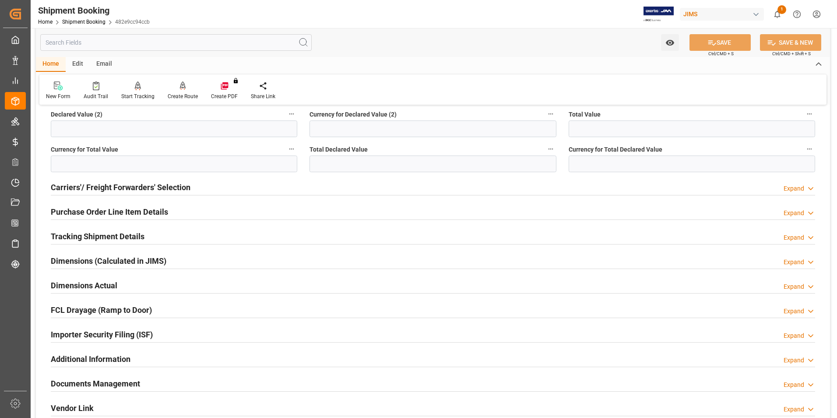
click at [95, 211] on h2 "Purchase Order Line Item Details" at bounding box center [109, 212] width 117 height 12
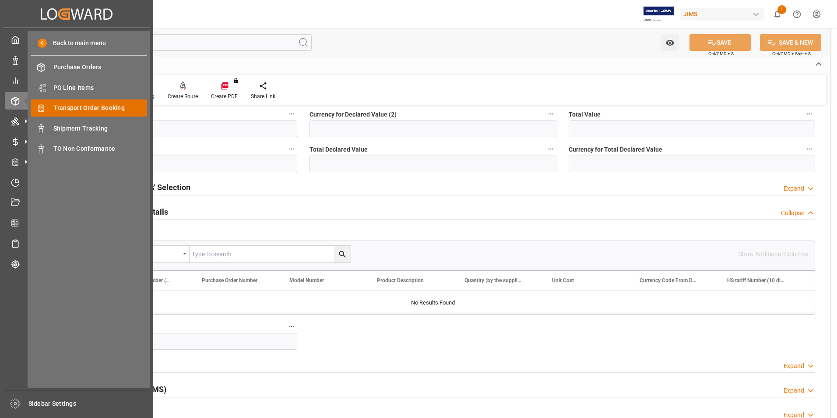
click at [112, 105] on span "Transport Order Booking" at bounding box center [100, 107] width 94 height 9
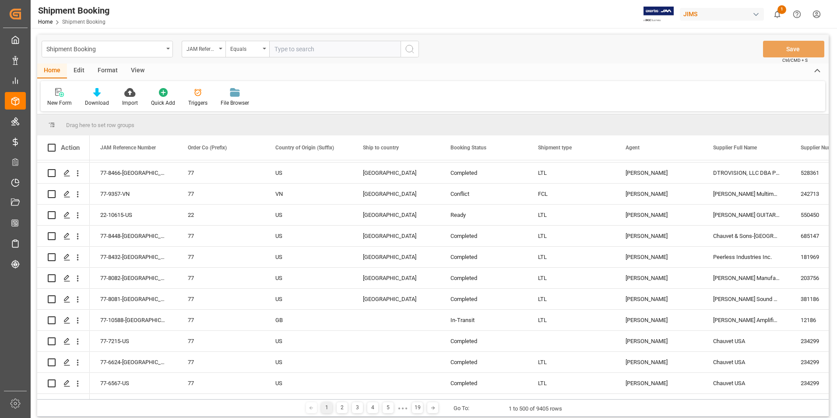
scroll to position [263, 0]
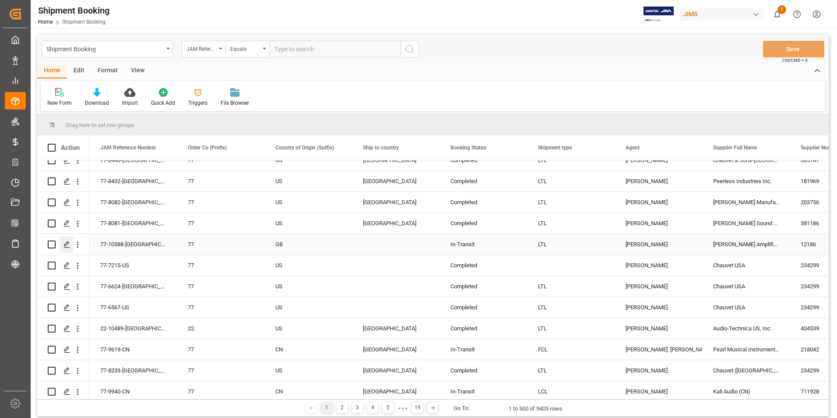
click at [67, 240] on div "Press SPACE to select this row." at bounding box center [66, 244] width 13 height 16
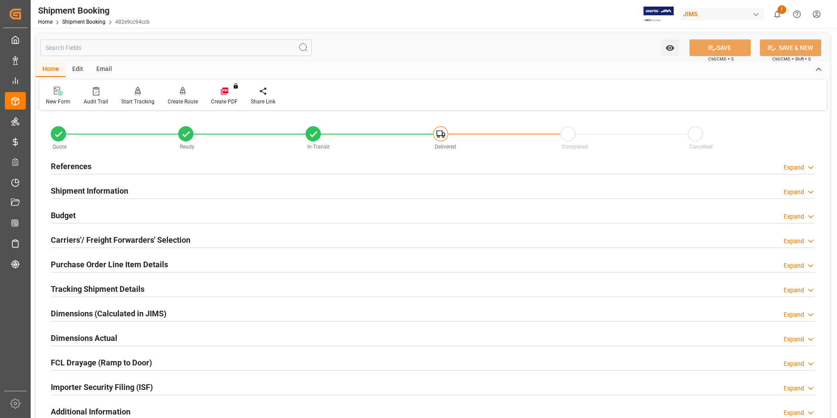
click at [61, 214] on h2 "Budget" at bounding box center [63, 215] width 25 height 12
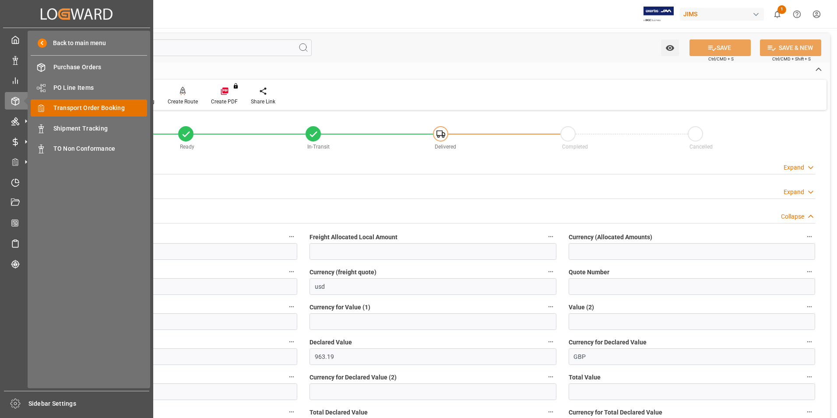
click at [96, 106] on span "Transport Order Booking" at bounding box center [100, 107] width 94 height 9
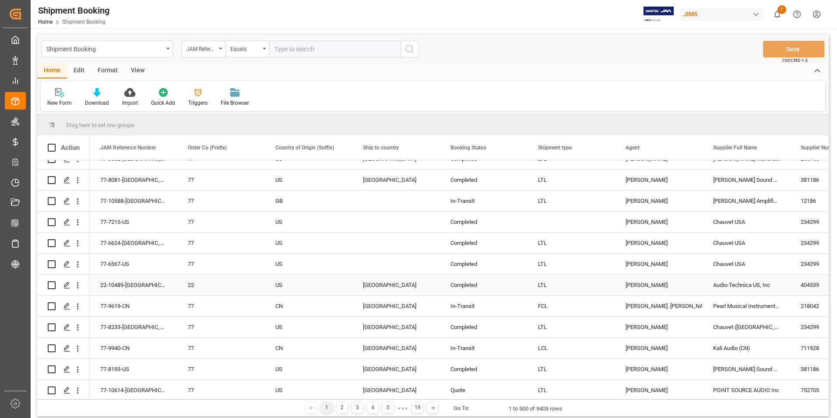
scroll to position [263, 0]
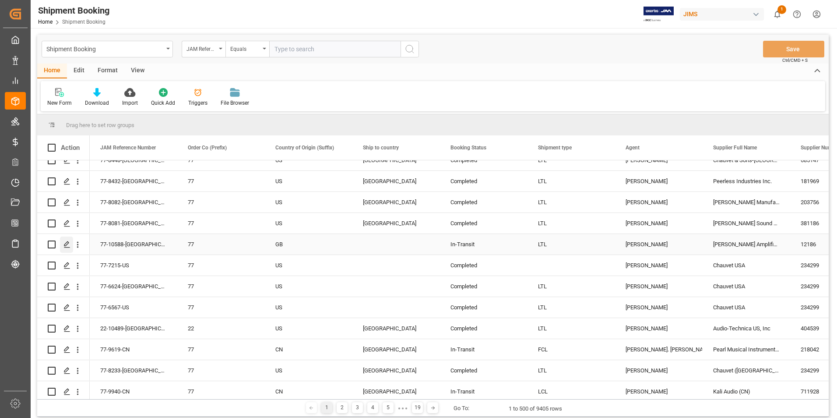
click at [65, 242] on icon "Press SPACE to select this row." at bounding box center [66, 244] width 7 height 7
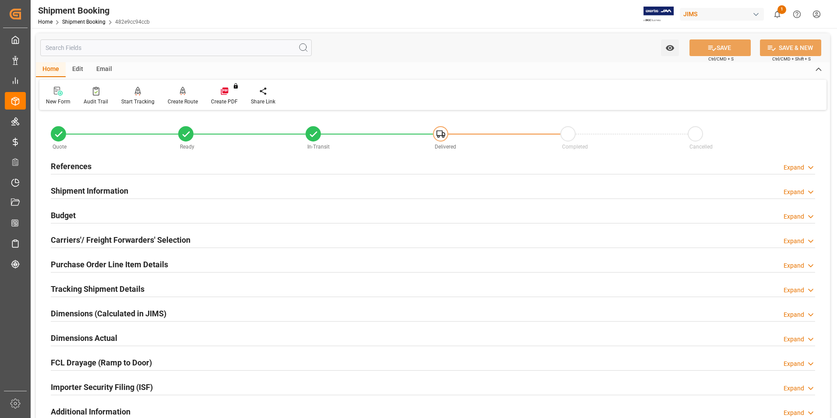
click at [67, 213] on h2 "Budget" at bounding box center [63, 215] width 25 height 12
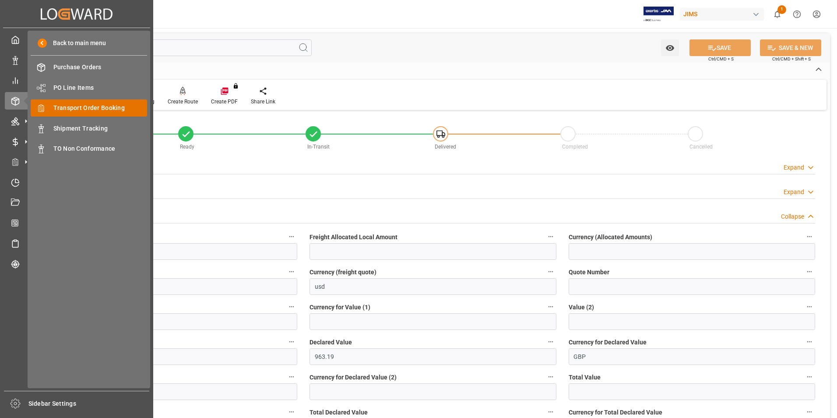
click at [87, 105] on span "Transport Order Booking" at bounding box center [100, 107] width 94 height 9
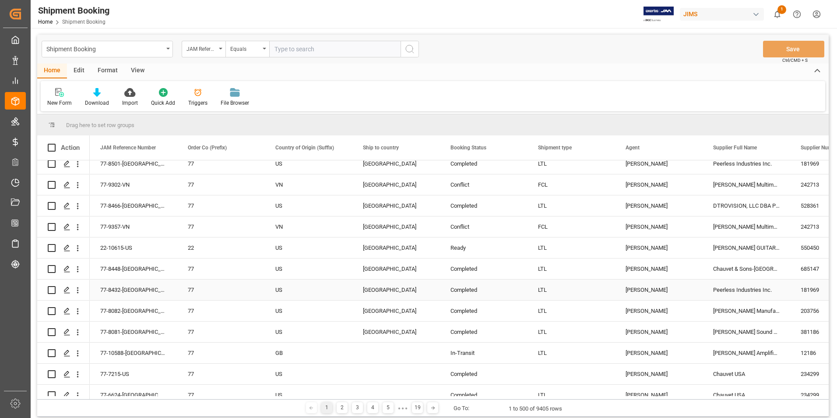
scroll to position [306, 0]
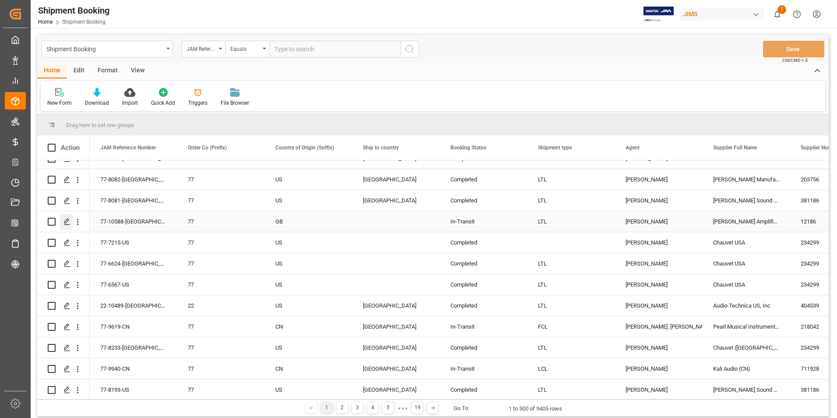
click at [66, 217] on div "Press SPACE to select this row." at bounding box center [66, 222] width 13 height 16
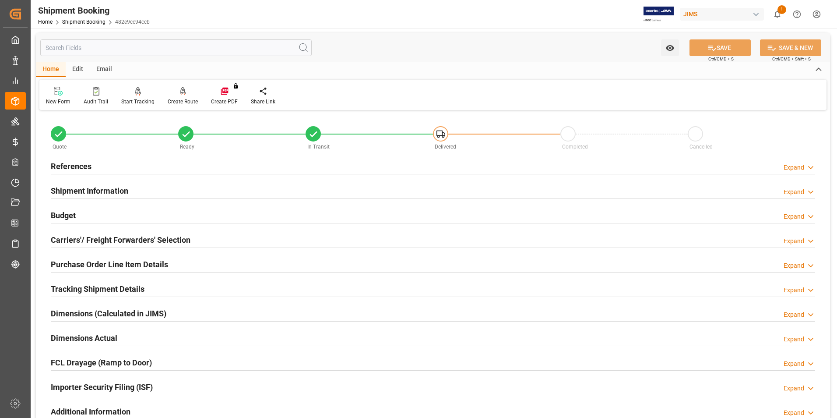
click at [61, 214] on h2 "Budget" at bounding box center [63, 215] width 25 height 12
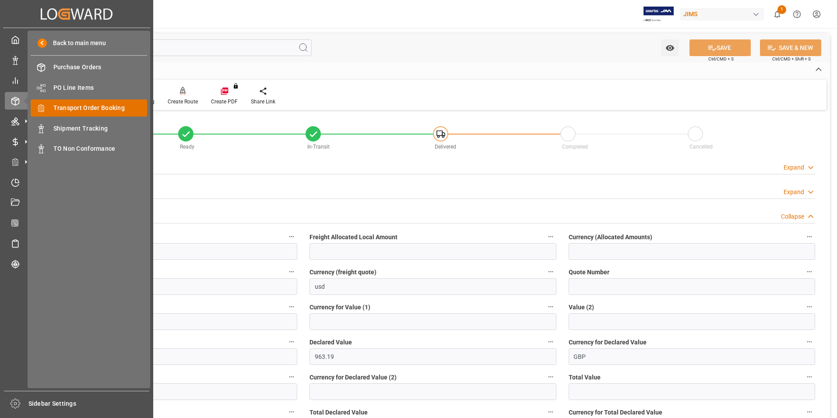
click at [115, 102] on div "Transport Order Booking Transport Order Booking" at bounding box center [89, 107] width 116 height 17
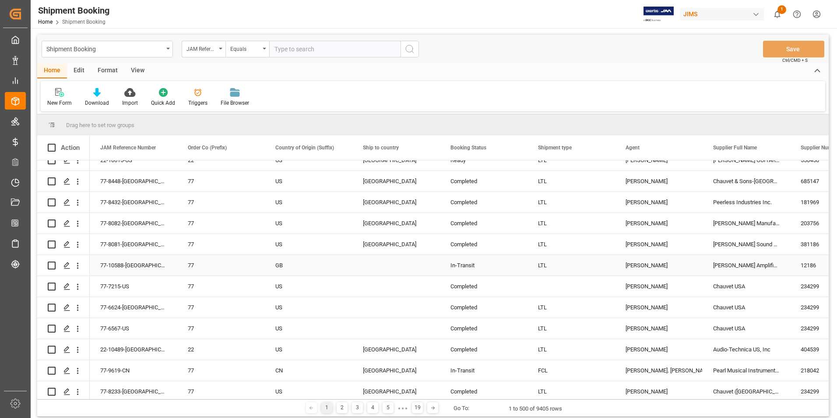
scroll to position [306, 0]
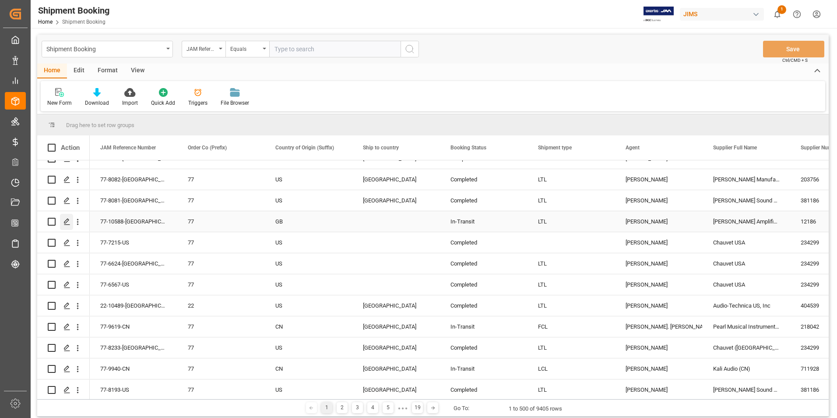
click at [65, 220] on icon "Press SPACE to select this row." at bounding box center [66, 221] width 7 height 7
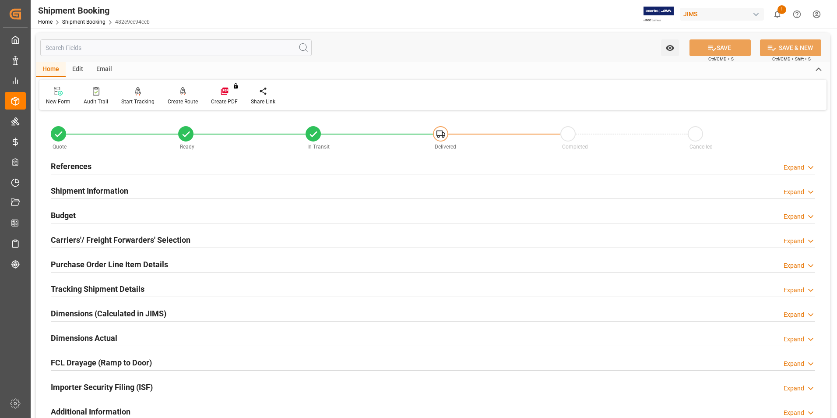
click at [70, 213] on h2 "Budget" at bounding box center [63, 215] width 25 height 12
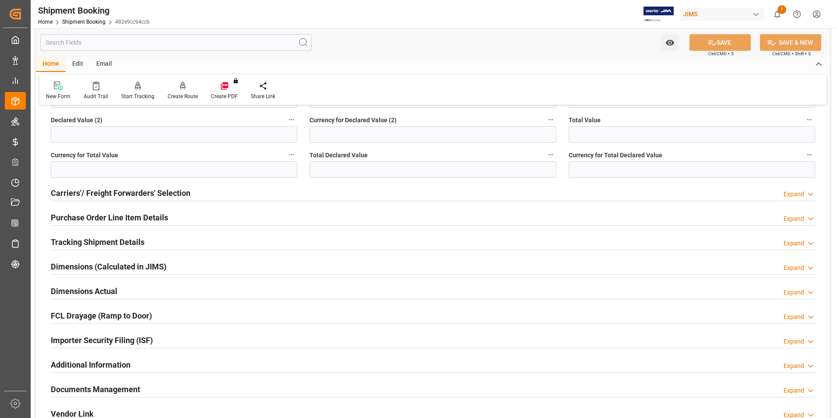
scroll to position [263, 0]
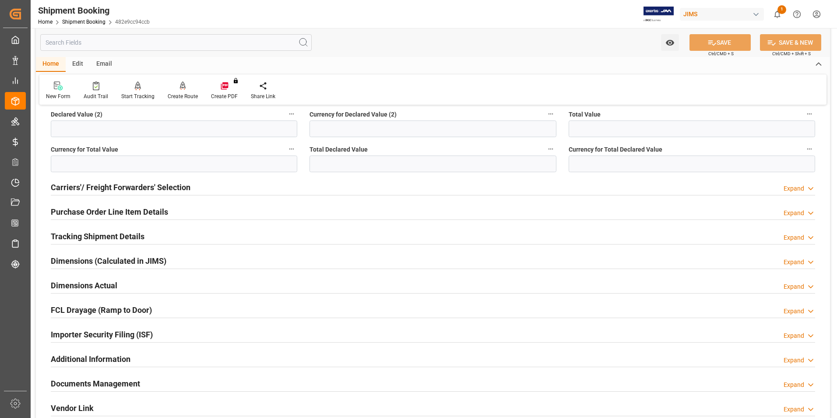
click at [85, 211] on h2 "Purchase Order Line Item Details" at bounding box center [109, 212] width 117 height 12
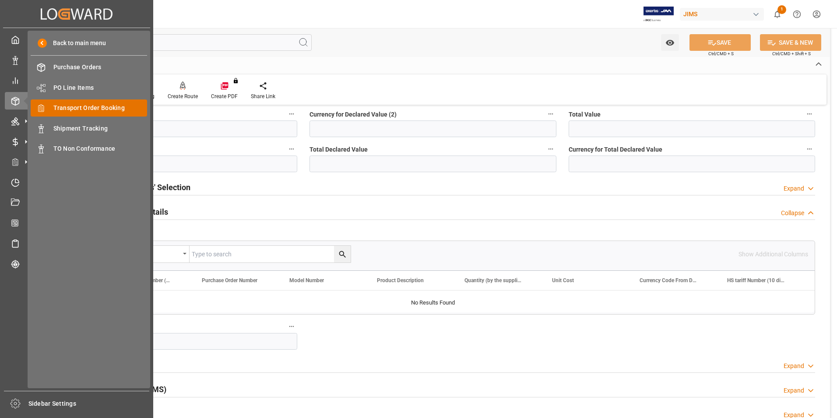
click at [110, 109] on span "Transport Order Booking" at bounding box center [100, 107] width 94 height 9
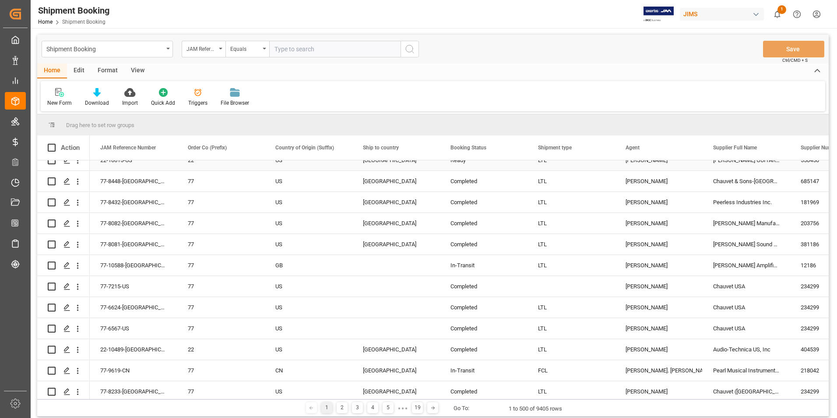
scroll to position [306, 0]
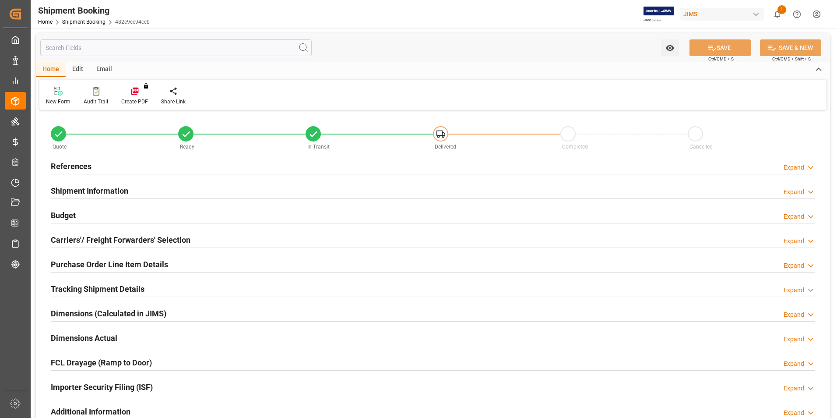
type input "590"
type input "963.19"
click at [62, 213] on h2 "Budget" at bounding box center [63, 215] width 25 height 12
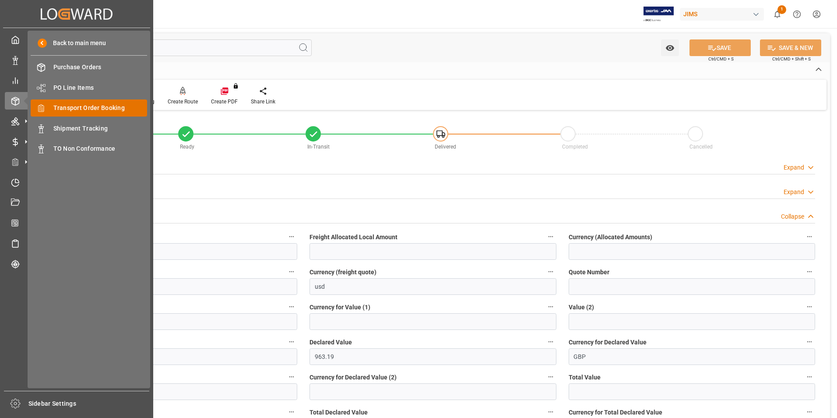
click at [93, 105] on span "Transport Order Booking" at bounding box center [100, 107] width 94 height 9
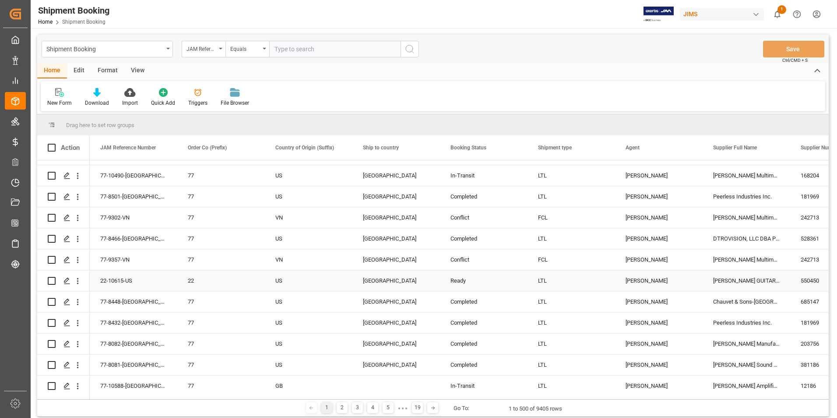
scroll to position [219, 0]
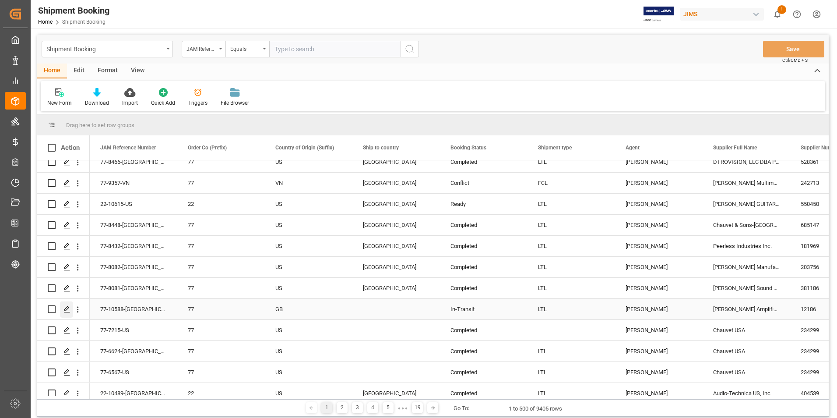
click at [66, 309] on icon "Press SPACE to select this row." at bounding box center [66, 309] width 7 height 7
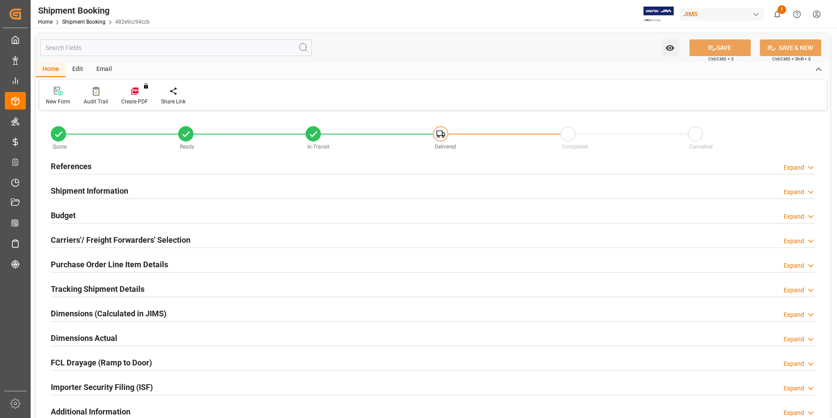
type input "590"
type input "963.19"
click at [68, 214] on h2 "Budget" at bounding box center [63, 215] width 25 height 12
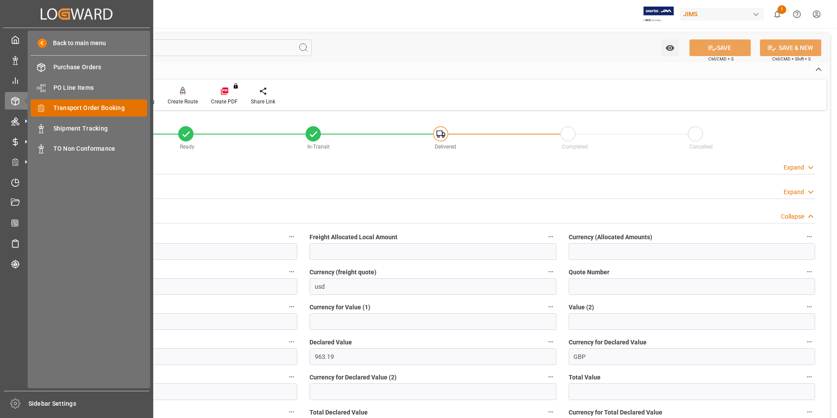
click at [78, 105] on span "Transport Order Booking" at bounding box center [100, 107] width 94 height 9
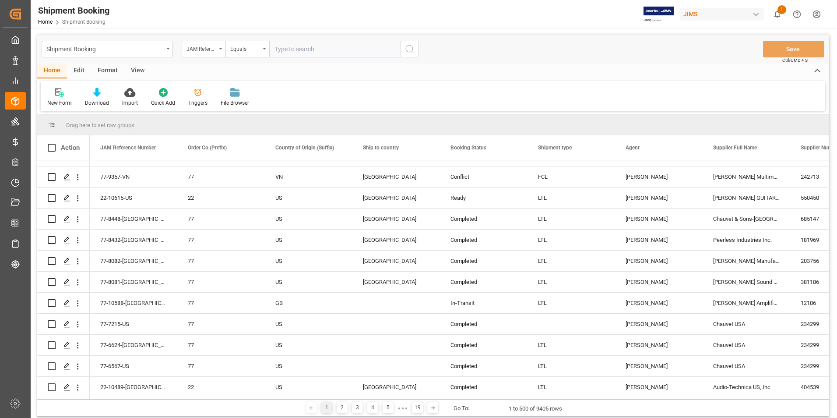
scroll to position [306, 0]
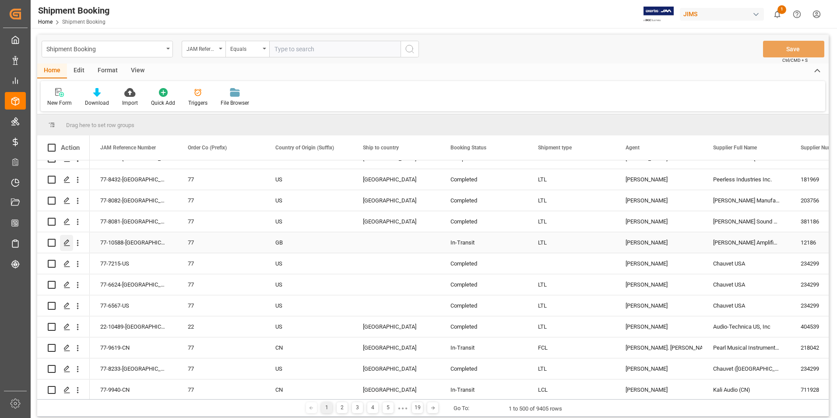
click at [66, 242] on polygon "Press SPACE to select this row." at bounding box center [66, 242] width 4 height 4
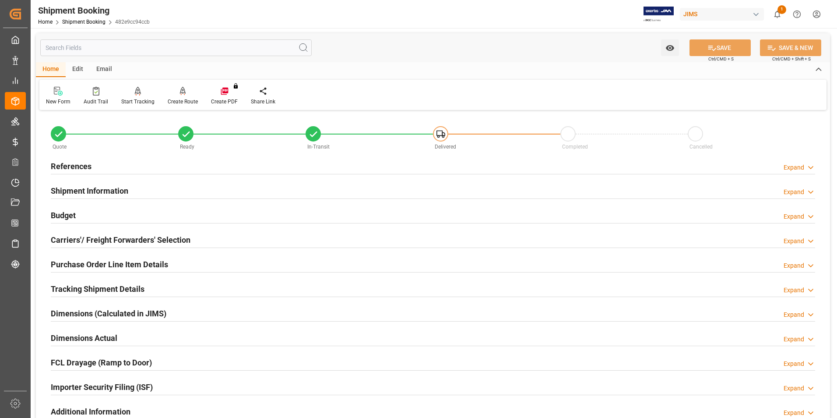
click at [58, 212] on h2 "Budget" at bounding box center [63, 215] width 25 height 12
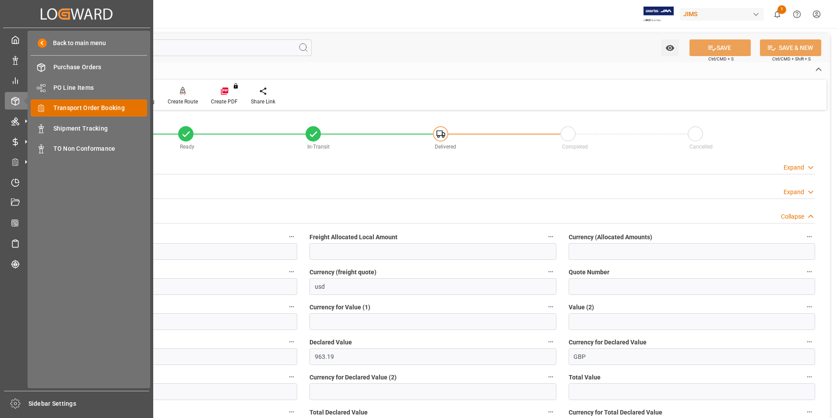
click at [96, 109] on span "Transport Order Booking" at bounding box center [100, 107] width 94 height 9
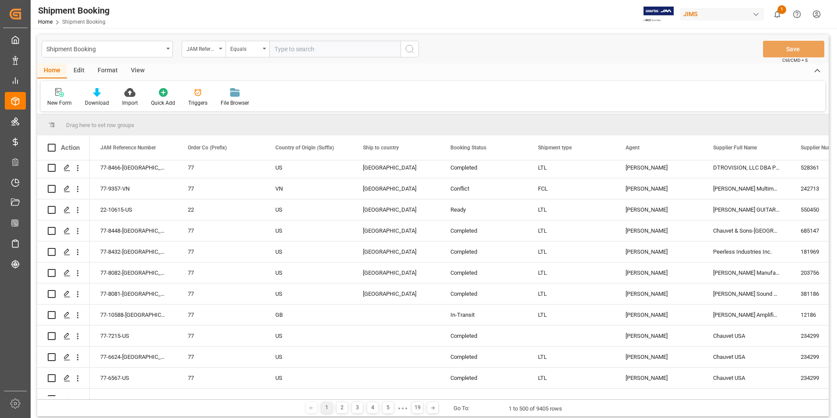
scroll to position [263, 0]
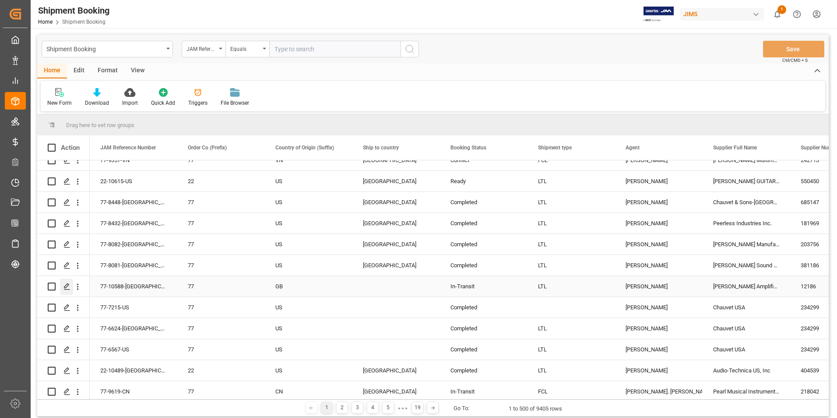
click at [68, 284] on polygon "Press SPACE to select this row." at bounding box center [66, 286] width 4 height 4
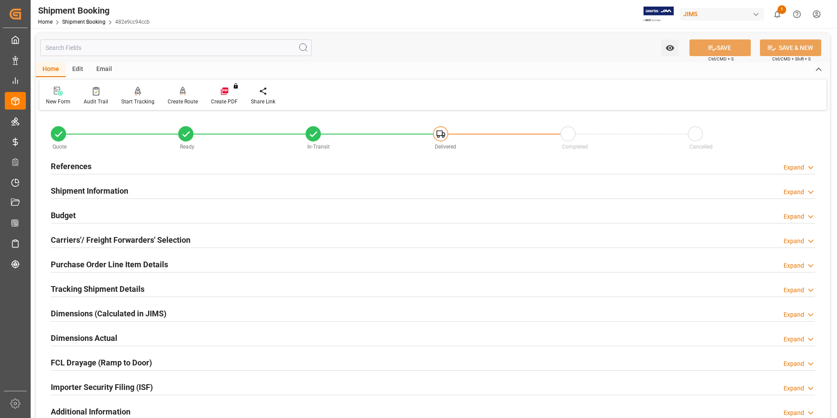
click at [54, 215] on h2 "Budget" at bounding box center [63, 215] width 25 height 12
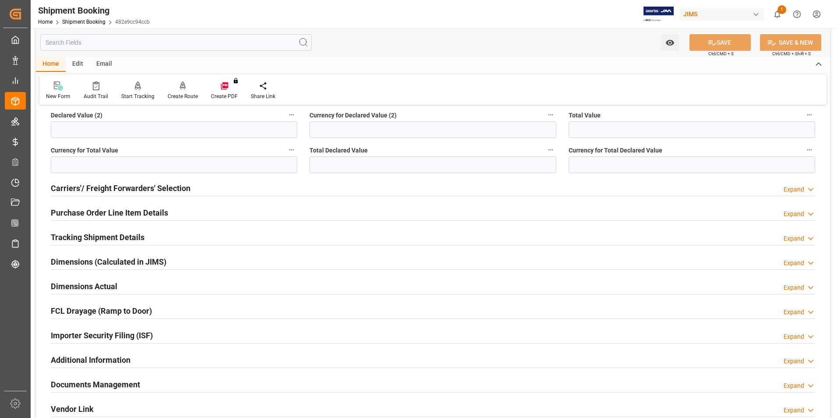
scroll to position [263, 0]
click at [95, 214] on h2 "Purchase Order Line Item Details" at bounding box center [109, 212] width 117 height 12
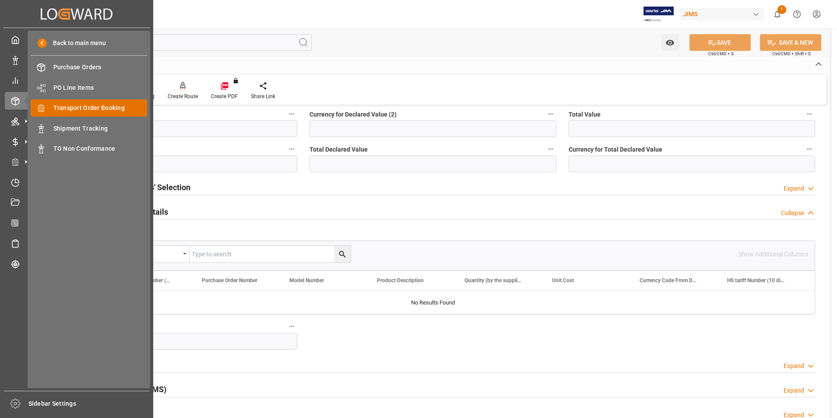
click at [81, 106] on span "Transport Order Booking" at bounding box center [100, 107] width 94 height 9
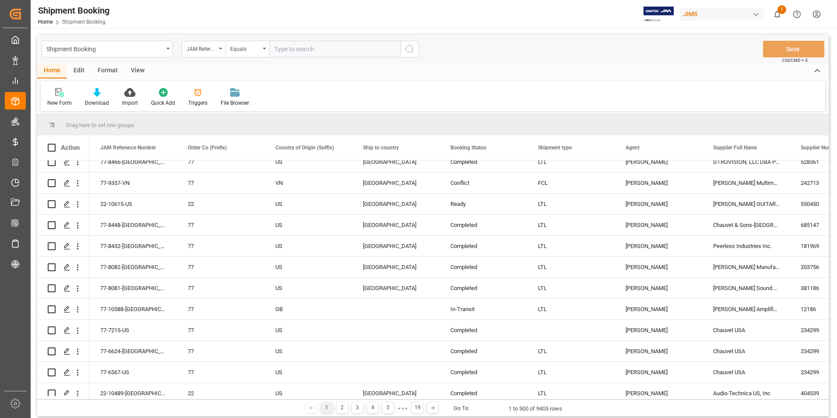
scroll to position [263, 0]
click at [66, 304] on icon "Press SPACE to select this row." at bounding box center [66, 307] width 7 height 7
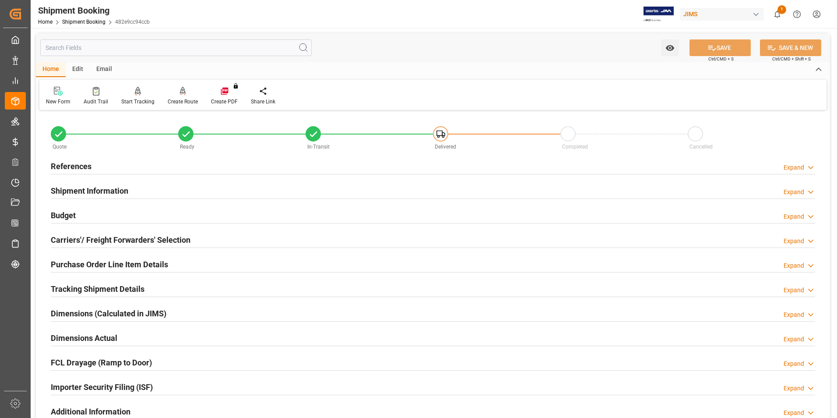
click at [66, 213] on h2 "Budget" at bounding box center [63, 215] width 25 height 12
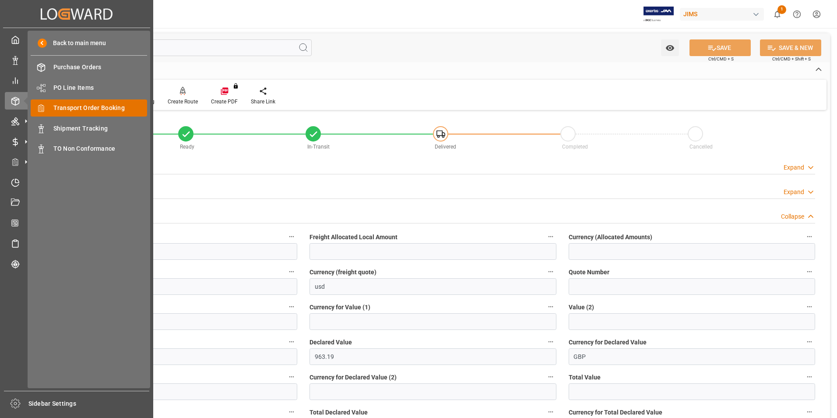
click at [113, 105] on span "Transport Order Booking" at bounding box center [100, 107] width 94 height 9
